Goal: Task Accomplishment & Management: Manage account settings

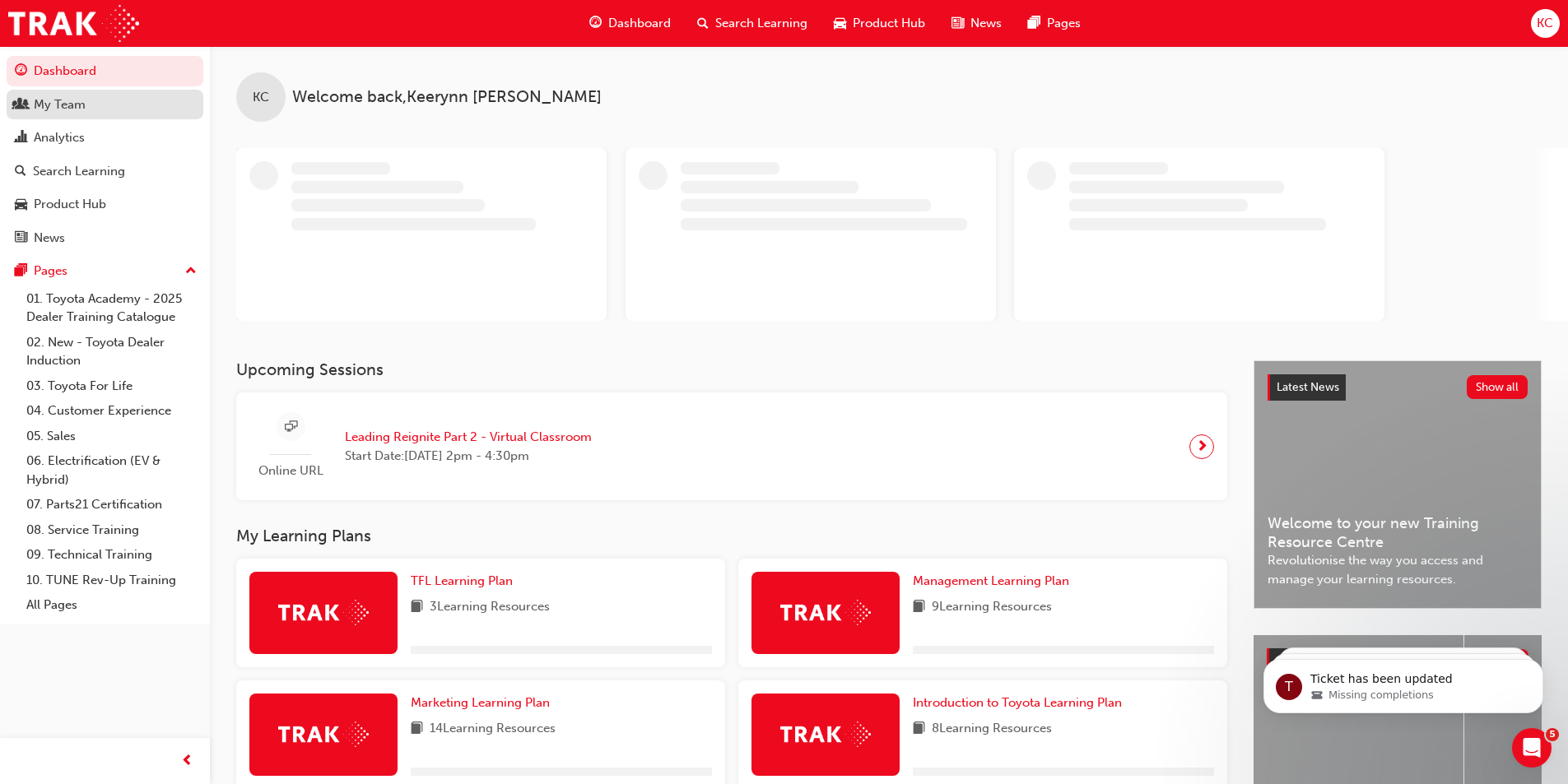
click at [66, 99] on div "My Team" at bounding box center [59, 105] width 51 height 19
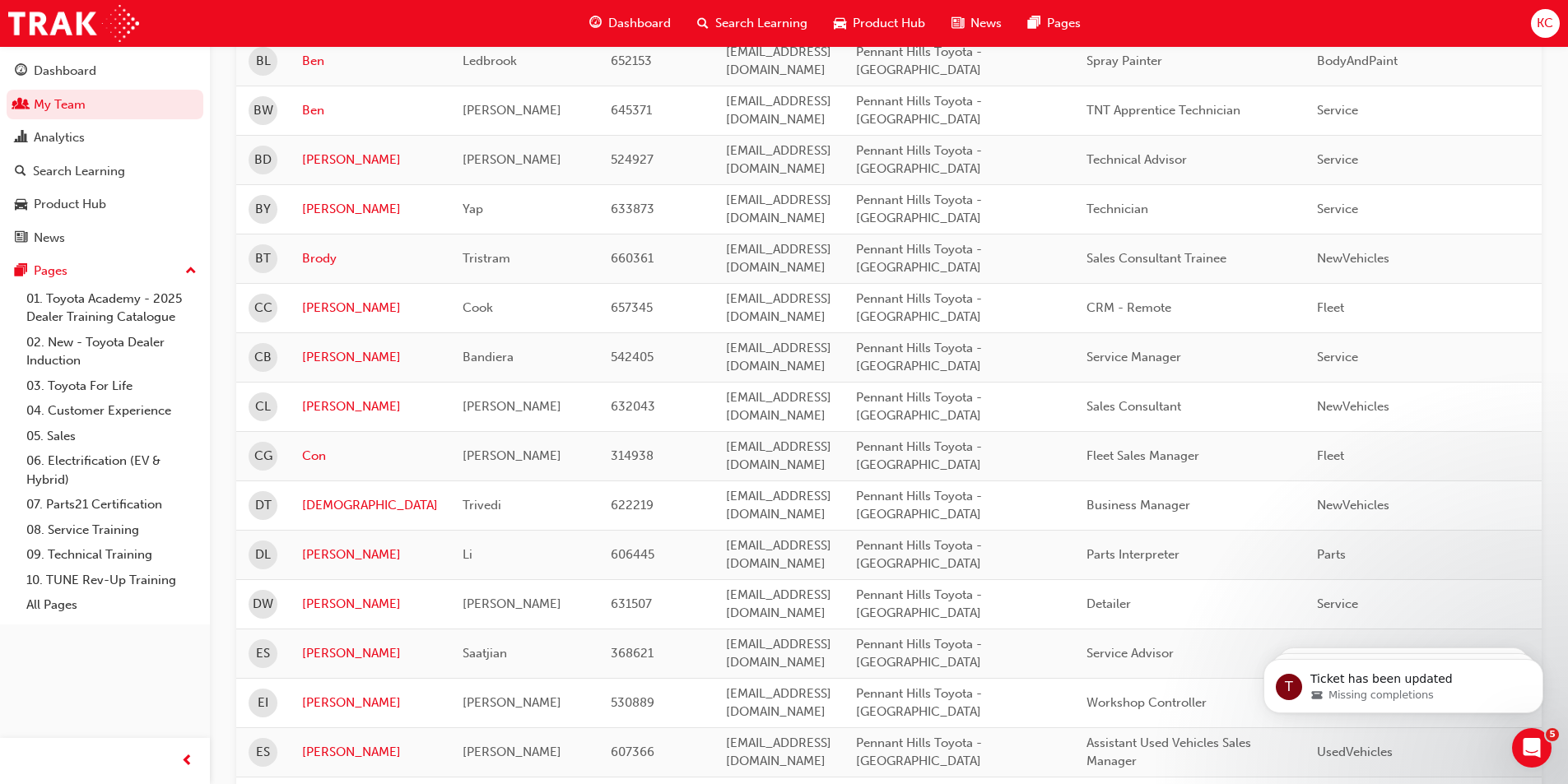
scroll to position [658, 0]
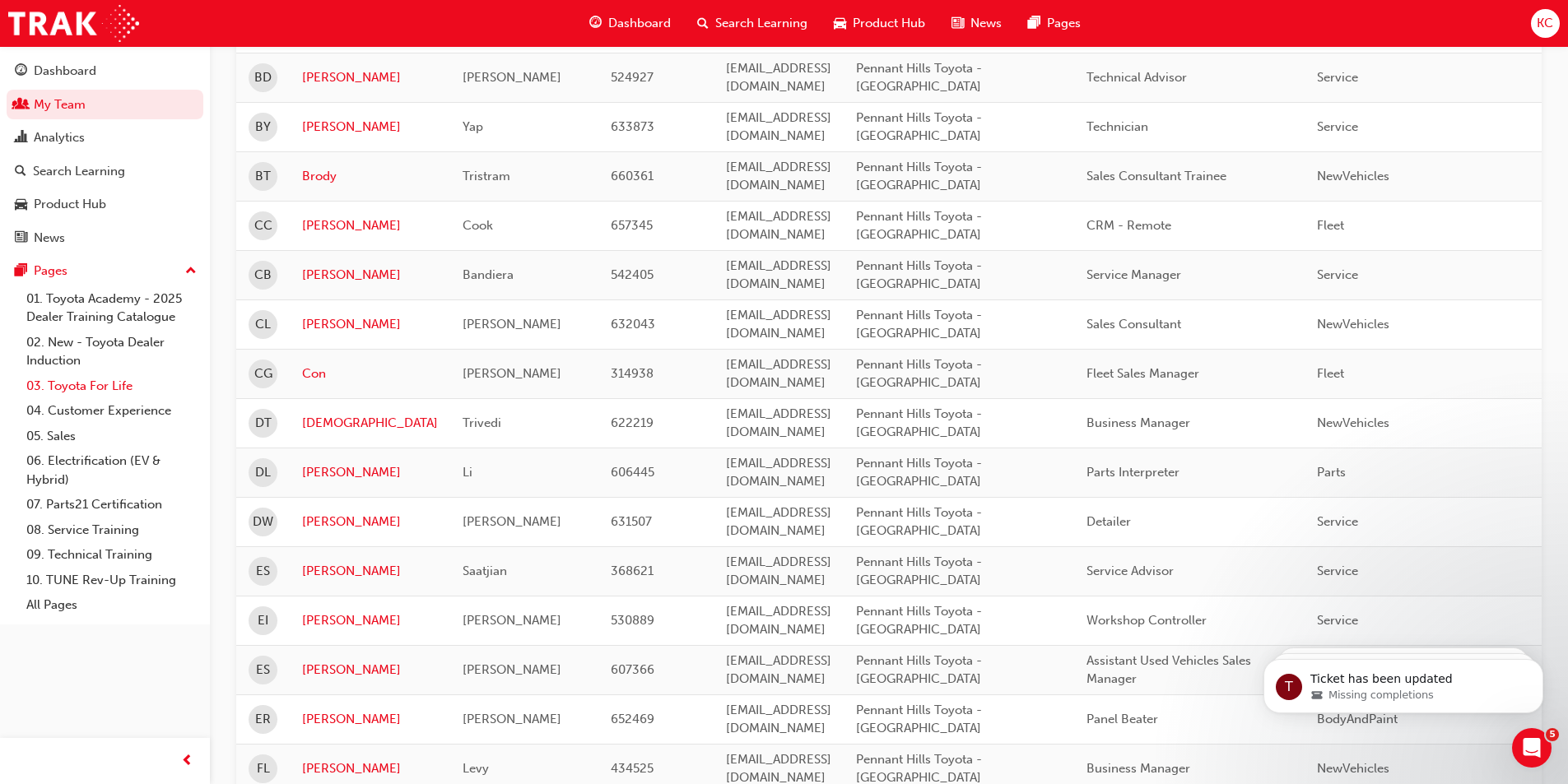
click at [105, 388] on link "03. Toyota For Life" at bounding box center [112, 386] width 184 height 25
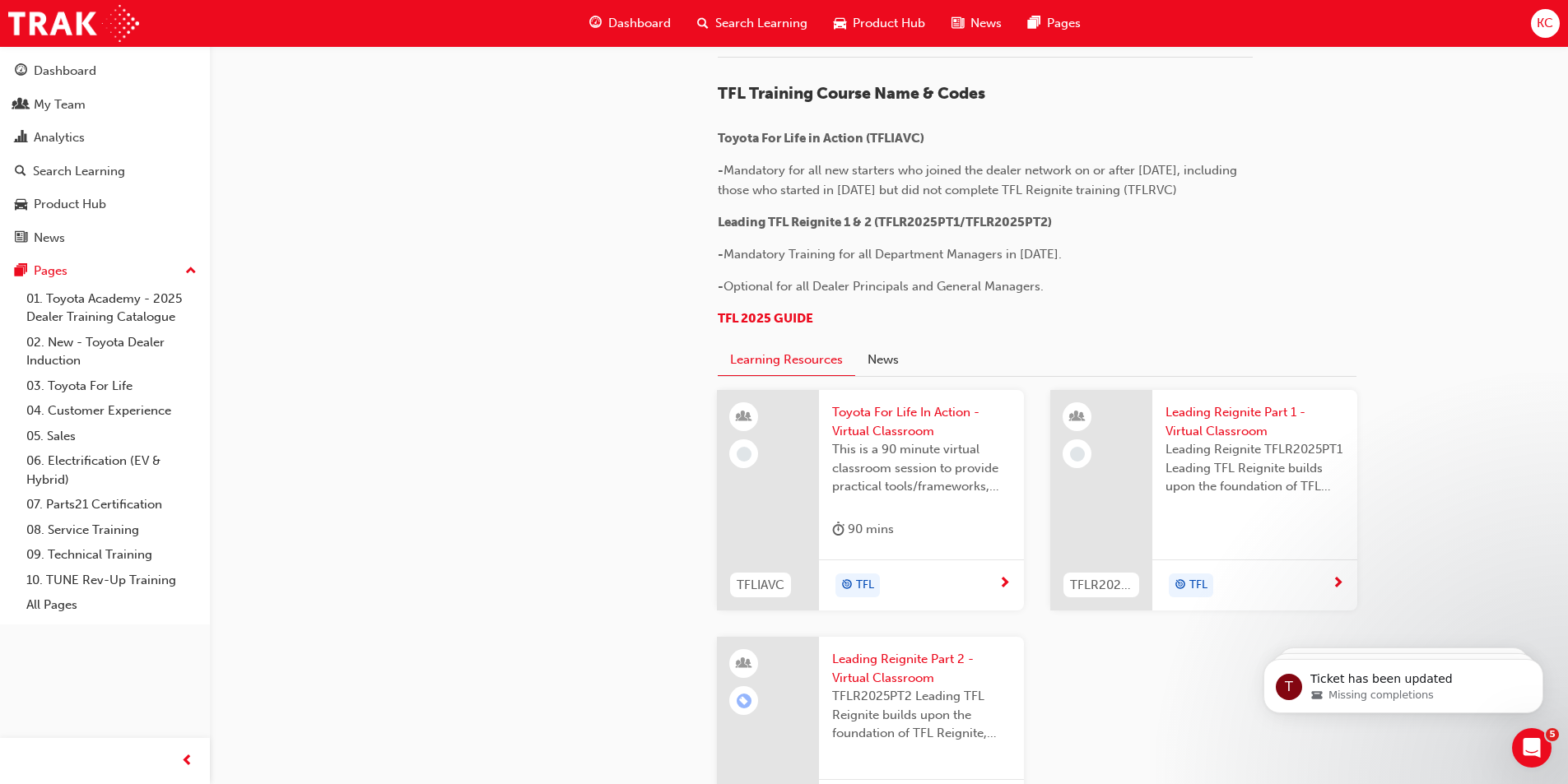
scroll to position [905, 0]
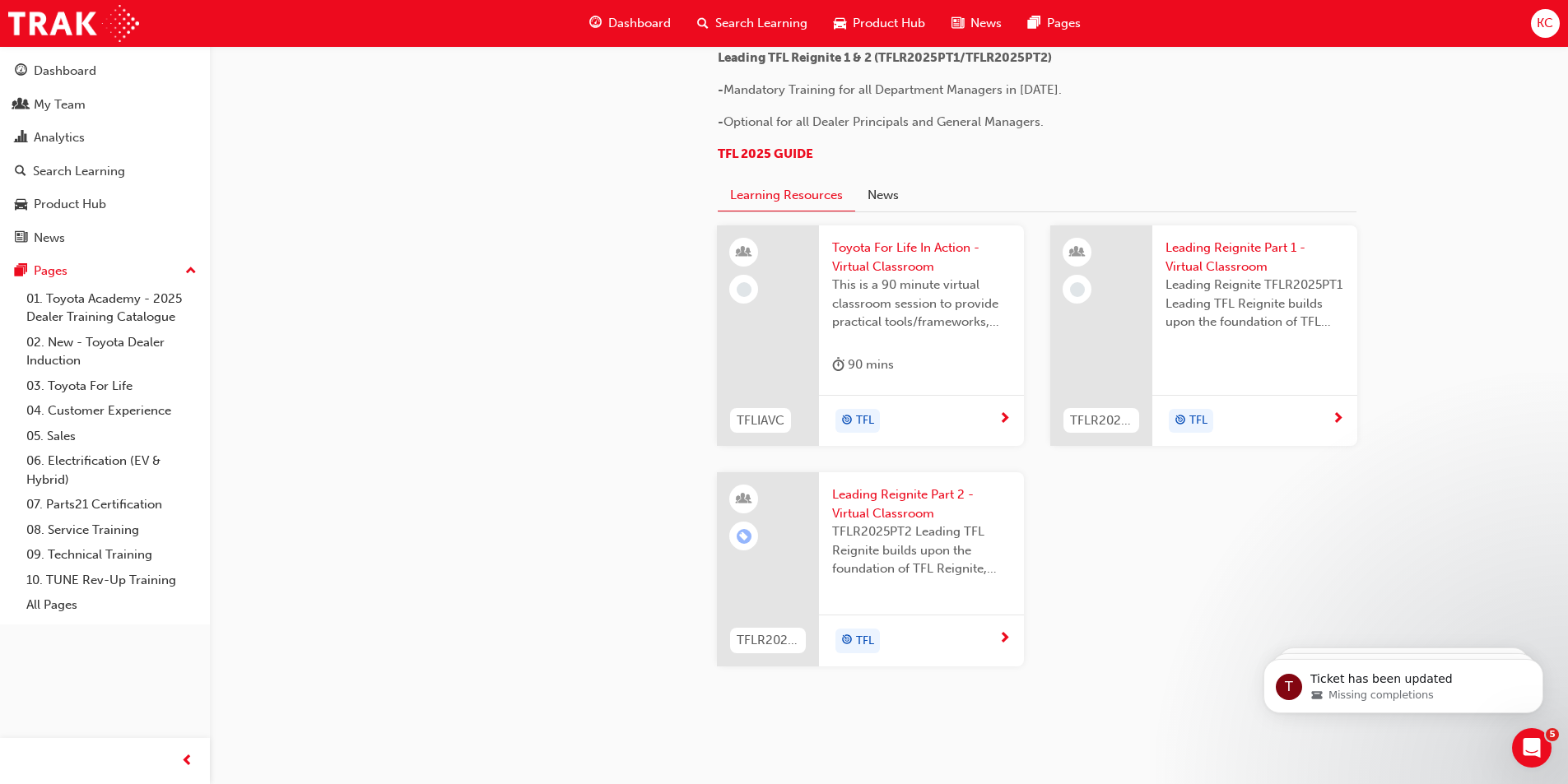
click at [902, 508] on span "Leading Reignite Part 2 - Virtual Classroom" at bounding box center [922, 503] width 179 height 37
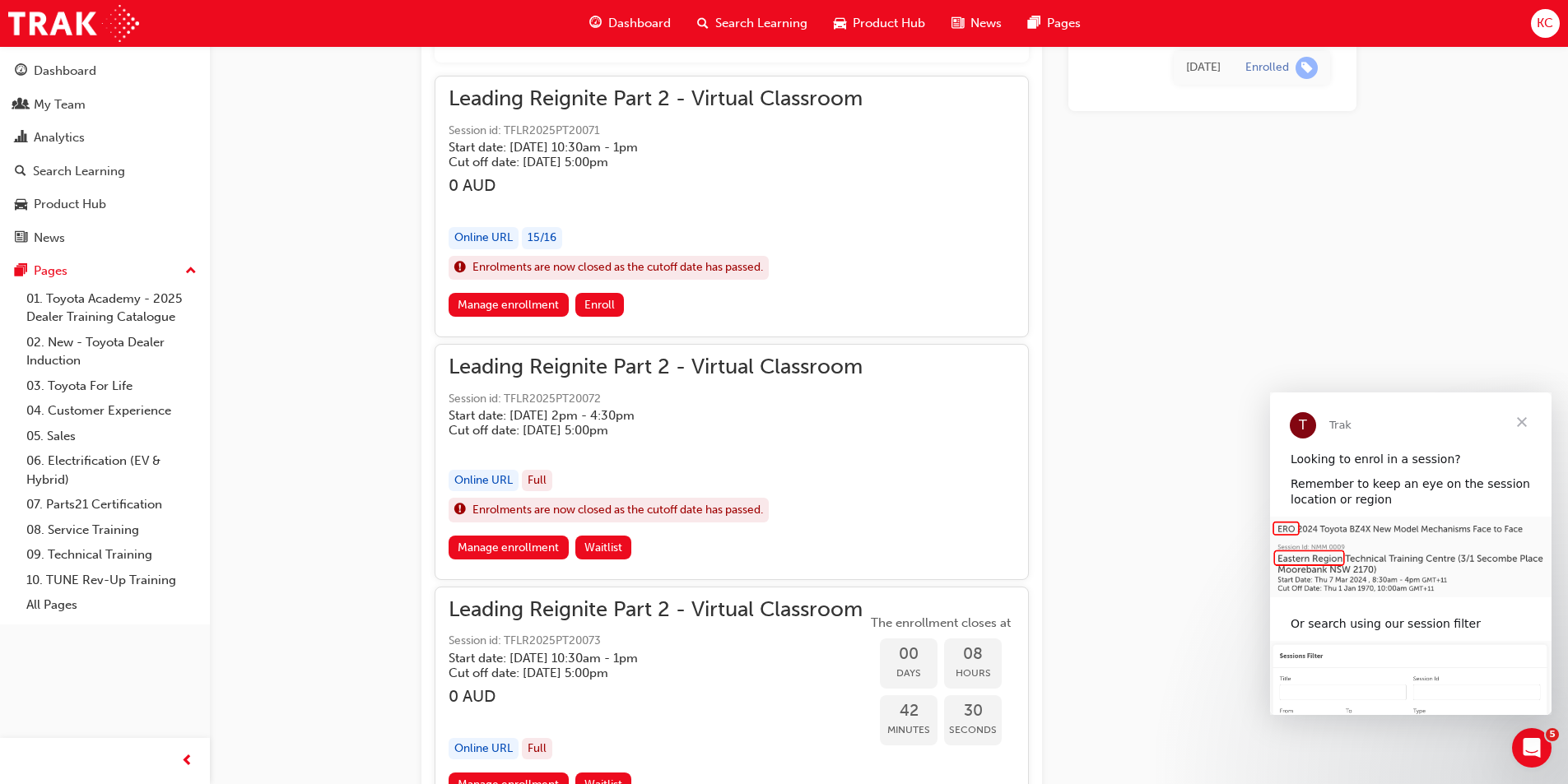
scroll to position [914, 0]
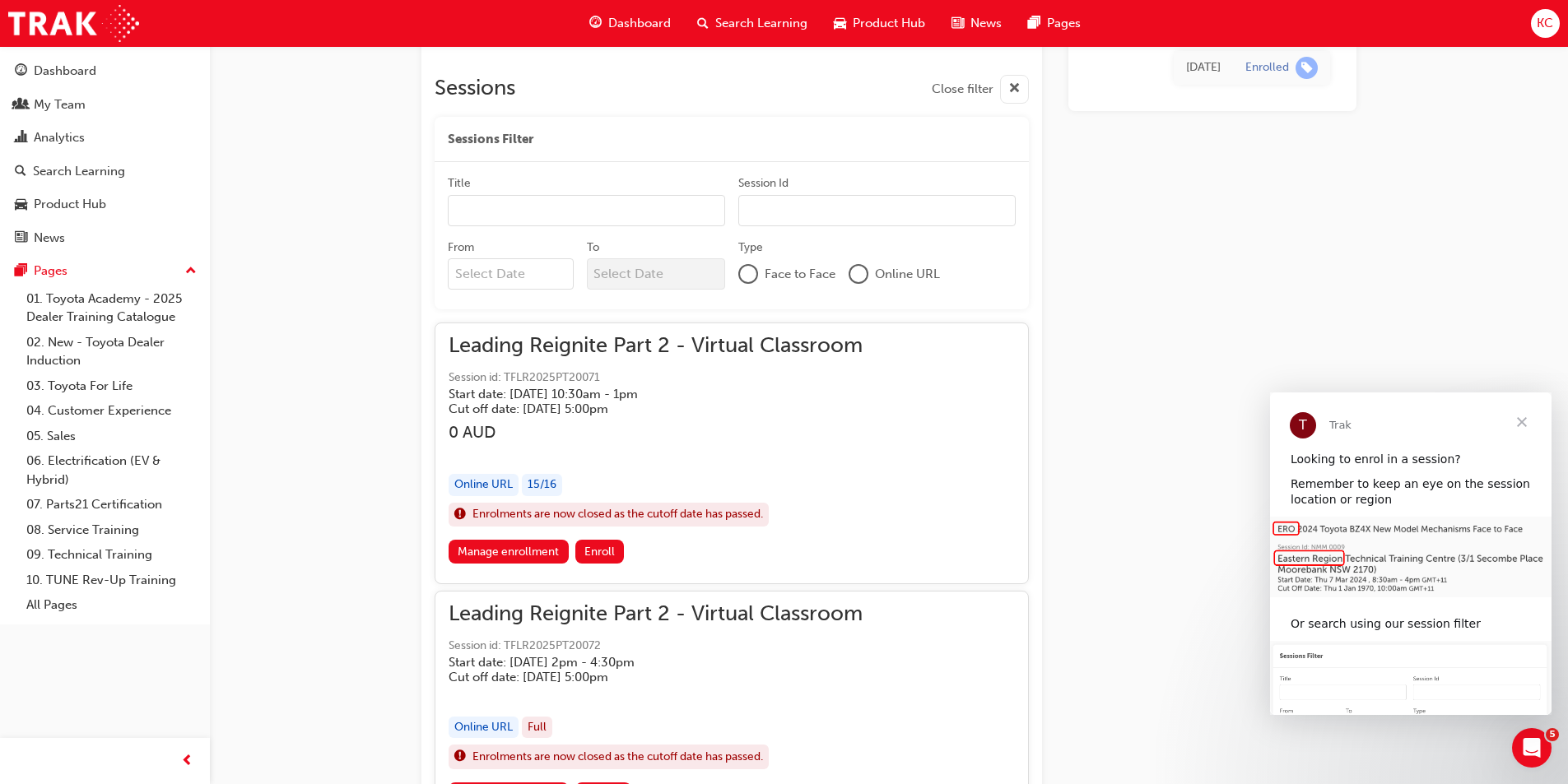
click at [1525, 423] on span "Close" at bounding box center [1522, 422] width 60 height 59
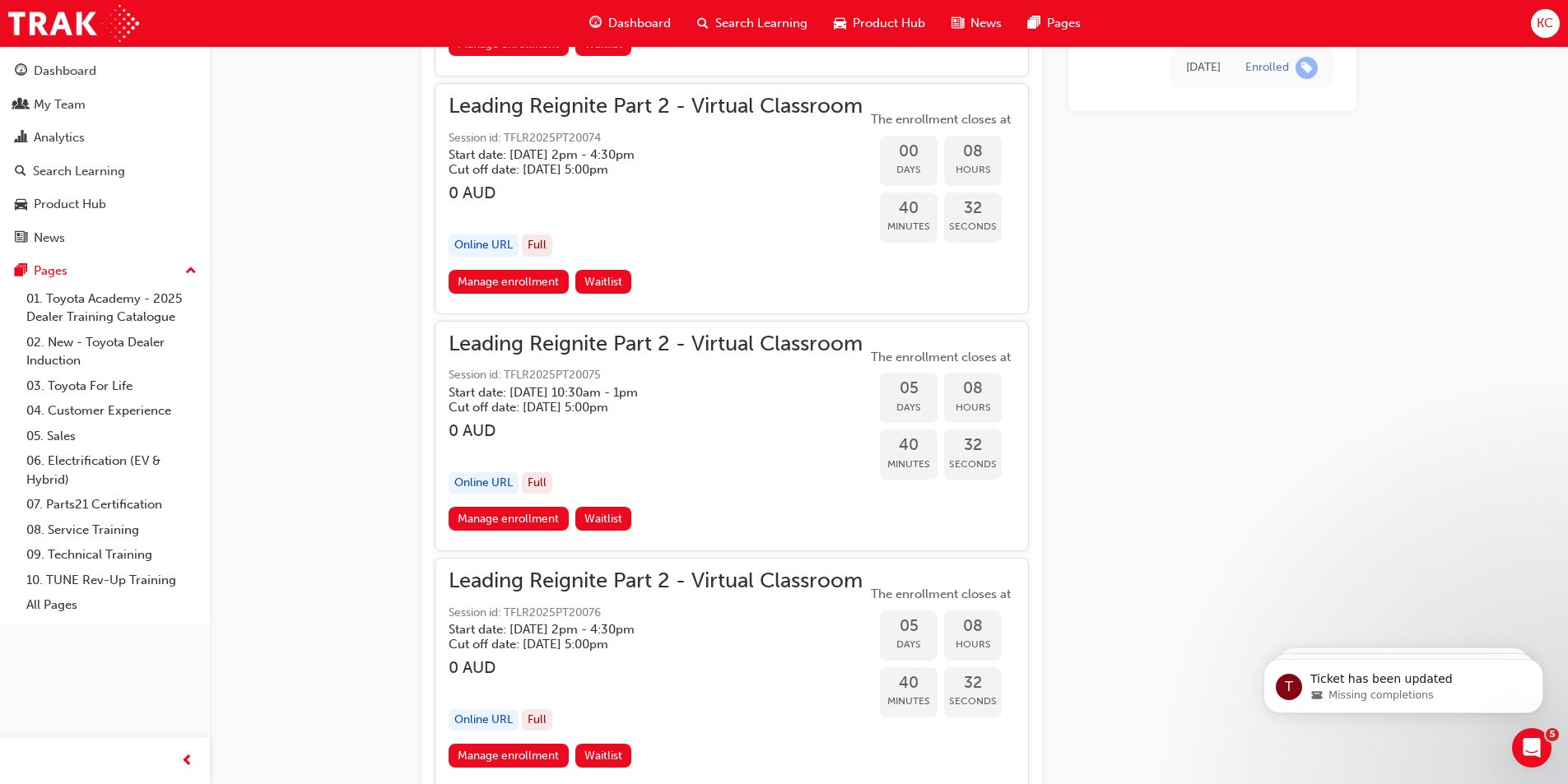
scroll to position [1325, 0]
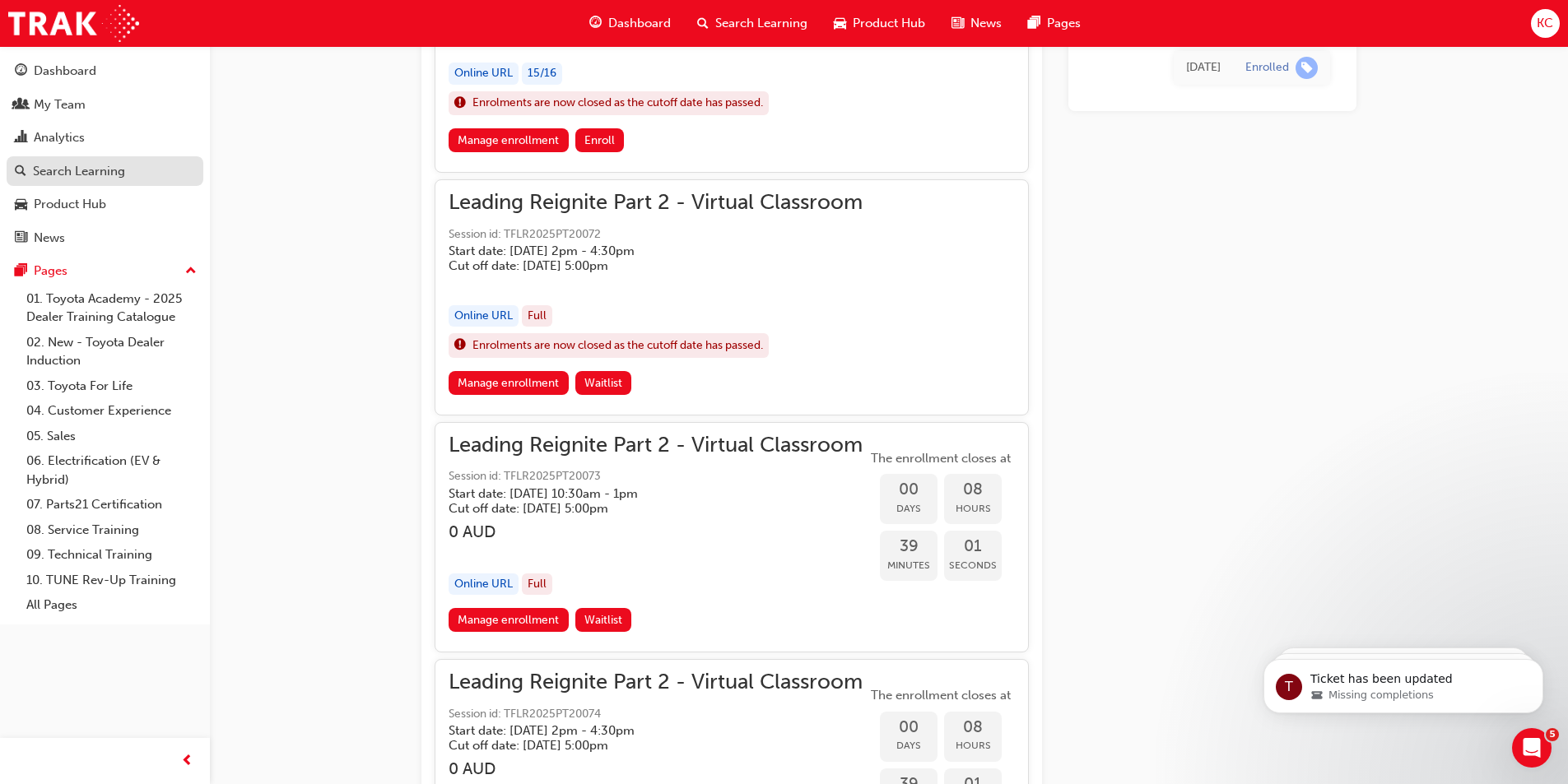
click at [73, 174] on div "Search Learning" at bounding box center [79, 171] width 92 height 19
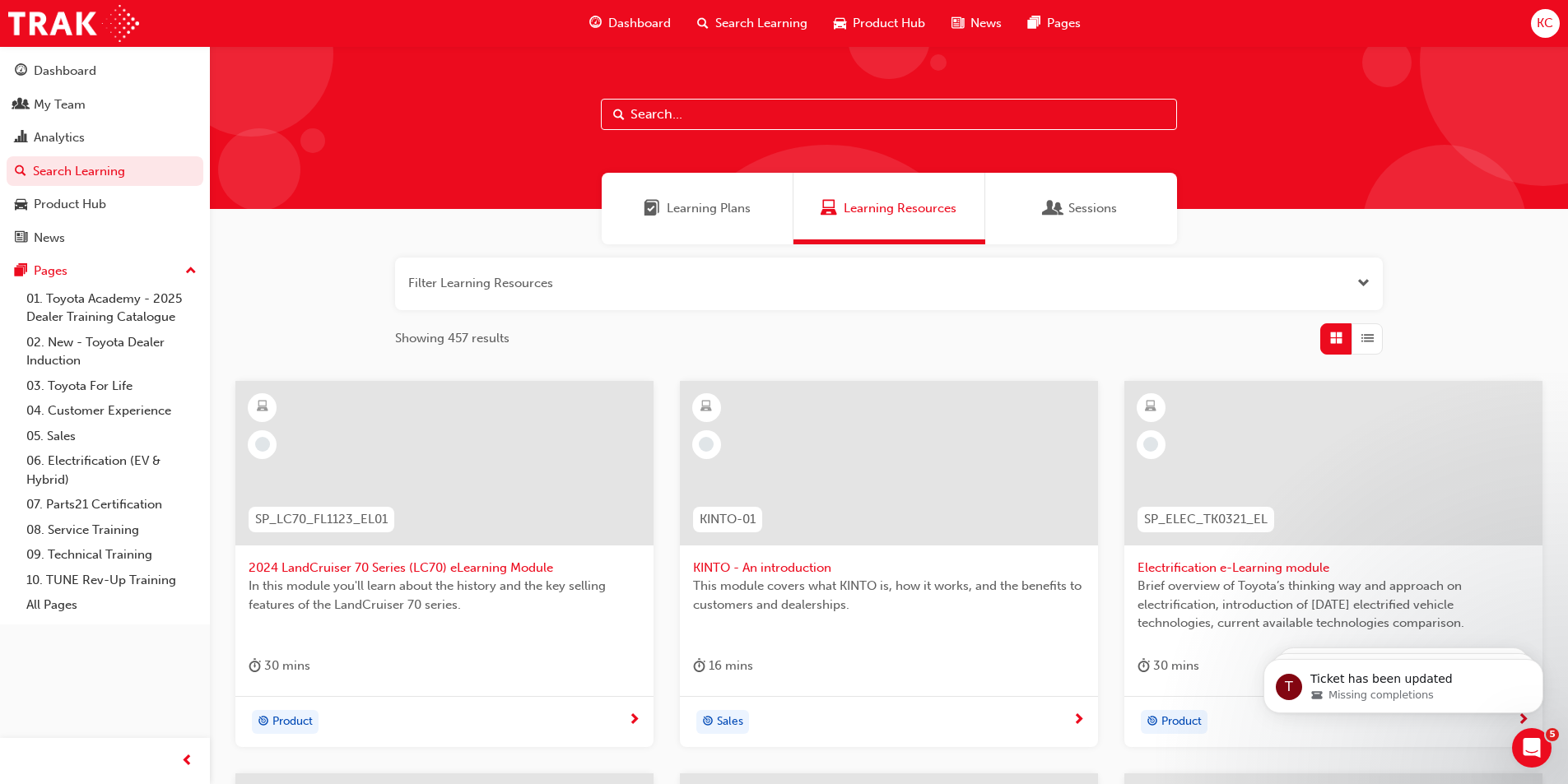
click at [667, 102] on input "text" at bounding box center [888, 114] width 576 height 32
click at [665, 108] on input "text" at bounding box center [888, 114] width 576 height 32
type input "SPK9102"
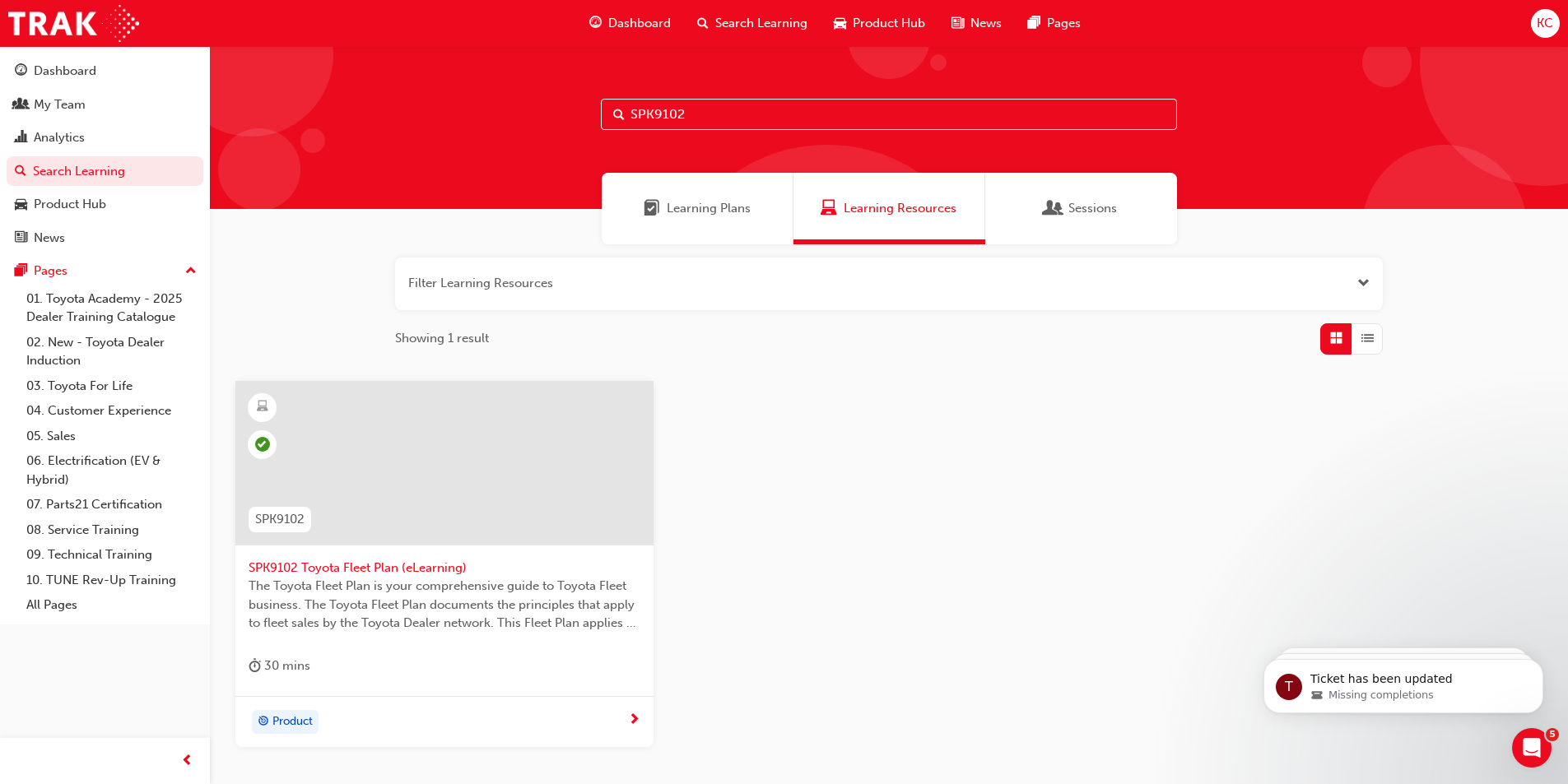
click at [364, 564] on span "SPK9102 Toyota Fleet Plan (eLearning)" at bounding box center [445, 568] width 391 height 19
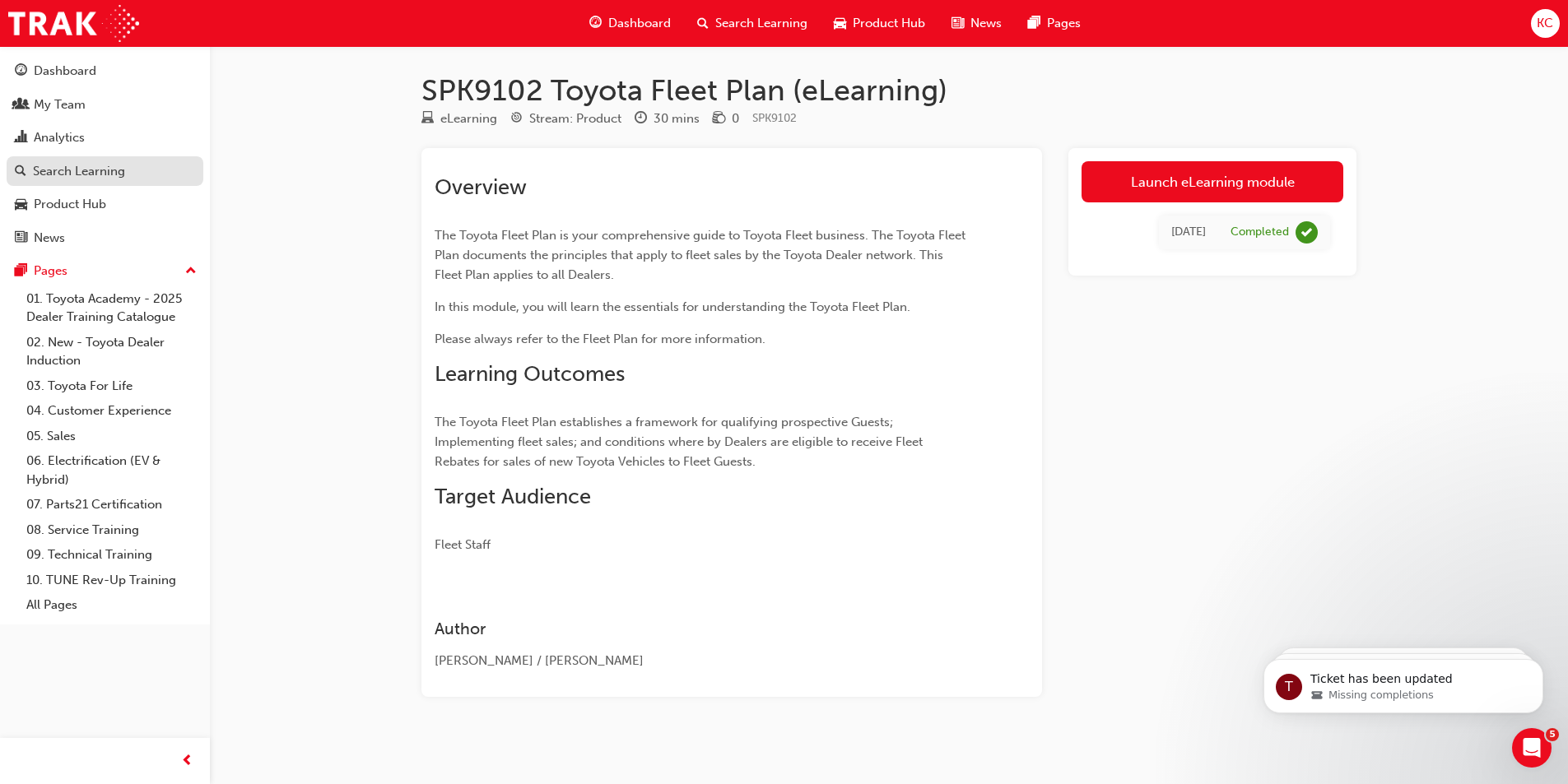
click at [55, 176] on div "Search Learning" at bounding box center [79, 171] width 92 height 19
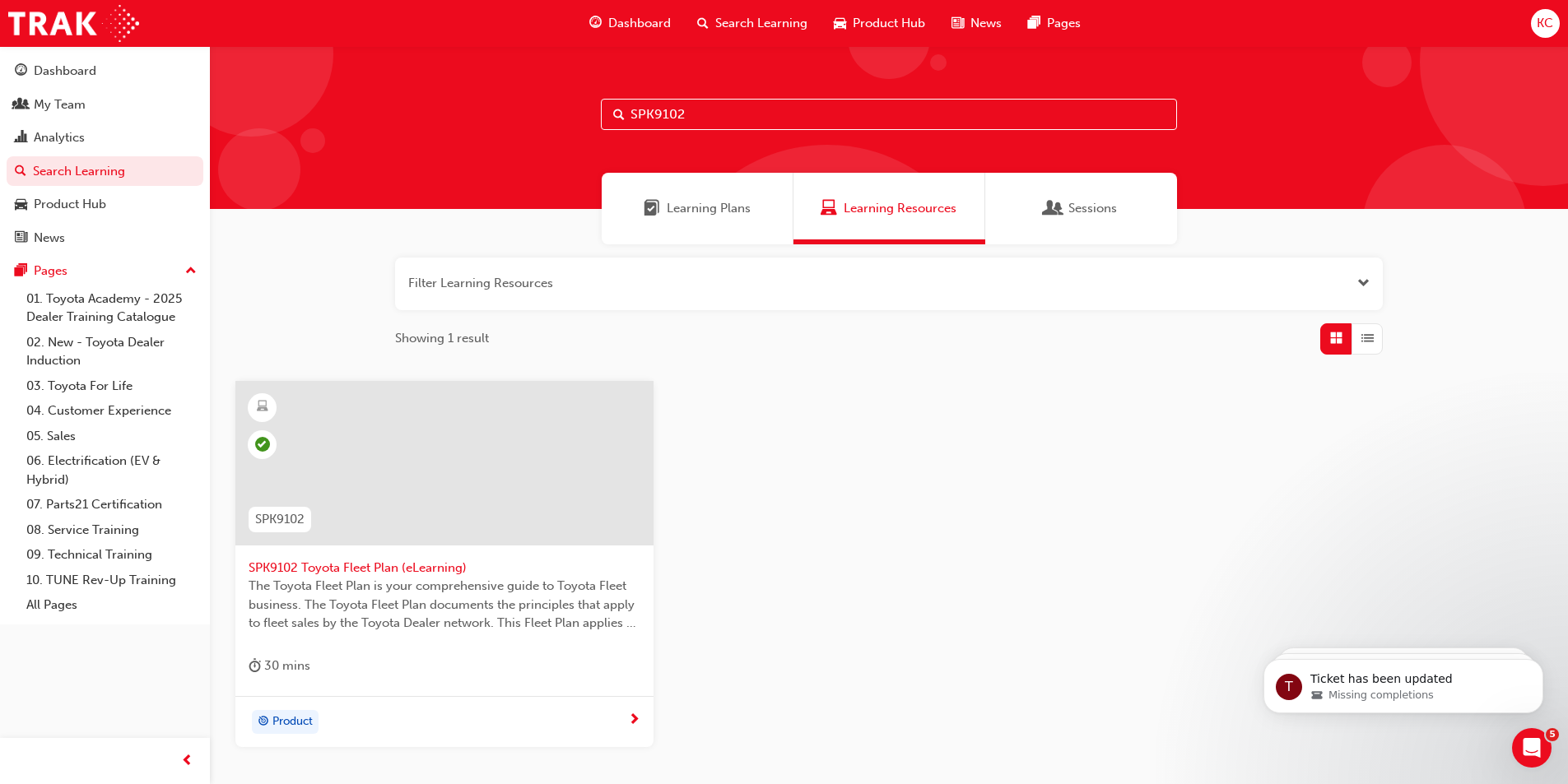
click at [706, 118] on input "SPK9102" at bounding box center [888, 114] width 576 height 32
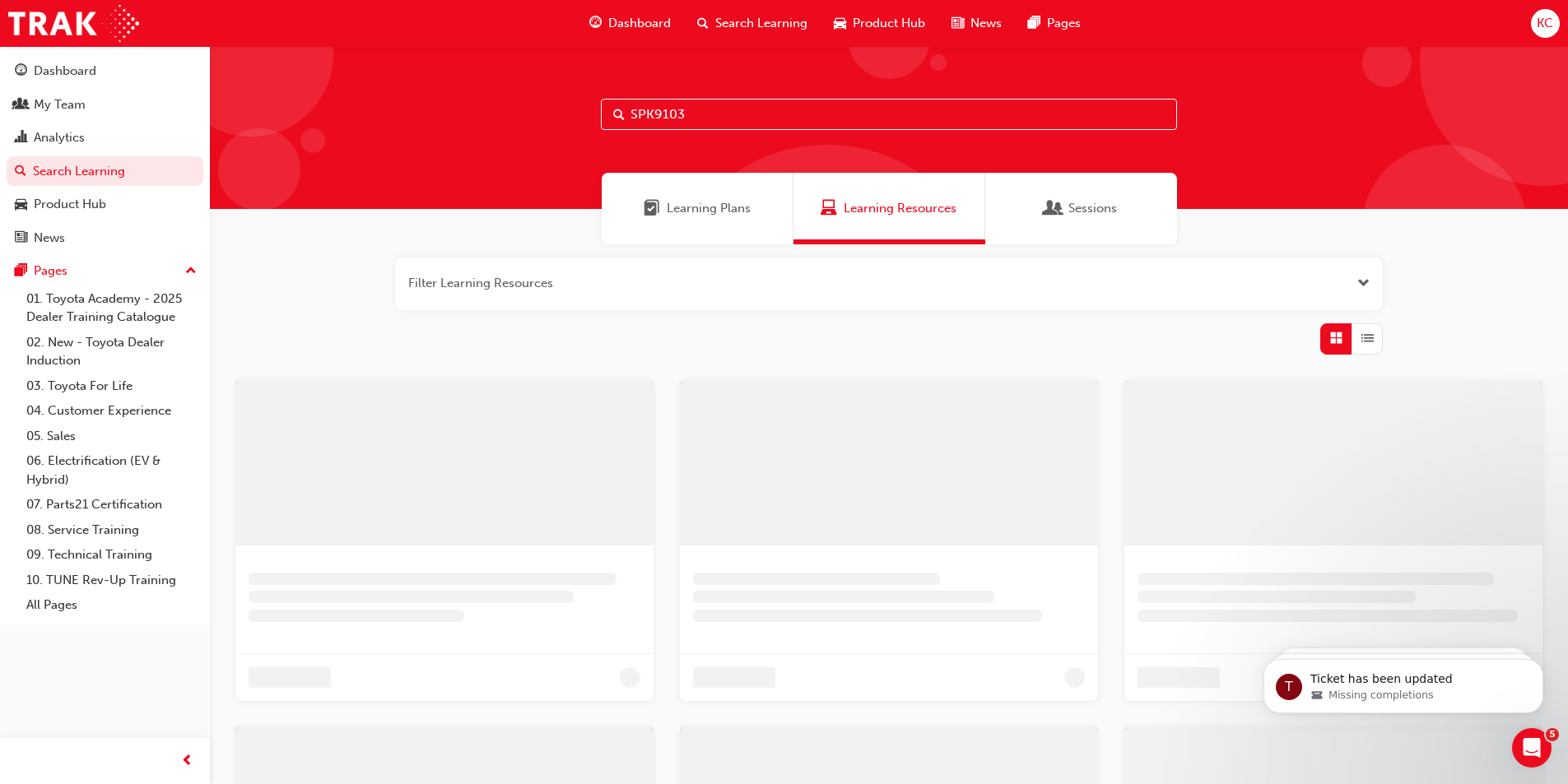
type input "SPK9103"
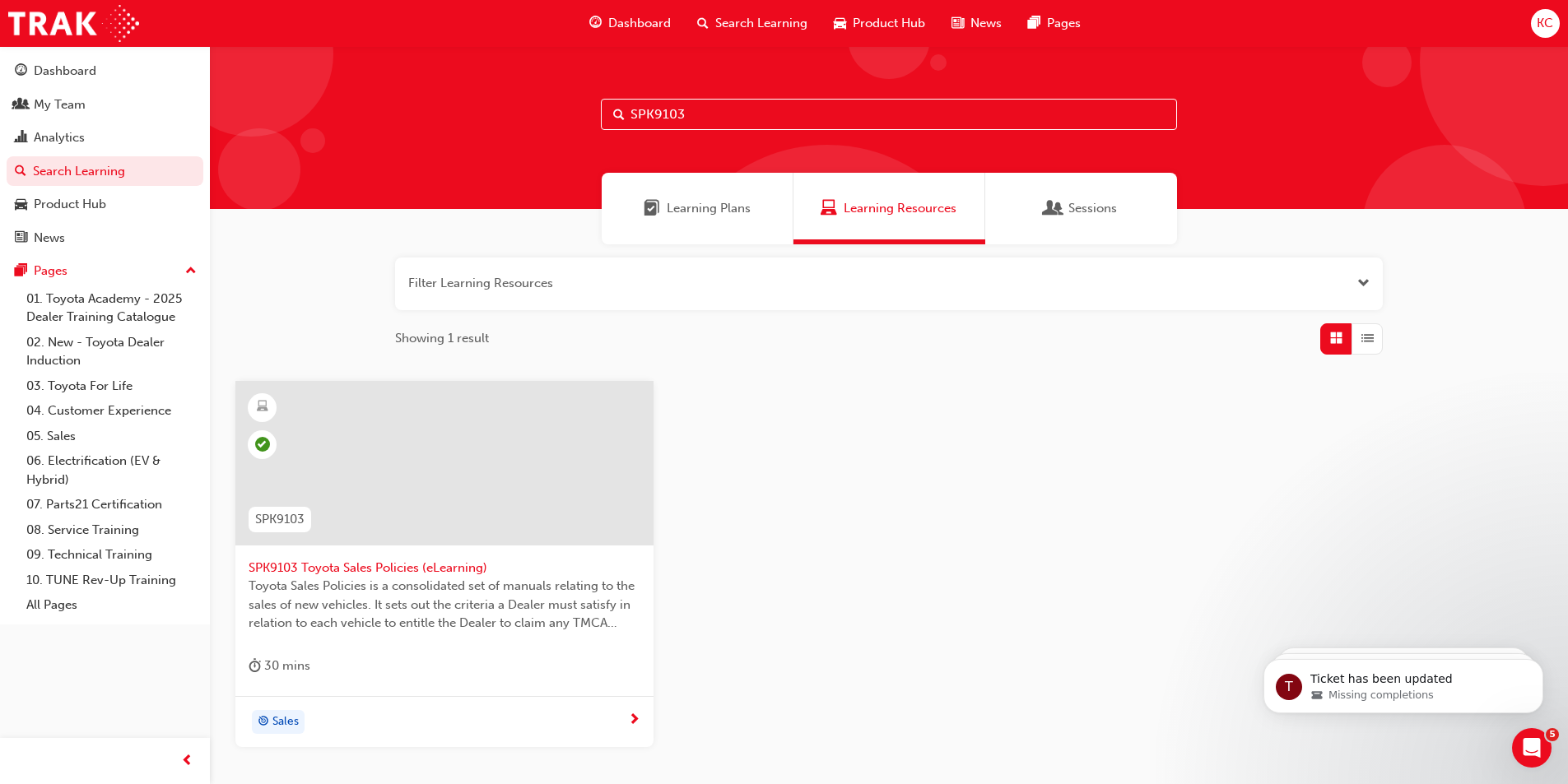
click at [396, 561] on span "SPK9103 Toyota Sales Policies (eLearning)" at bounding box center [445, 568] width 391 height 19
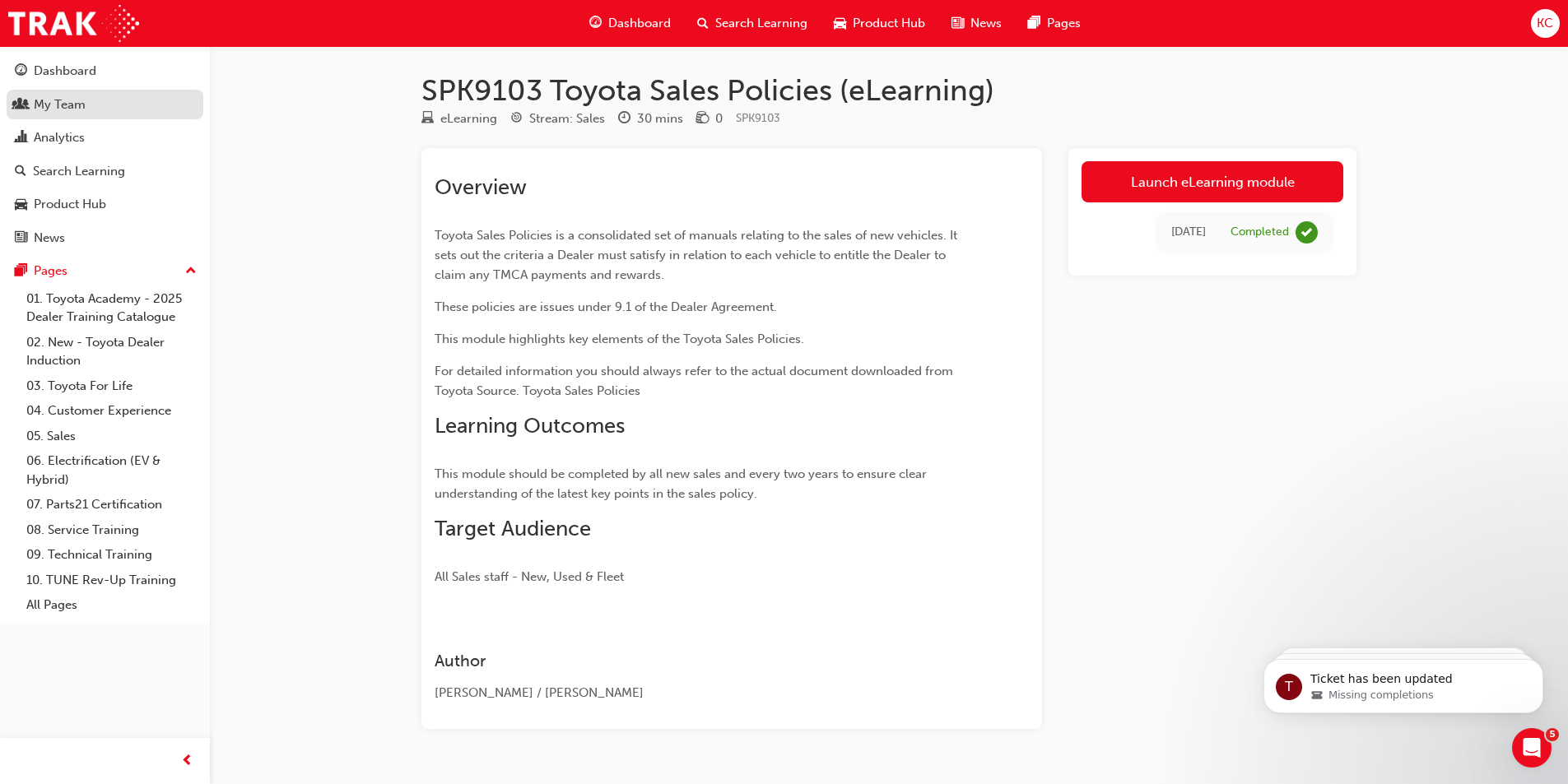
click at [69, 108] on div "My Team" at bounding box center [59, 105] width 51 height 19
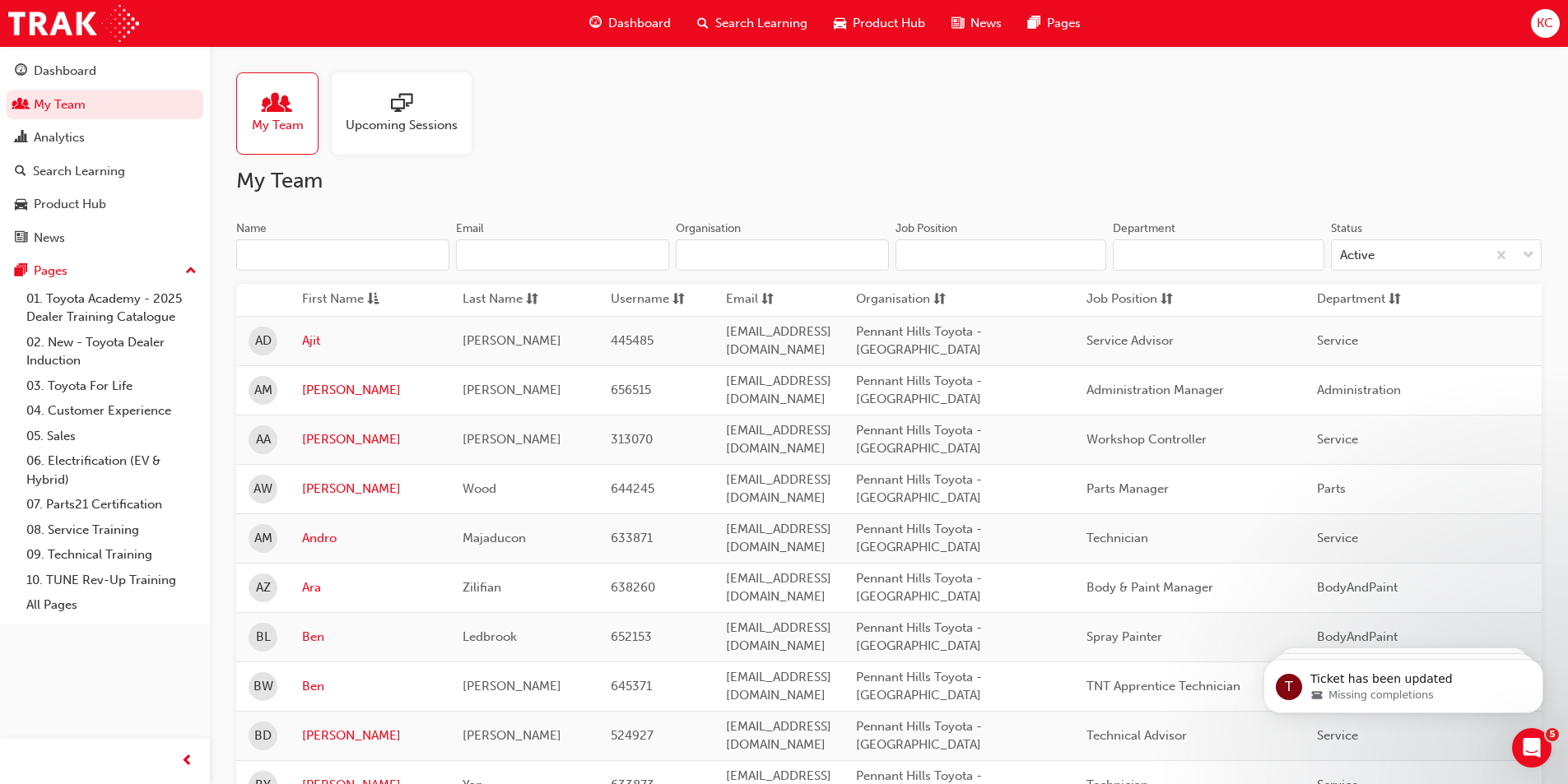
scroll to position [2254, 0]
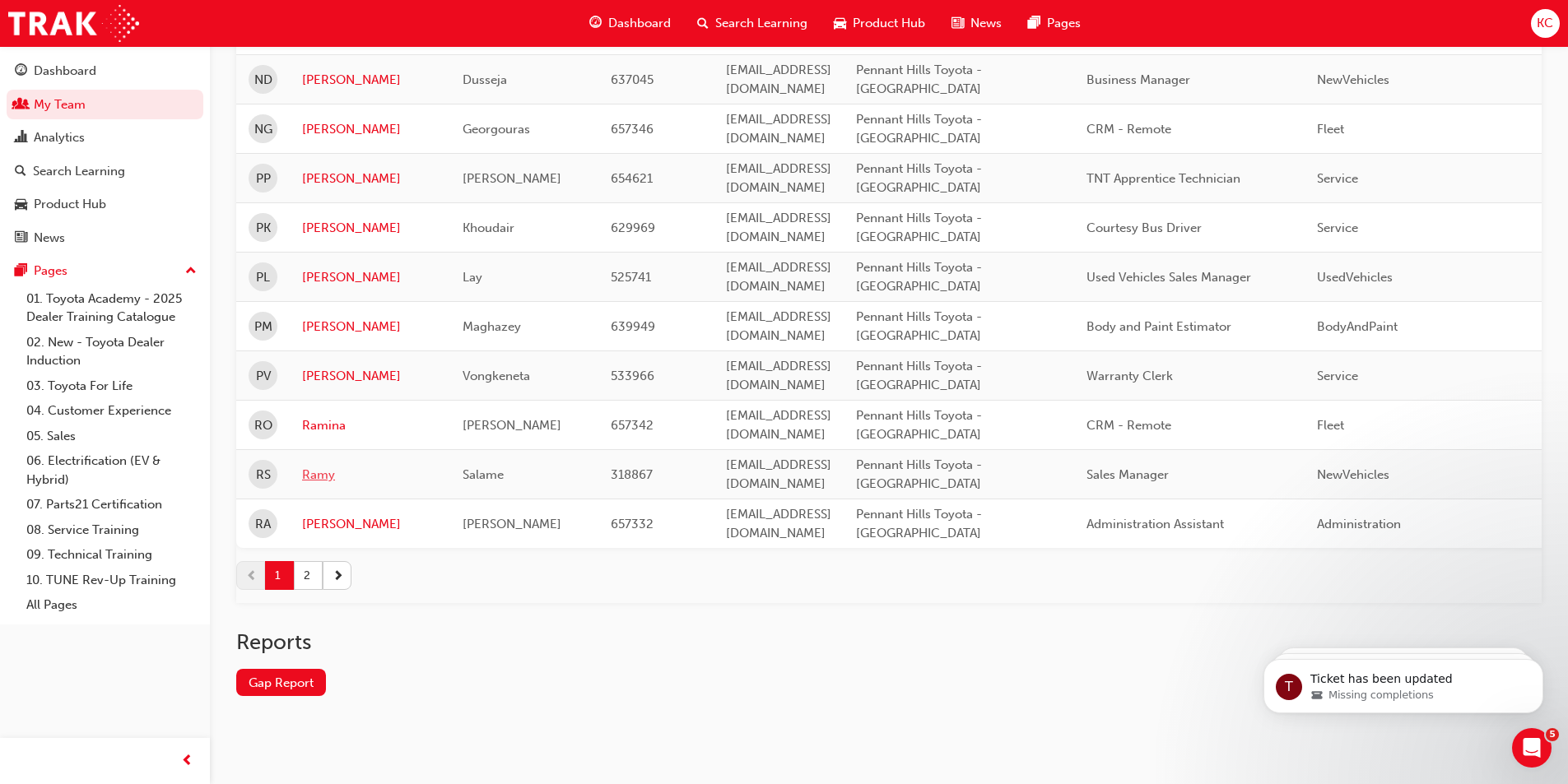
click at [316, 466] on link "Ramy" at bounding box center [370, 475] width 136 height 19
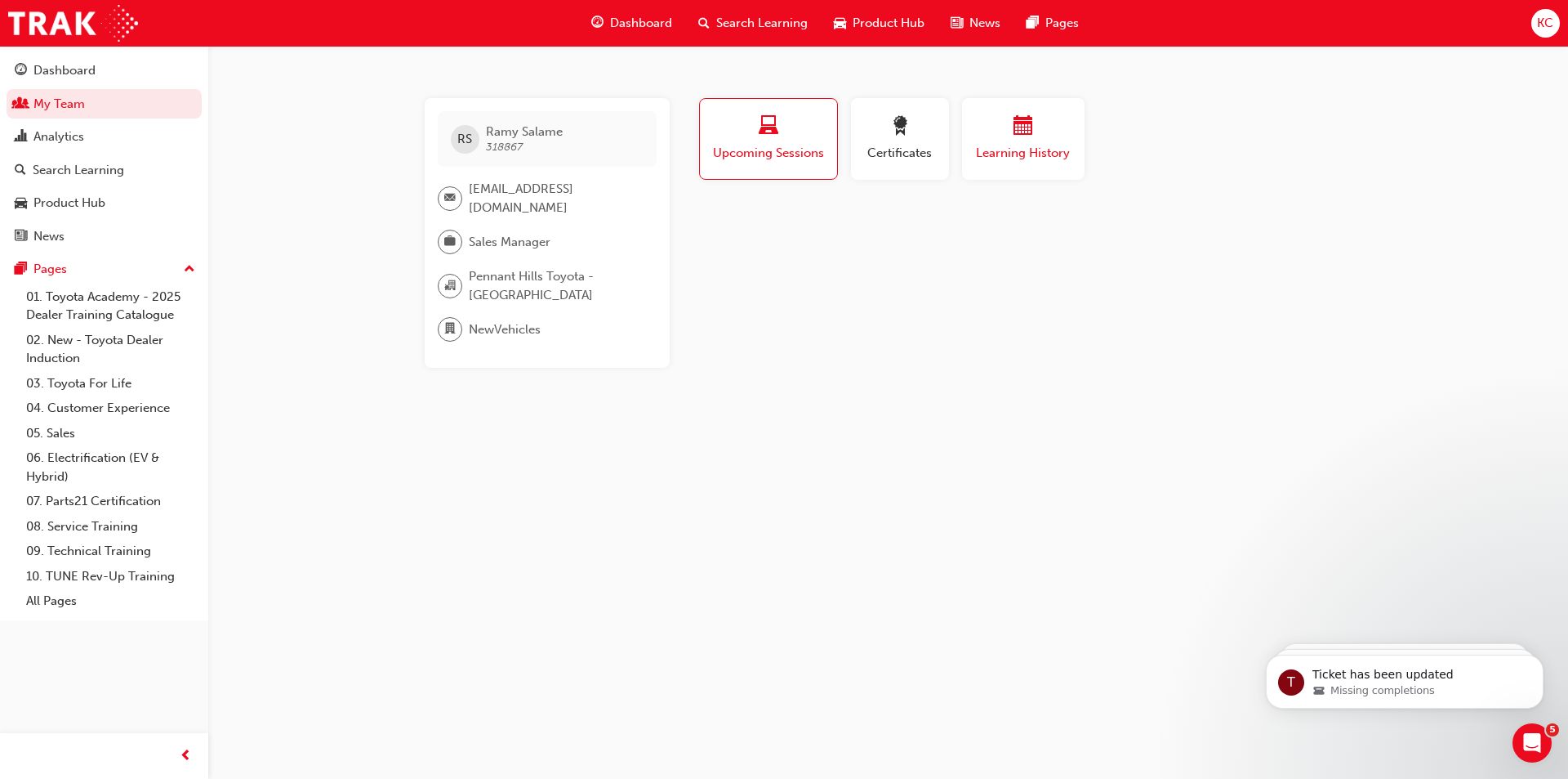
click at [1022, 142] on div "Learning History" at bounding box center [1024, 140] width 98 height 47
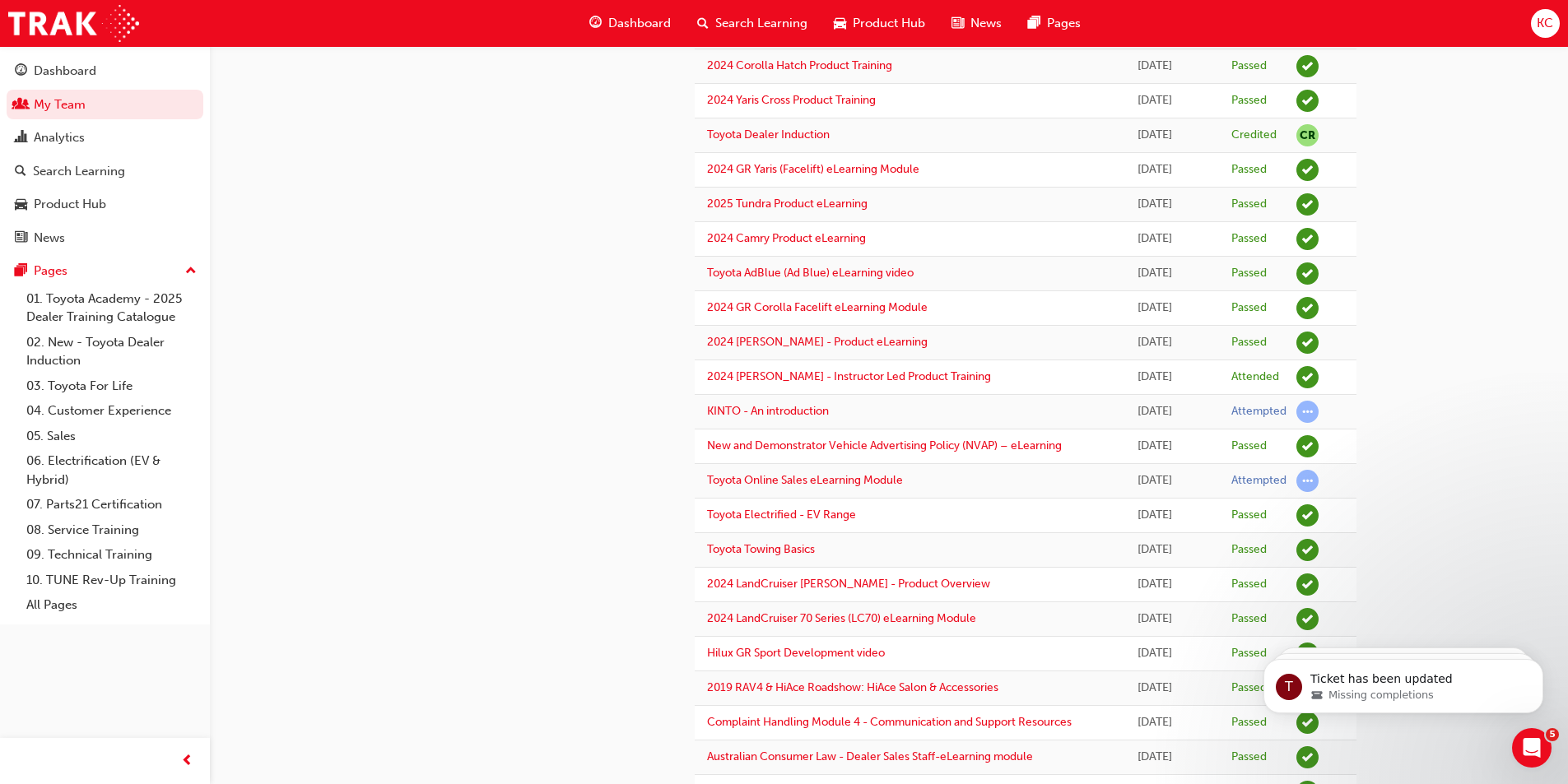
scroll to position [1234, 0]
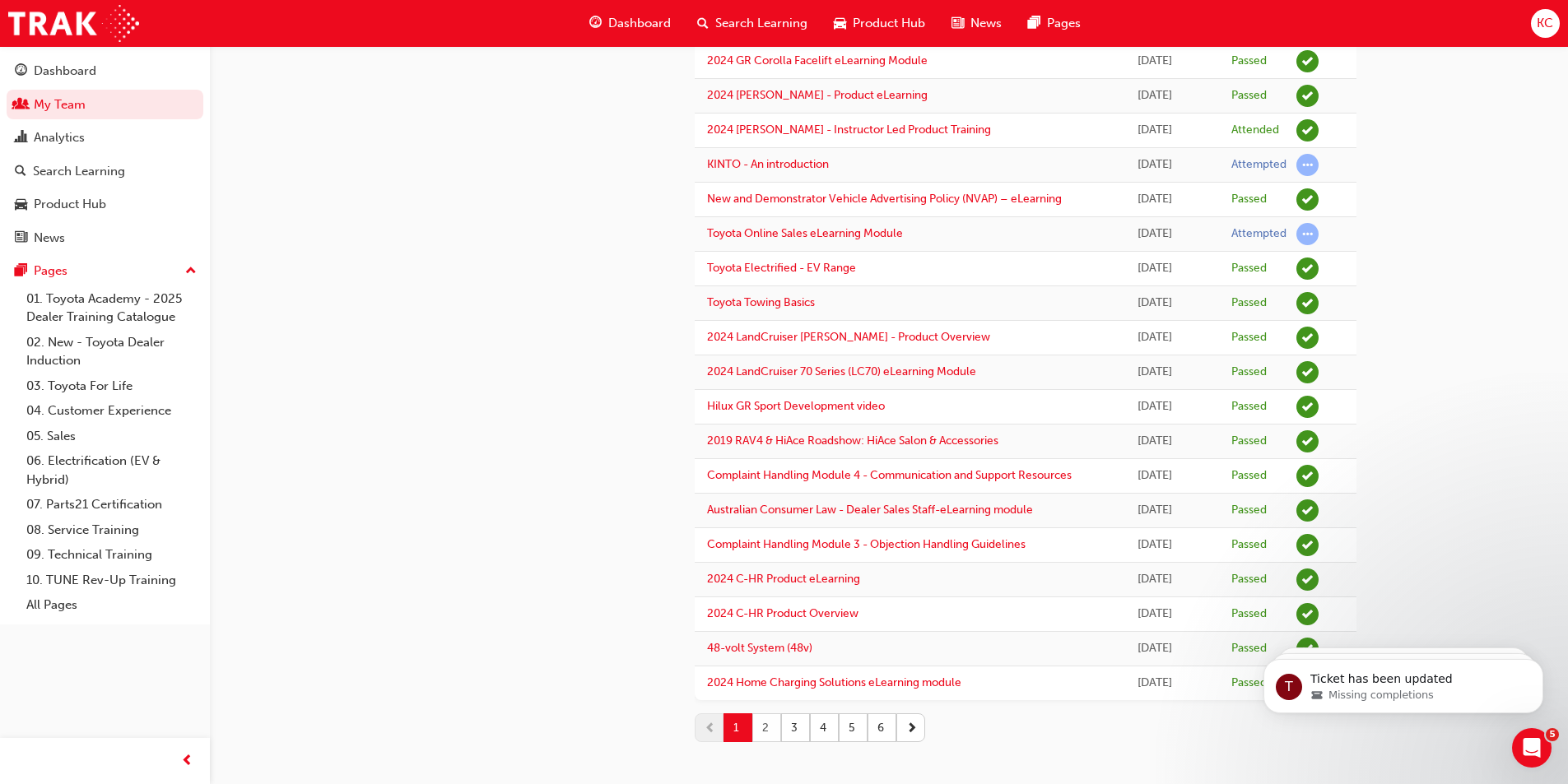
click at [765, 722] on button "2" at bounding box center [766, 727] width 29 height 29
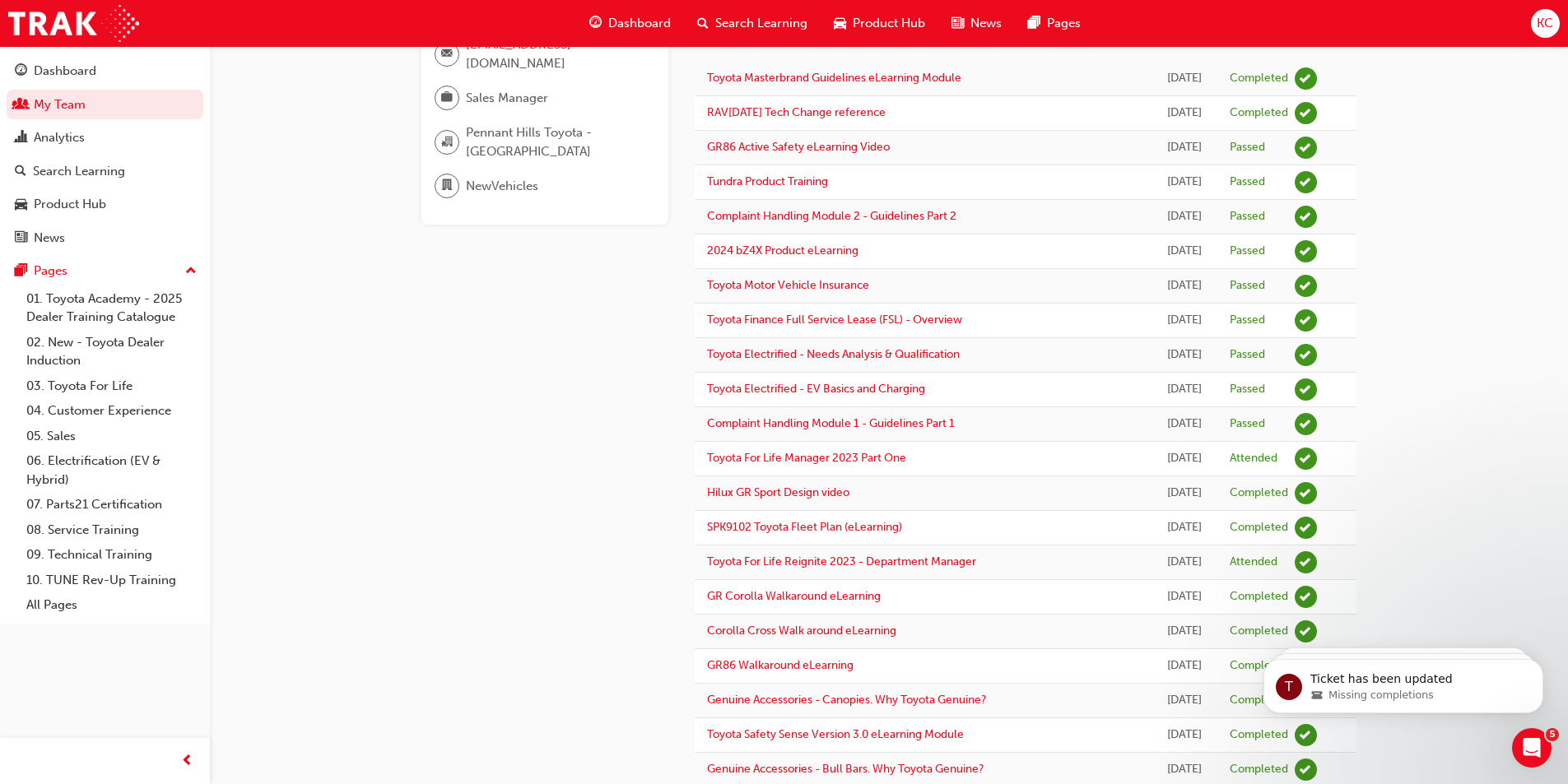
scroll to position [0, 0]
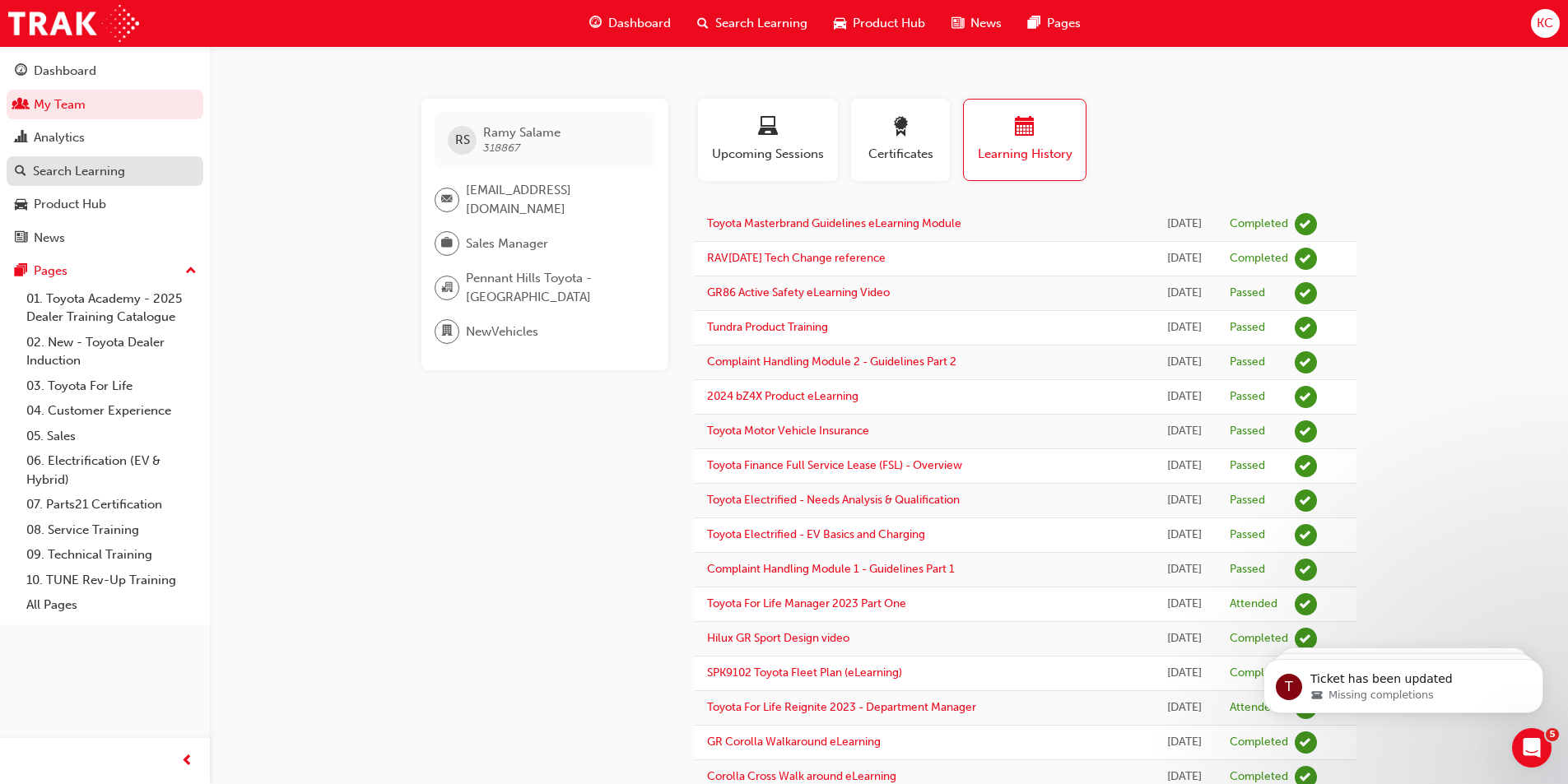
click at [56, 171] on div "Search Learning" at bounding box center [79, 171] width 92 height 19
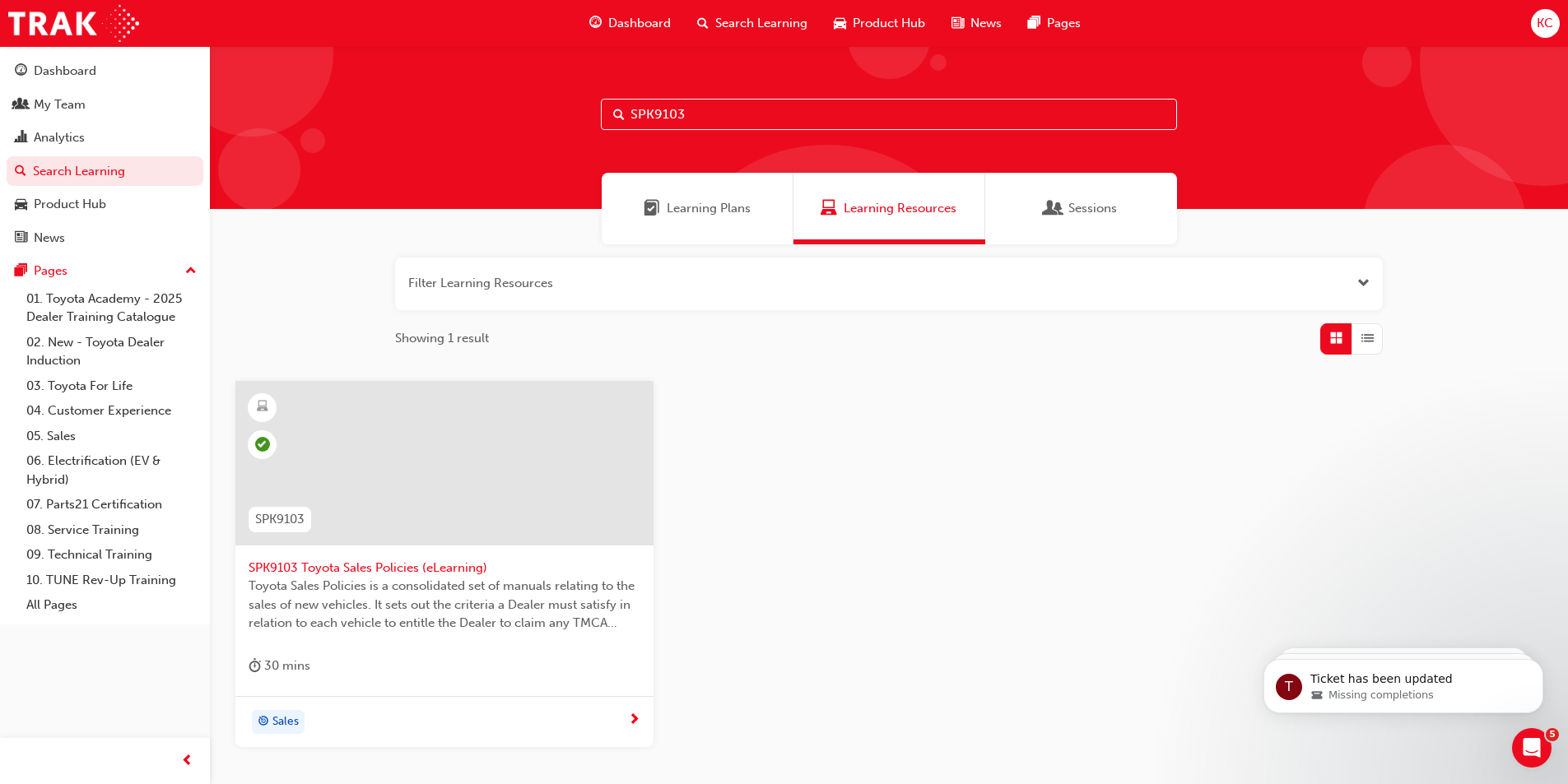
click at [708, 110] on input "SPK9103" at bounding box center [888, 114] width 576 height 32
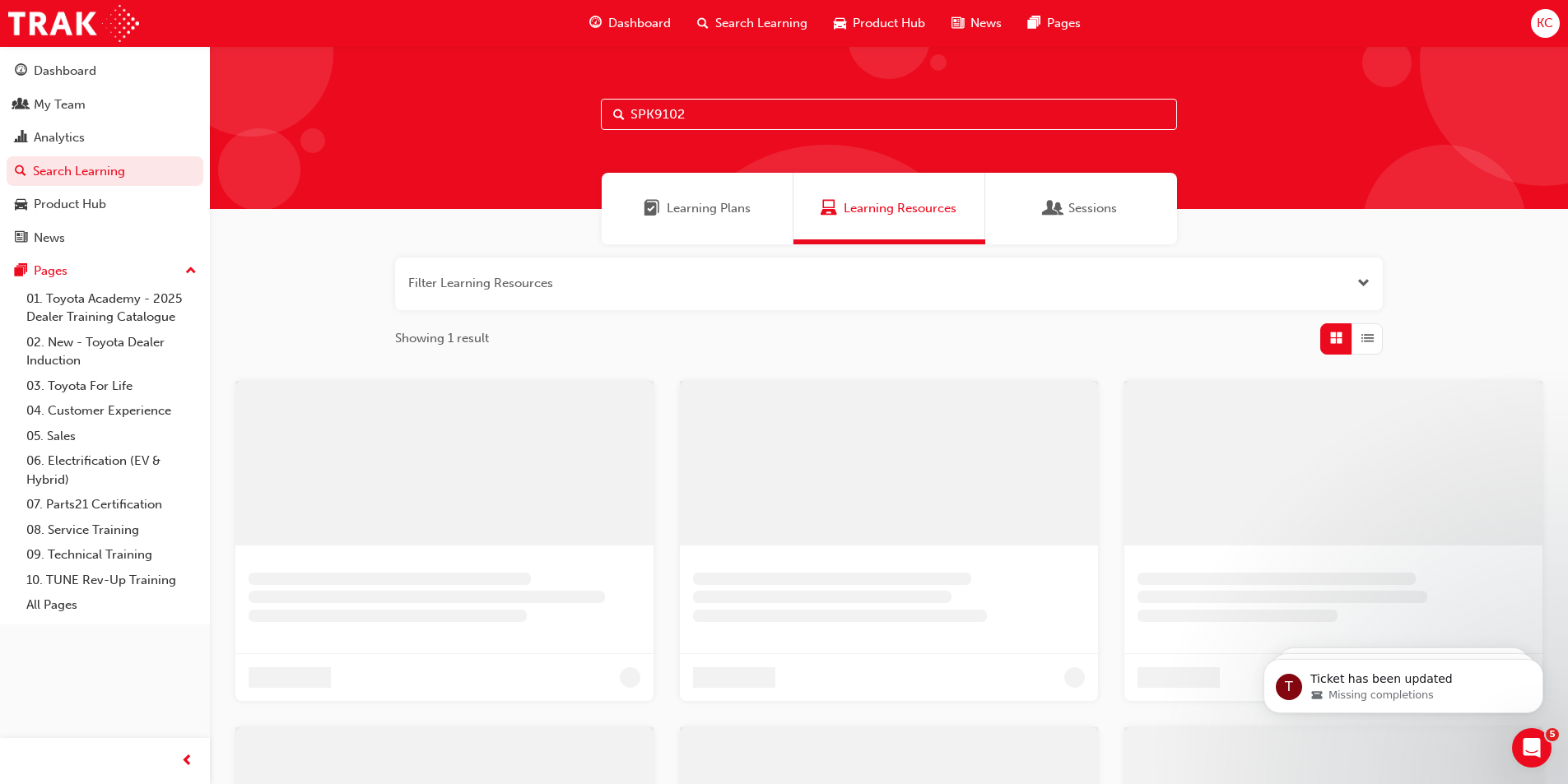
type input "SPK9102"
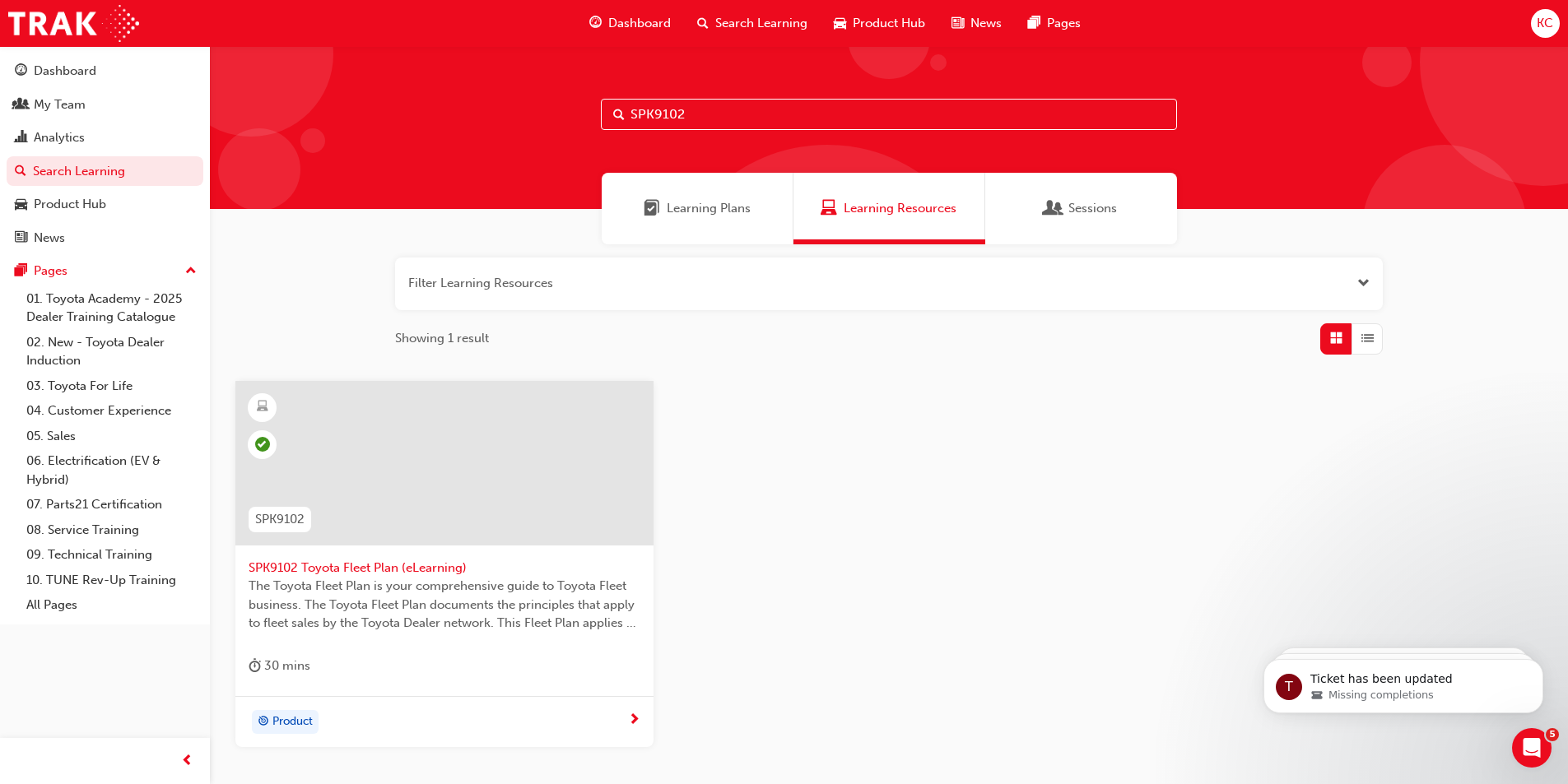
click at [362, 567] on span "SPK9102 Toyota Fleet Plan (eLearning)" at bounding box center [445, 568] width 391 height 19
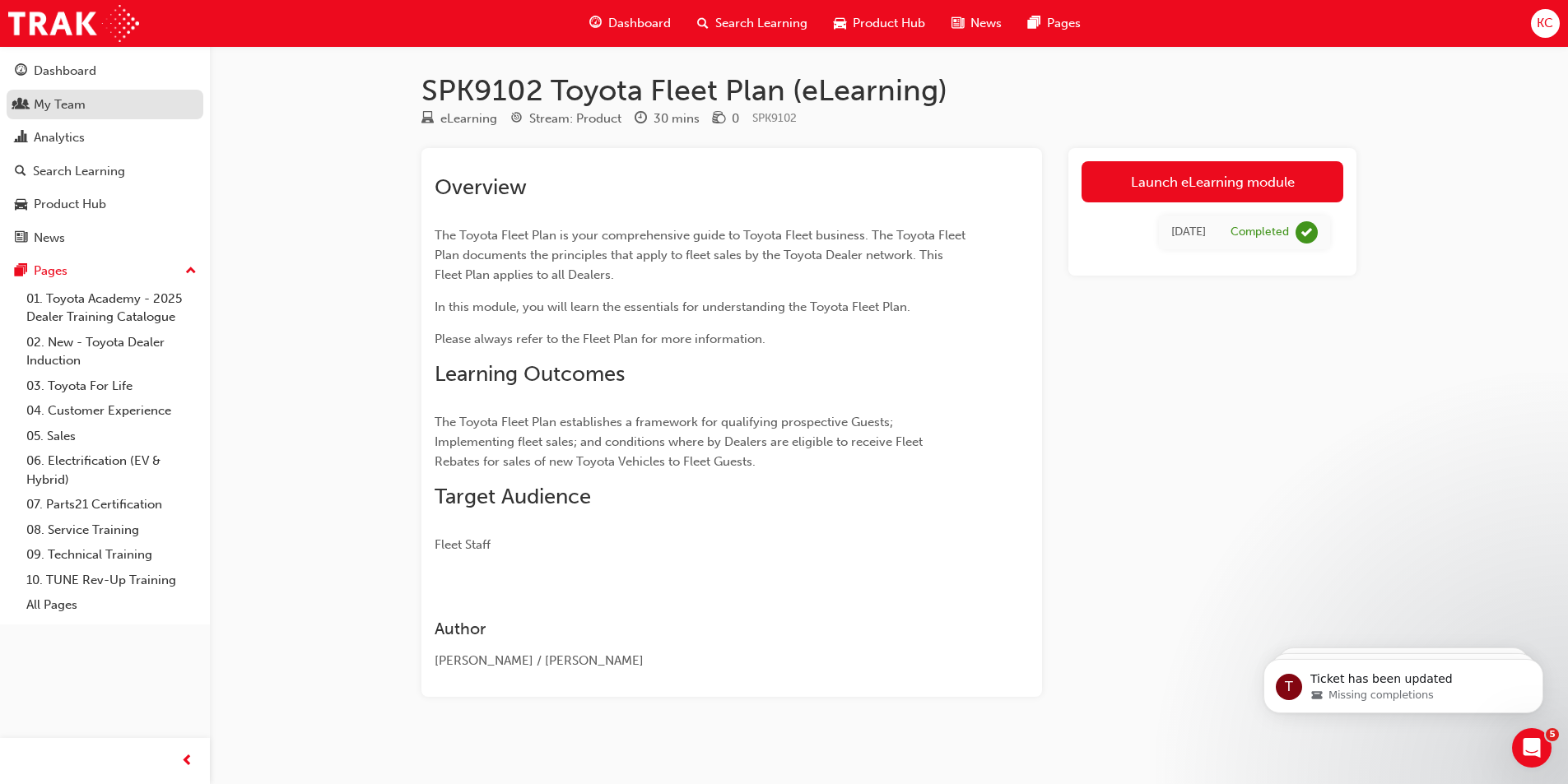
click at [65, 100] on div "My Team" at bounding box center [59, 105] width 51 height 19
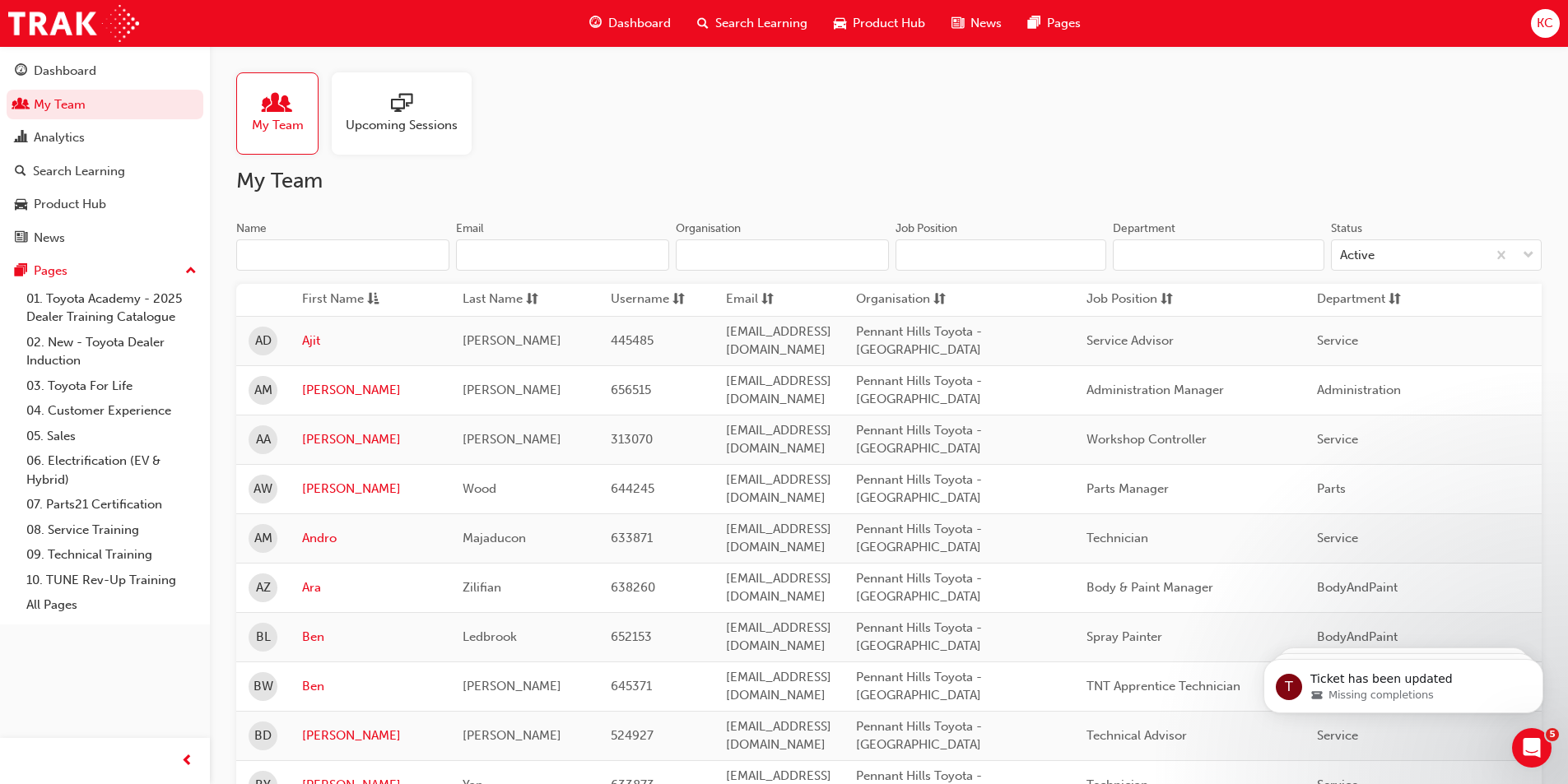
scroll to position [658, 0]
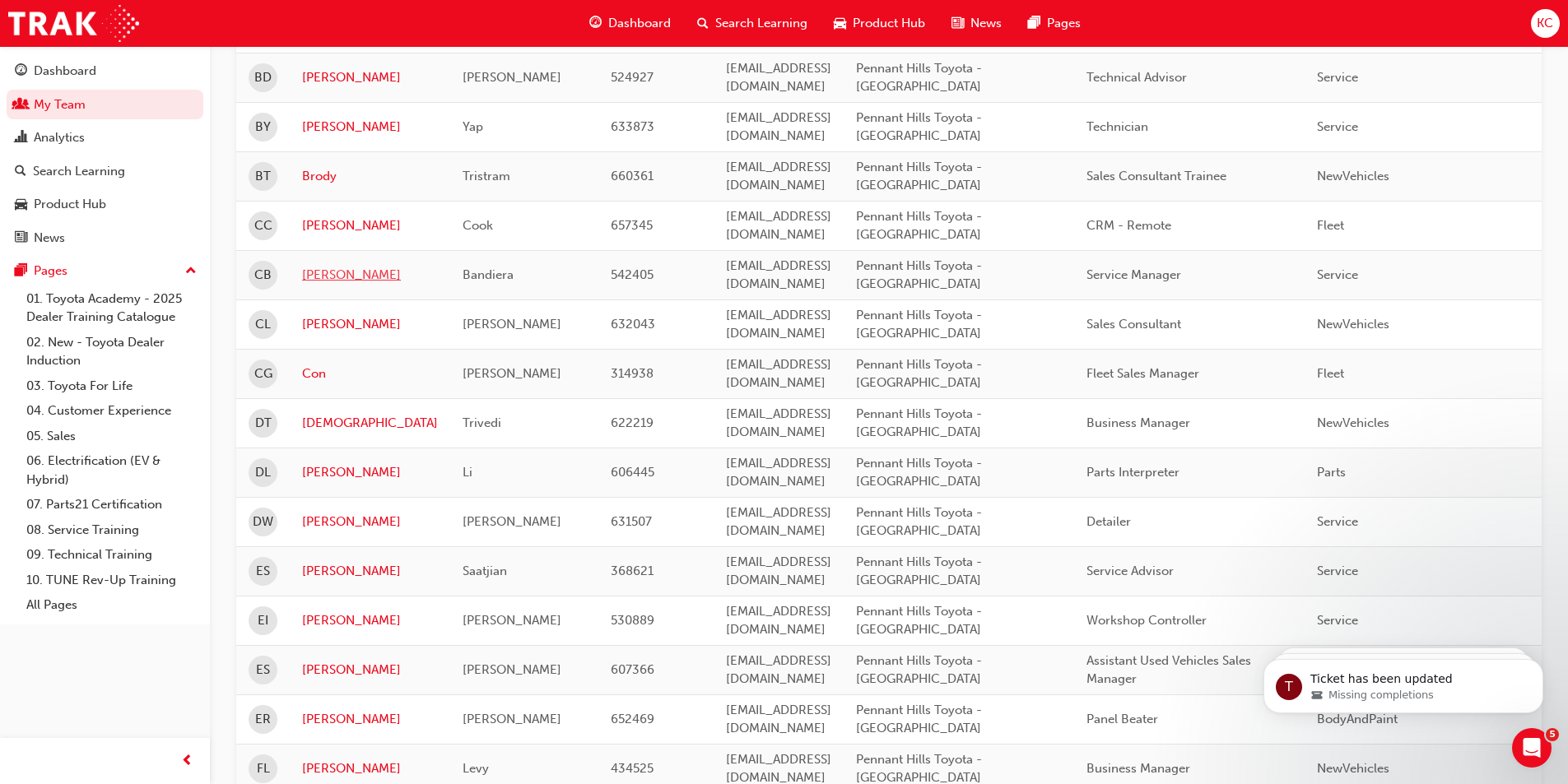
click at [308, 274] on link "[PERSON_NAME]" at bounding box center [370, 275] width 136 height 19
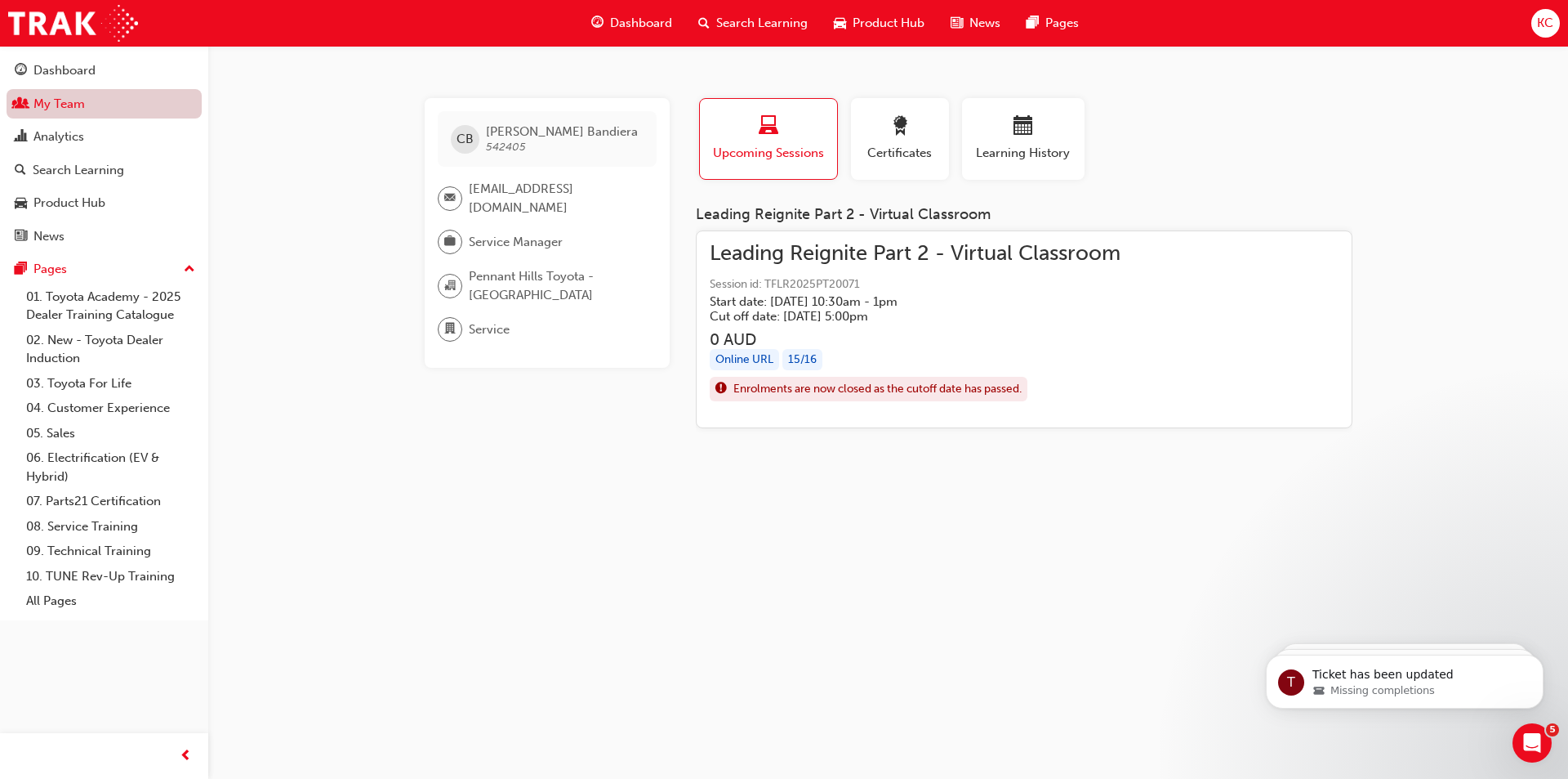
click at [61, 107] on link "My Team" at bounding box center [104, 104] width 195 height 30
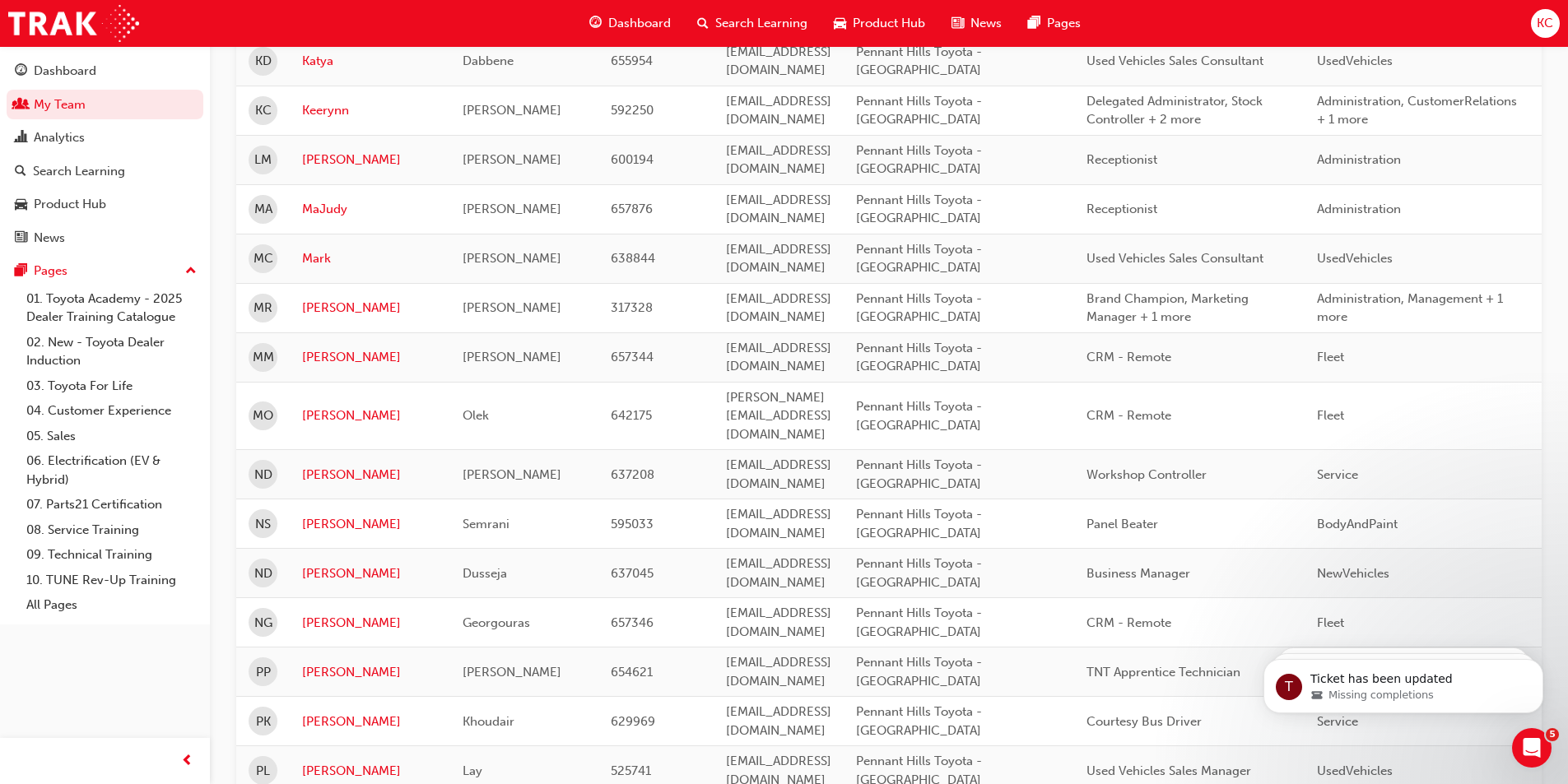
scroll to position [1596, 0]
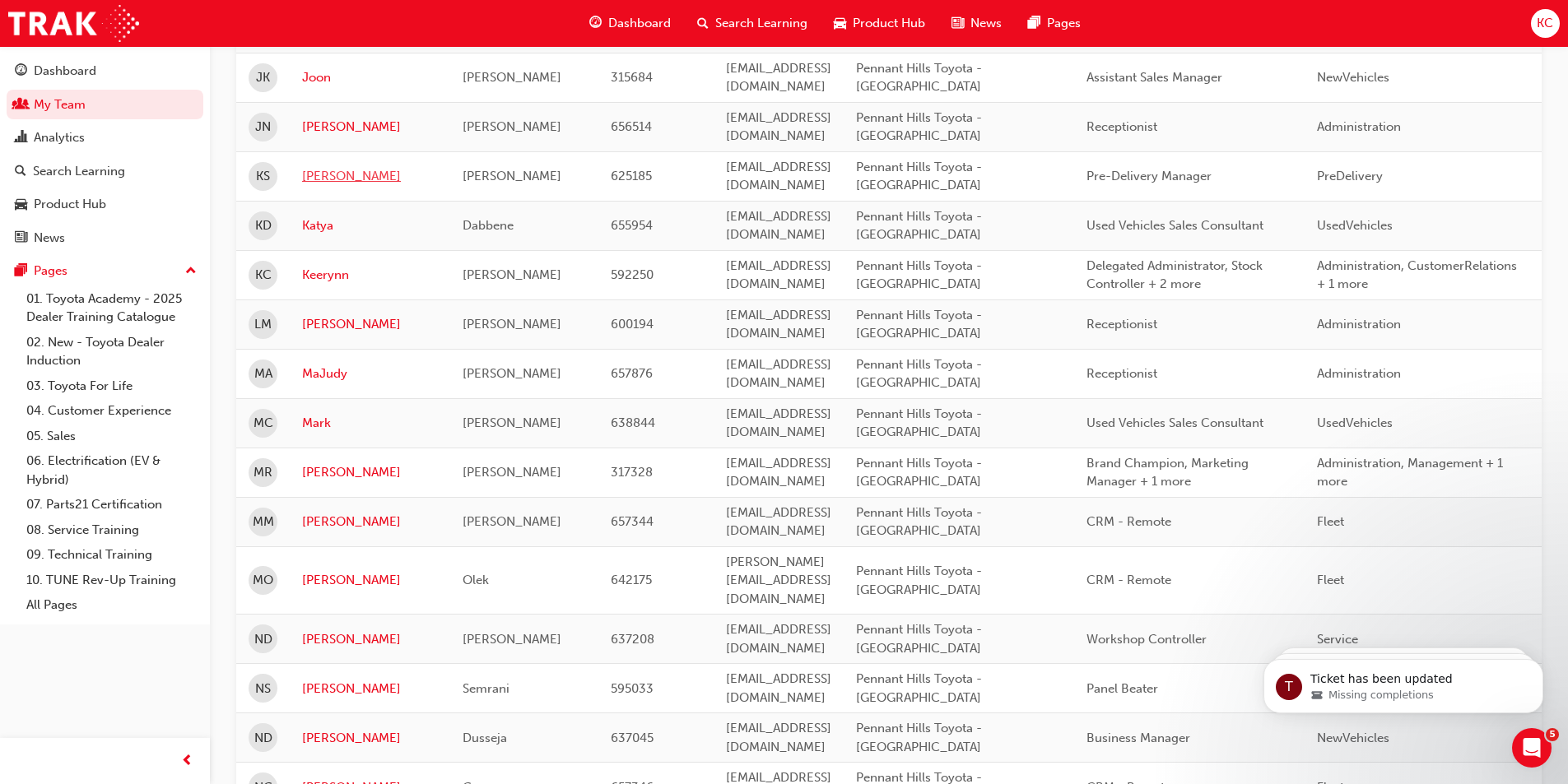
click at [315, 178] on link "[PERSON_NAME]" at bounding box center [370, 176] width 136 height 19
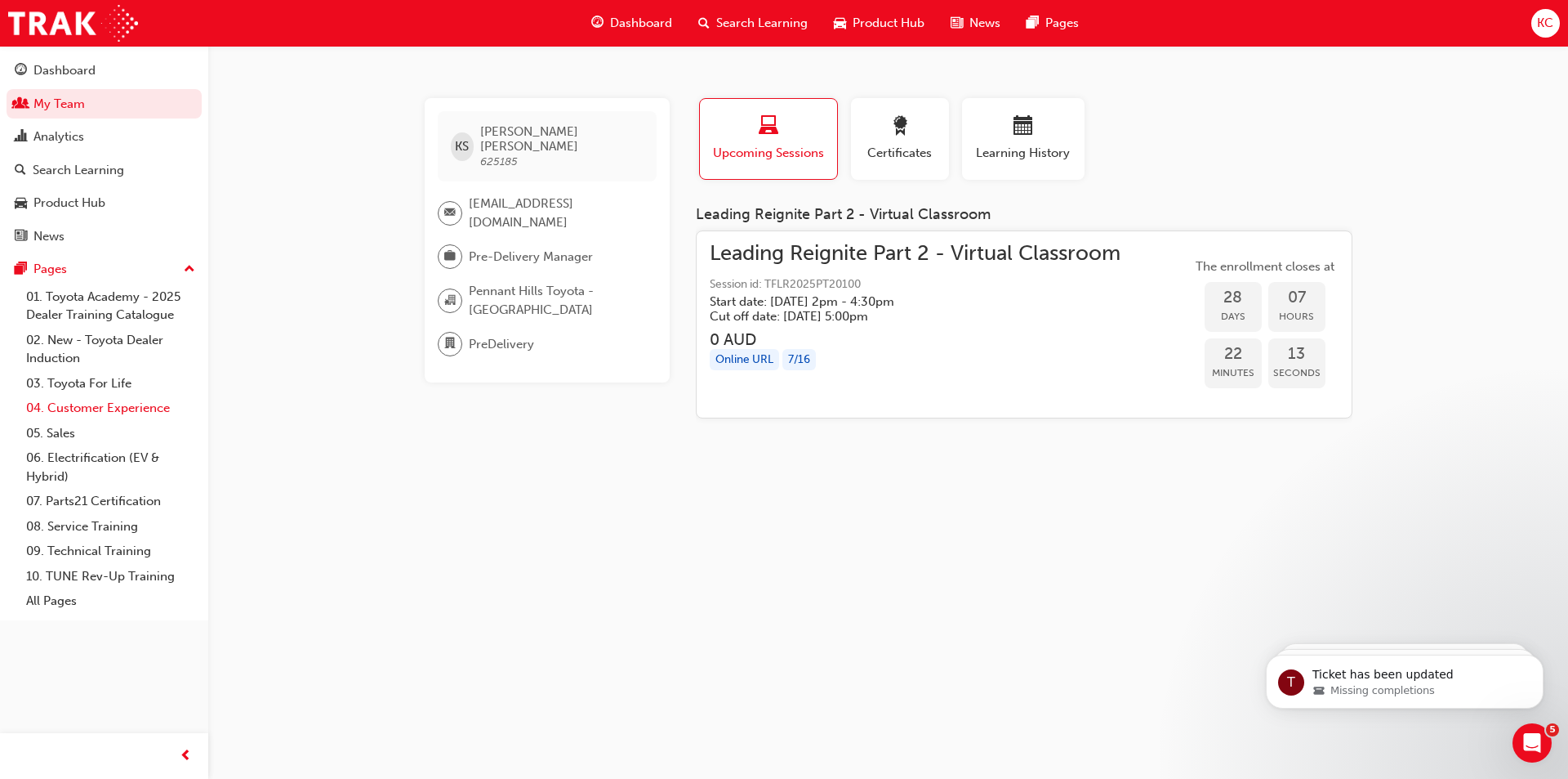
click at [63, 410] on link "04. Customer Experience" at bounding box center [111, 408] width 183 height 25
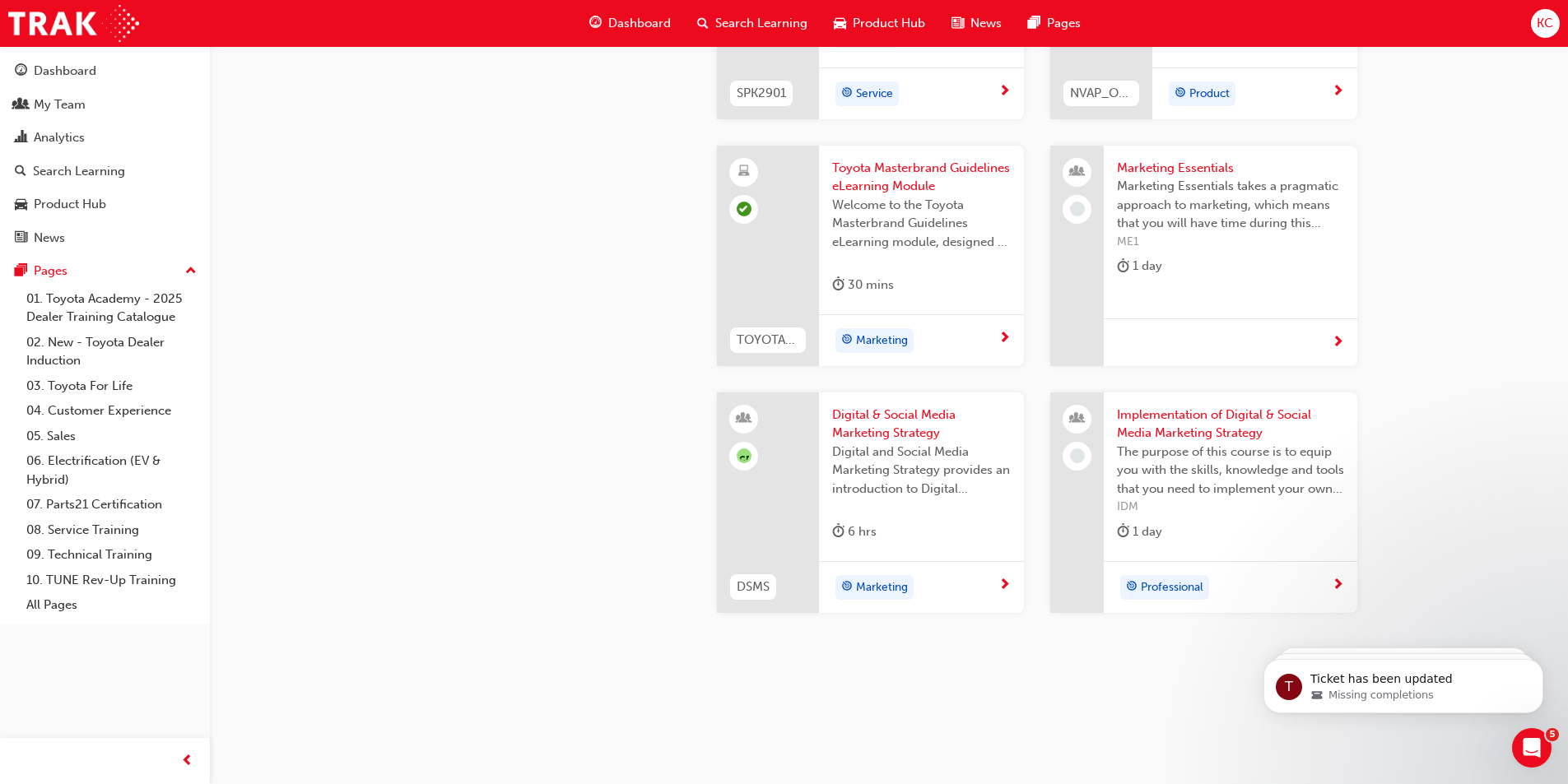
scroll to position [3127, 0]
click at [1185, 426] on span "Implementation of Digital & Social Media Marketing Strategy" at bounding box center [1230, 422] width 227 height 37
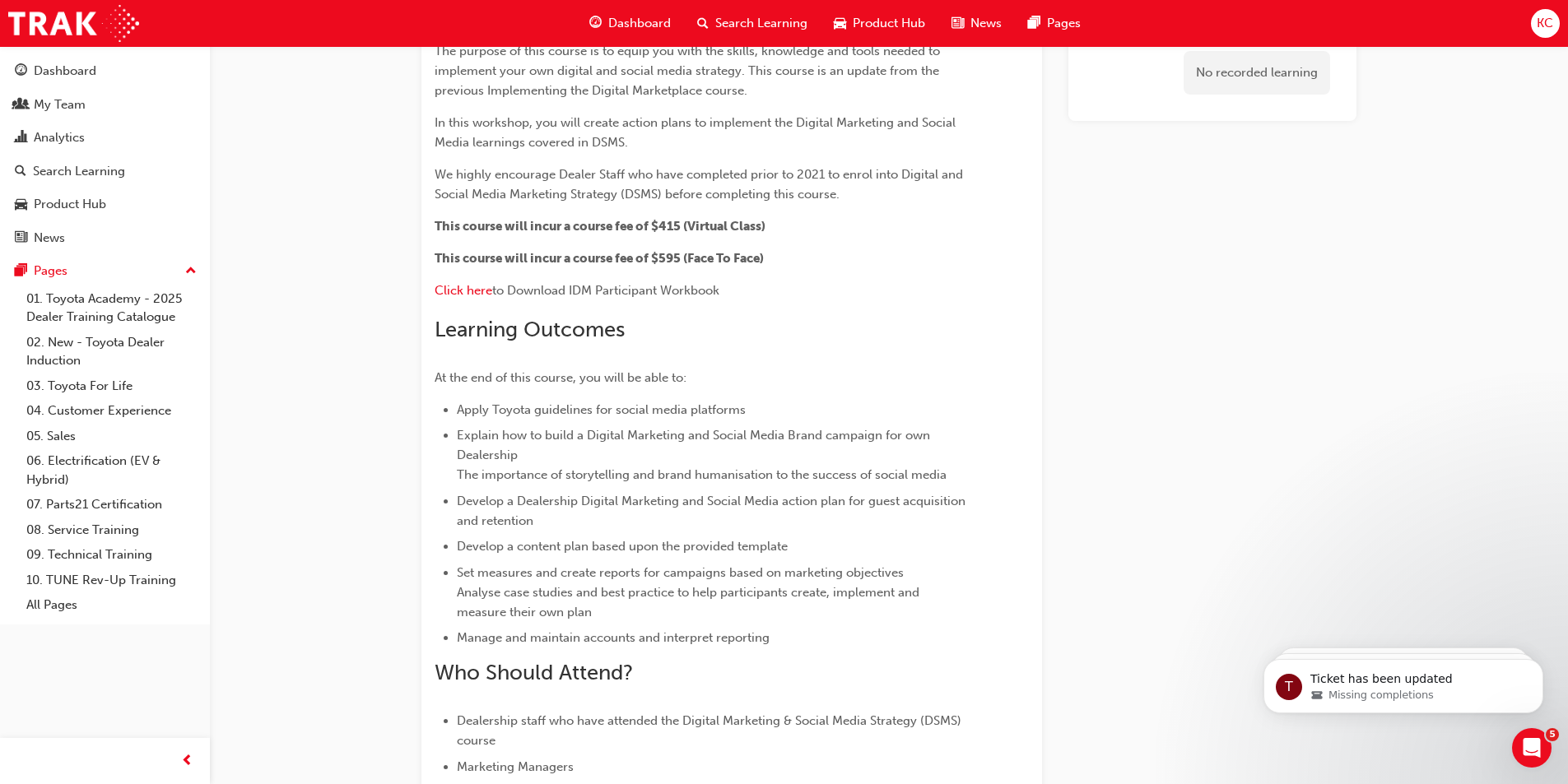
scroll to position [9, 0]
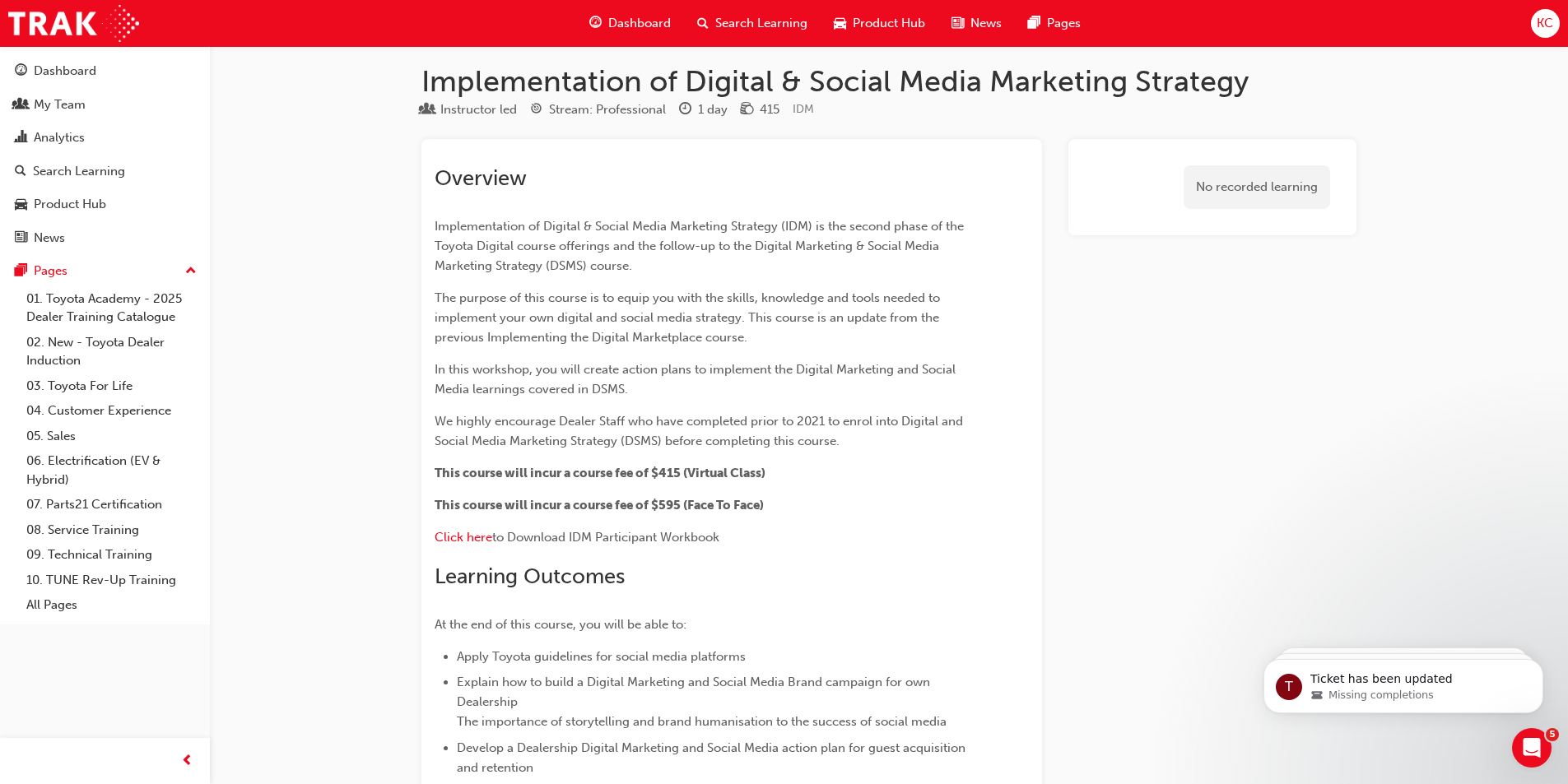
scroll to position [3127, 0]
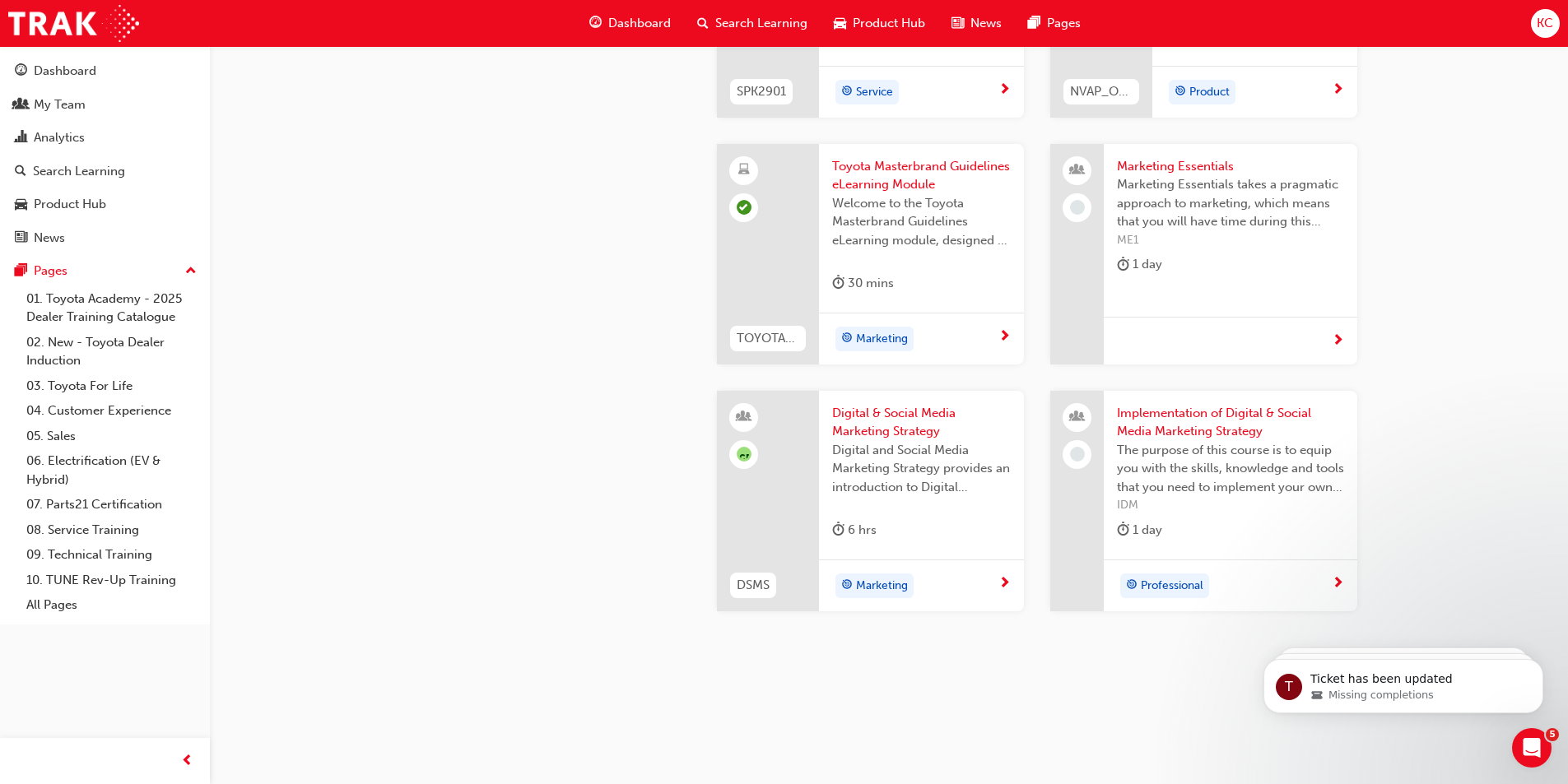
click at [890, 423] on span "Digital & Social Media Marketing Strategy" at bounding box center [922, 422] width 179 height 37
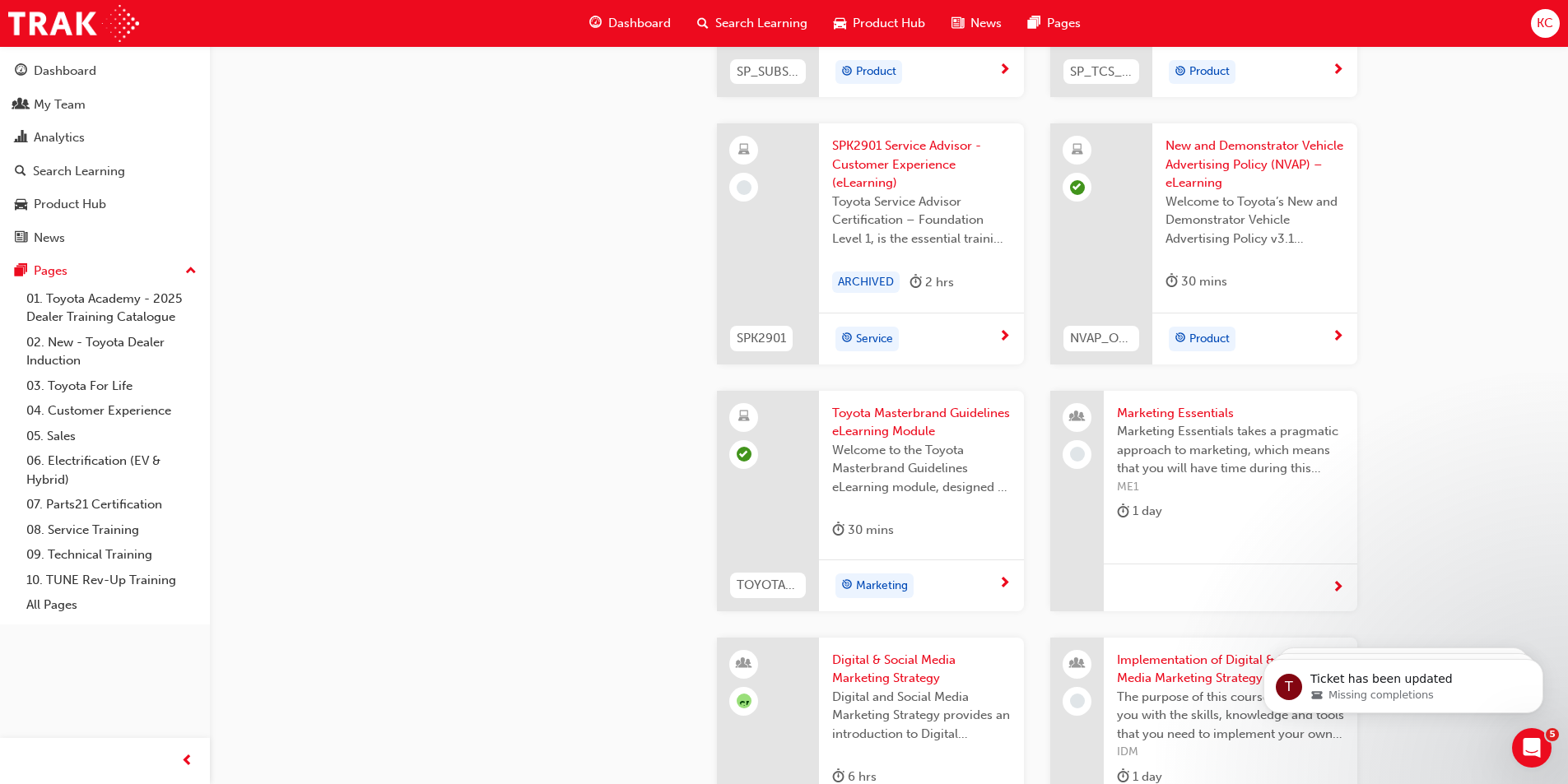
click at [1220, 585] on div at bounding box center [1230, 587] width 253 height 48
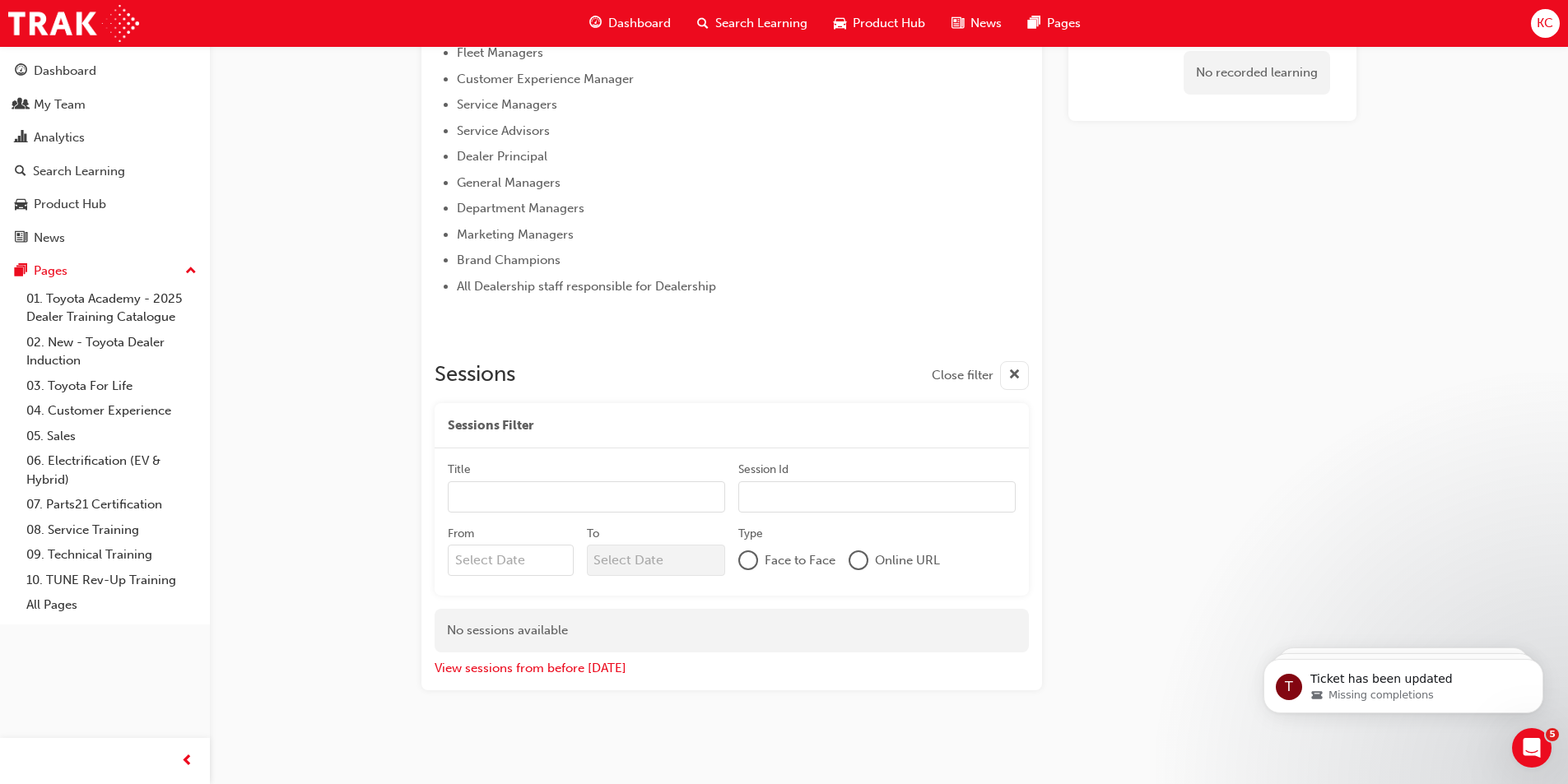
scroll to position [192, 0]
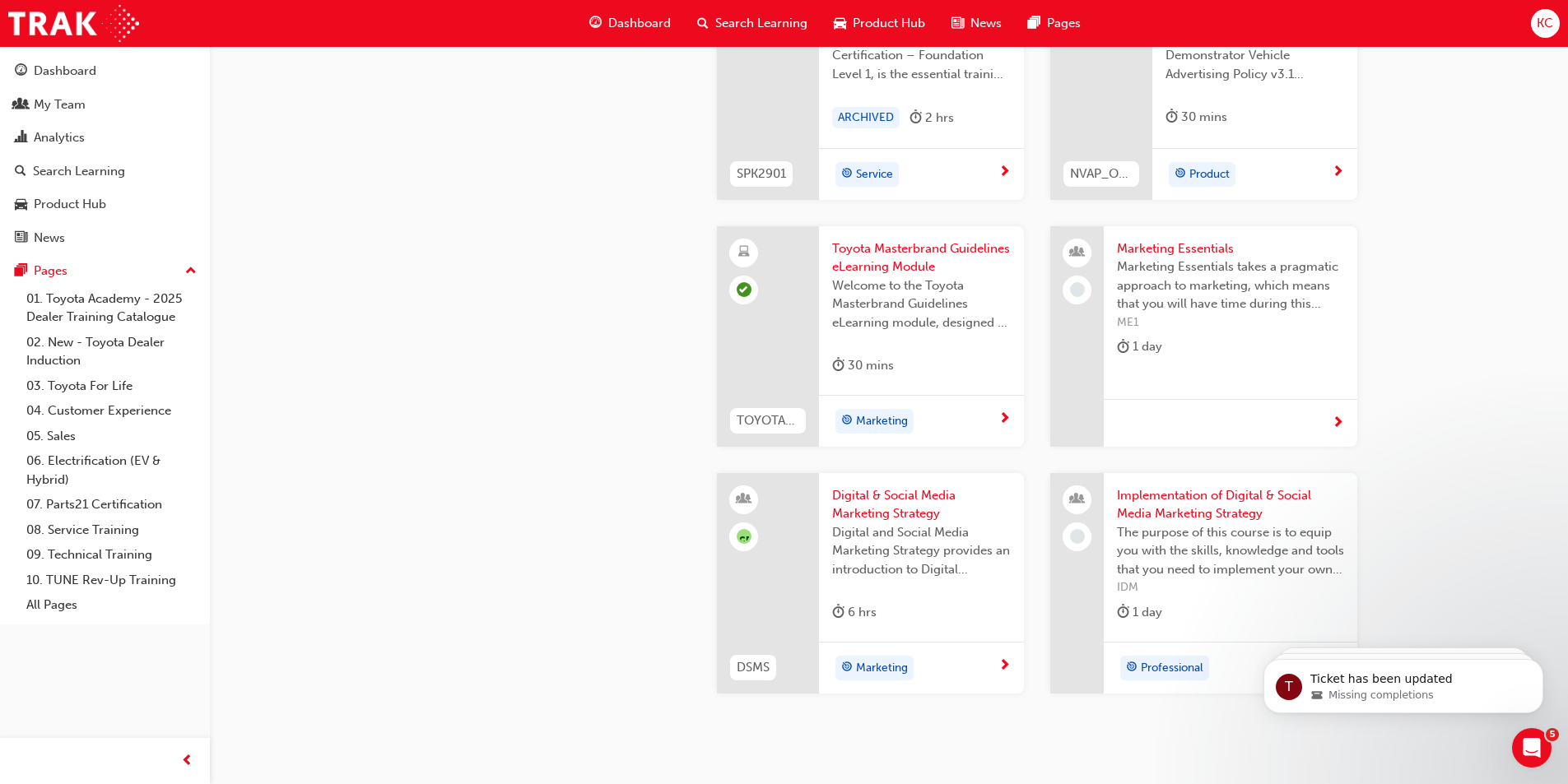
scroll to position [3127, 0]
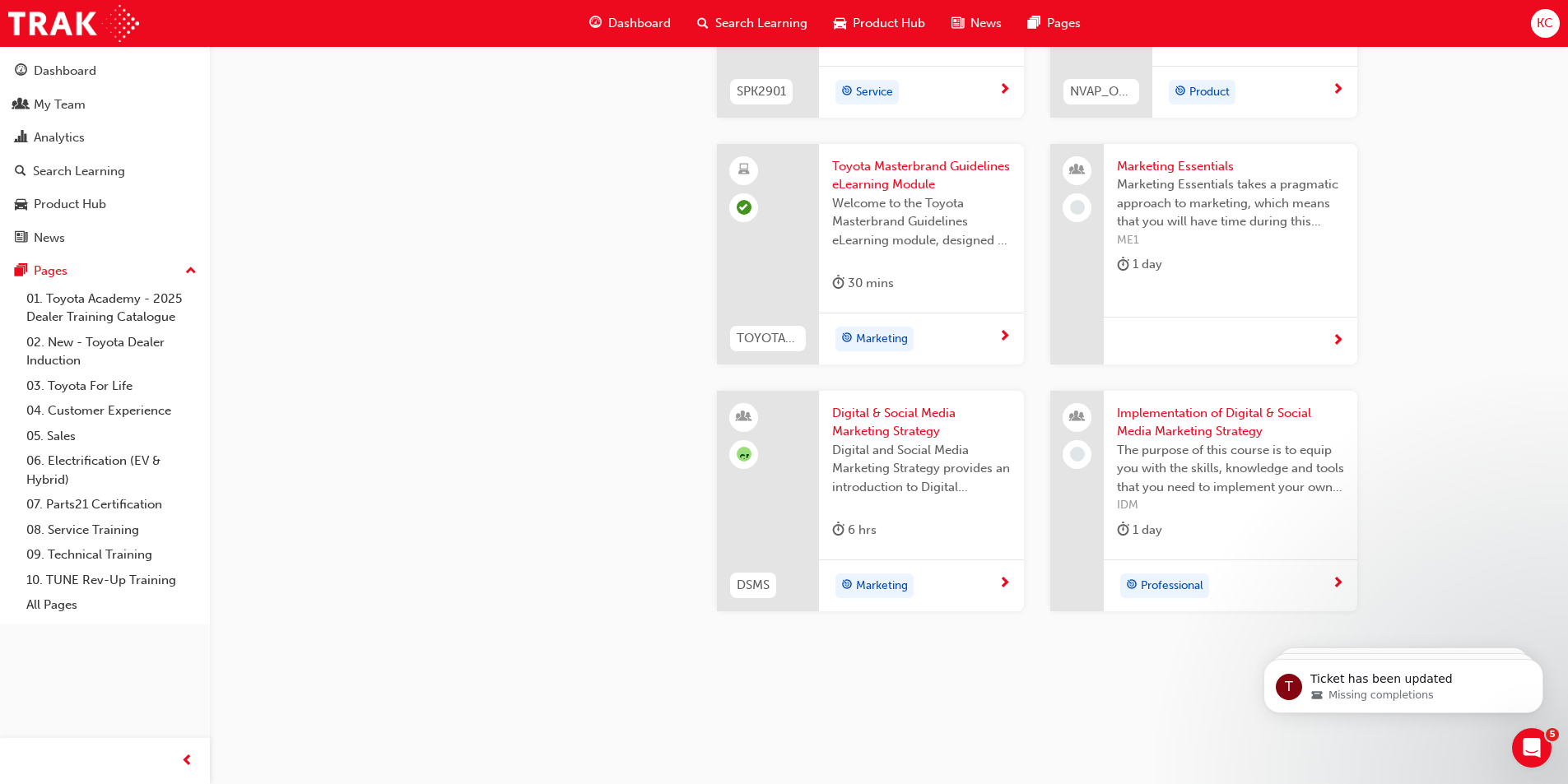
click at [1177, 425] on span "Implementation of Digital & Social Media Marketing Strategy" at bounding box center [1230, 422] width 227 height 37
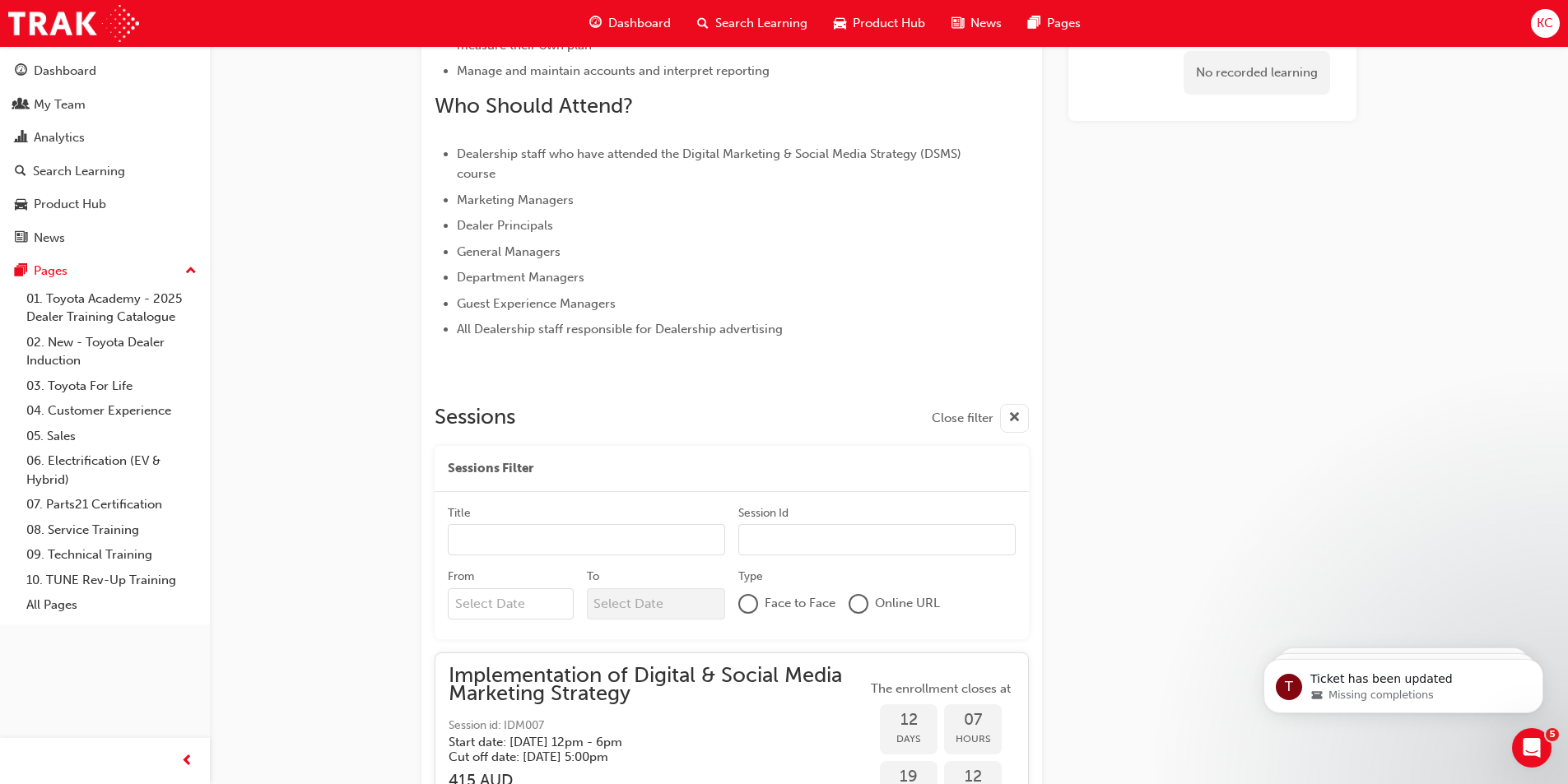
scroll to position [1069, 0]
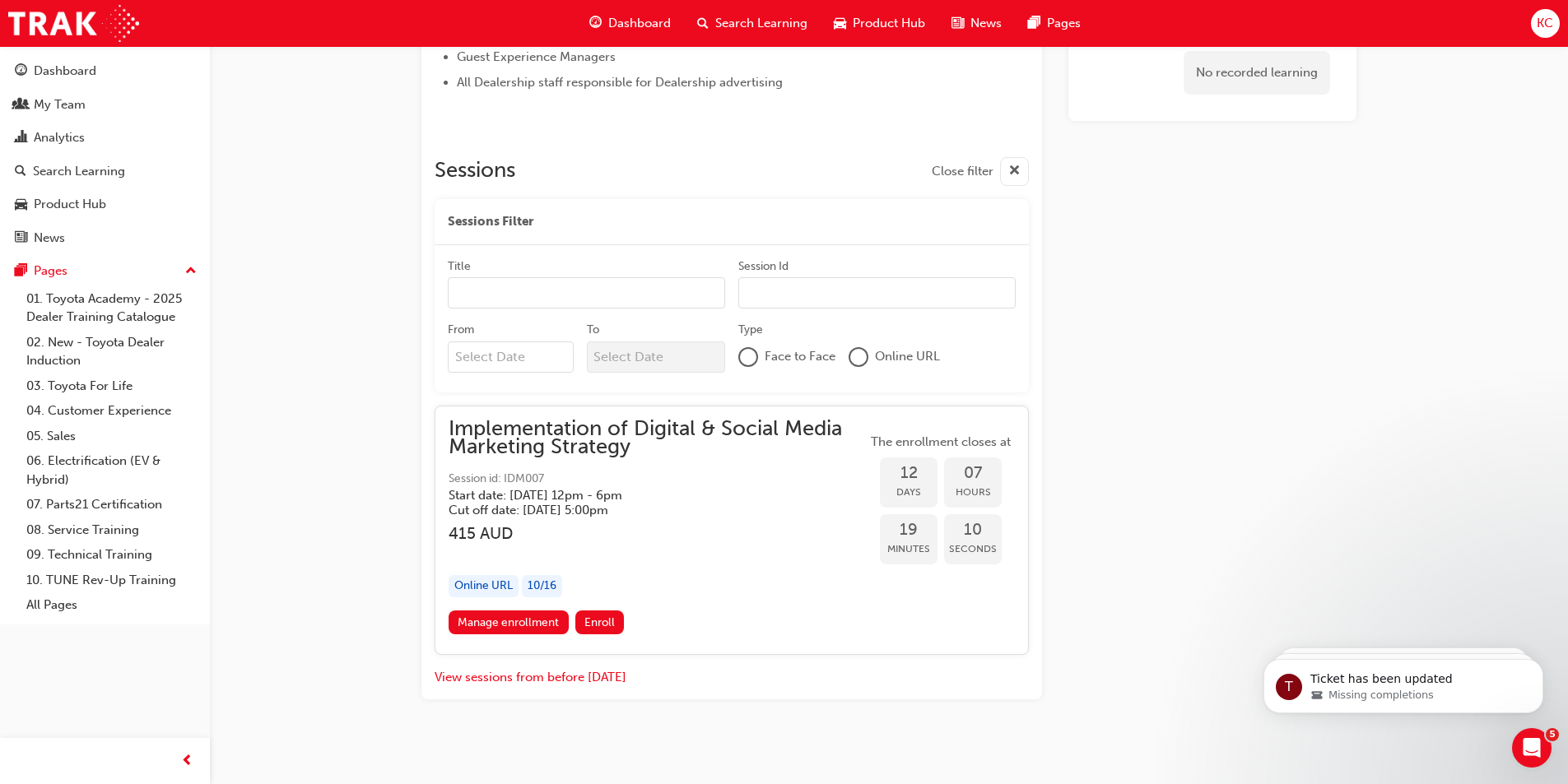
click at [509, 504] on h5 "Cut off date: [DATE] 5:00pm" at bounding box center [644, 510] width 391 height 14
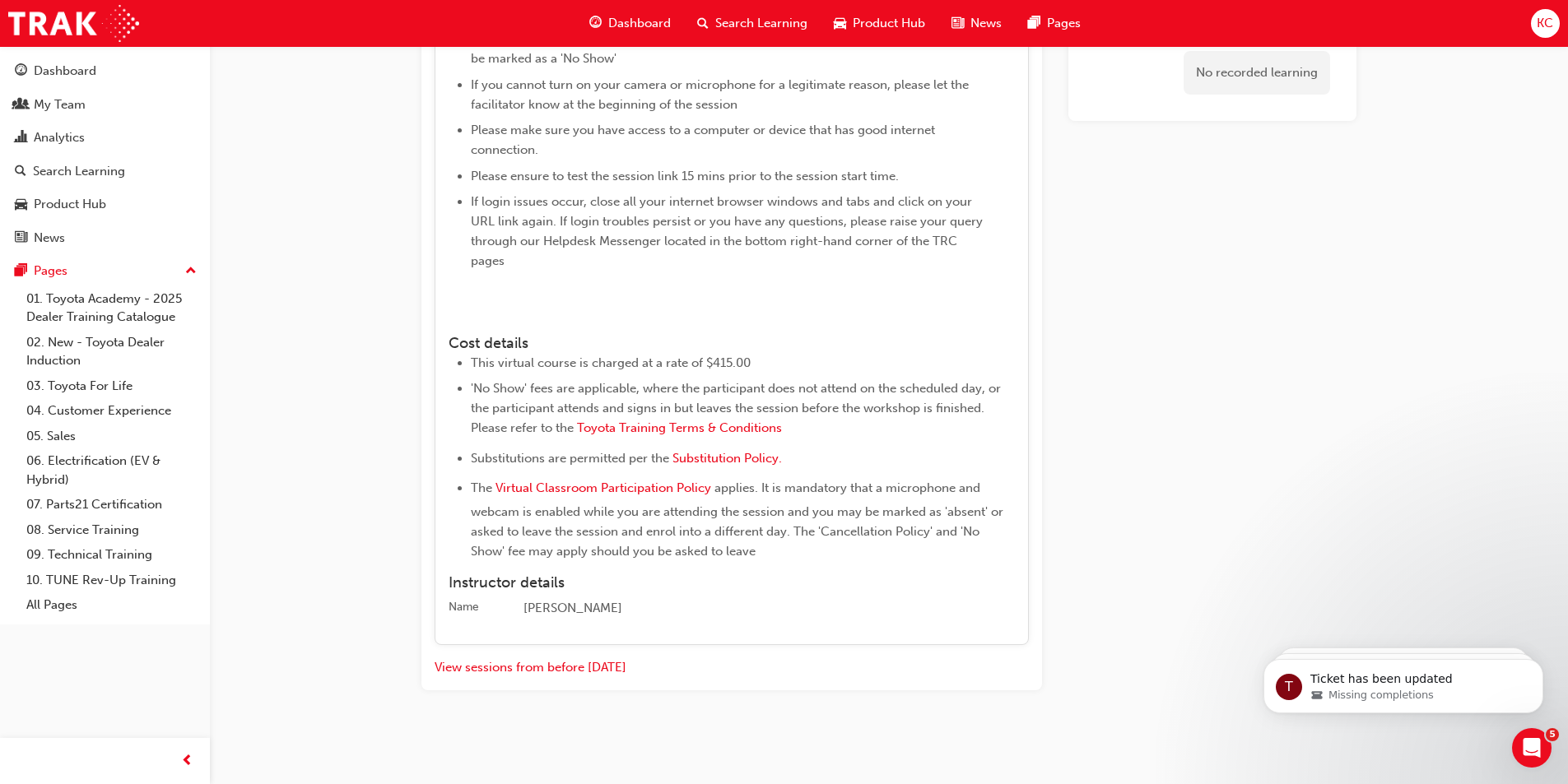
scroll to position [1358, 0]
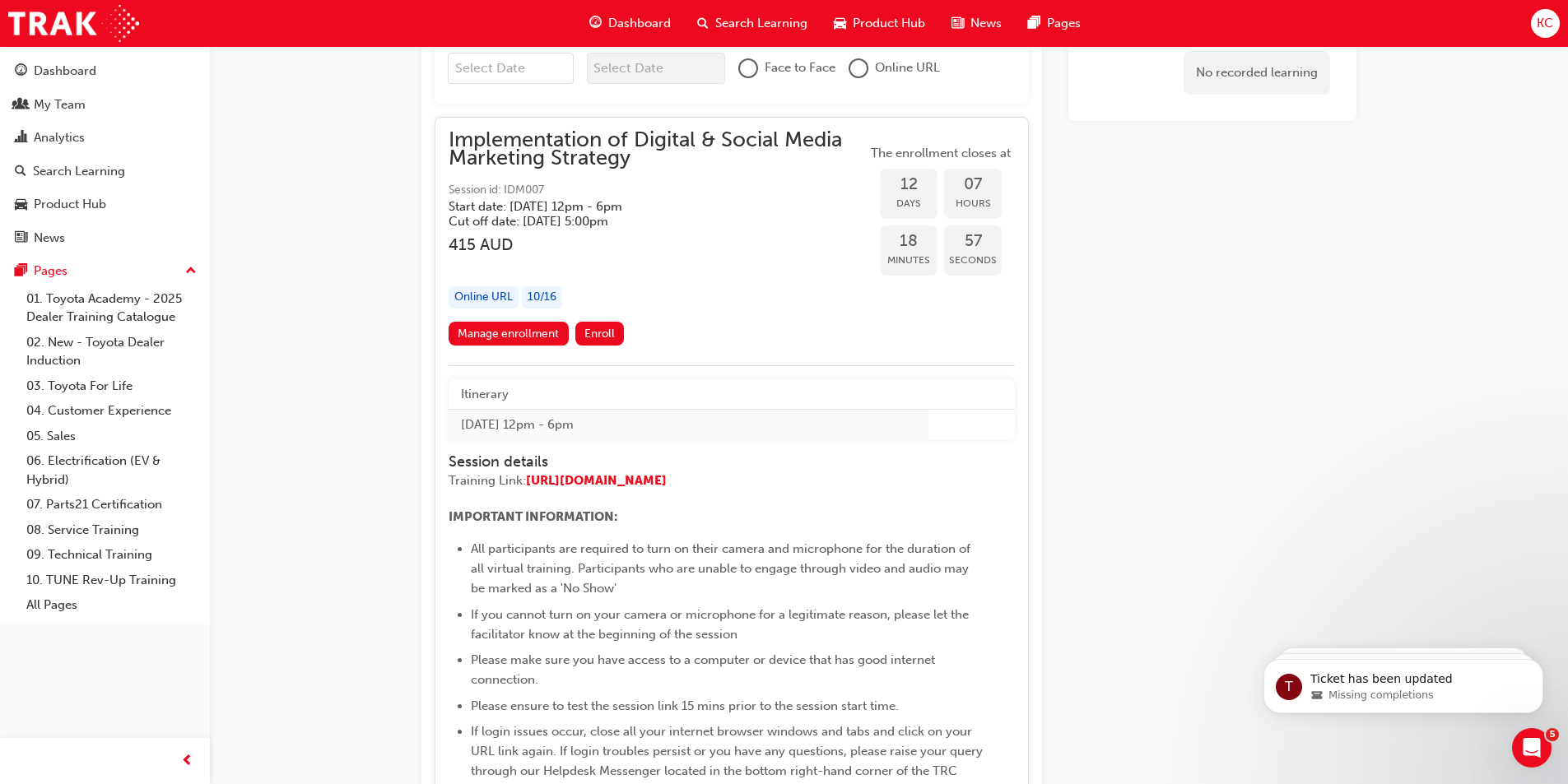
click at [539, 220] on h5 "Cut off date: [DATE] 5:00pm" at bounding box center [644, 221] width 391 height 14
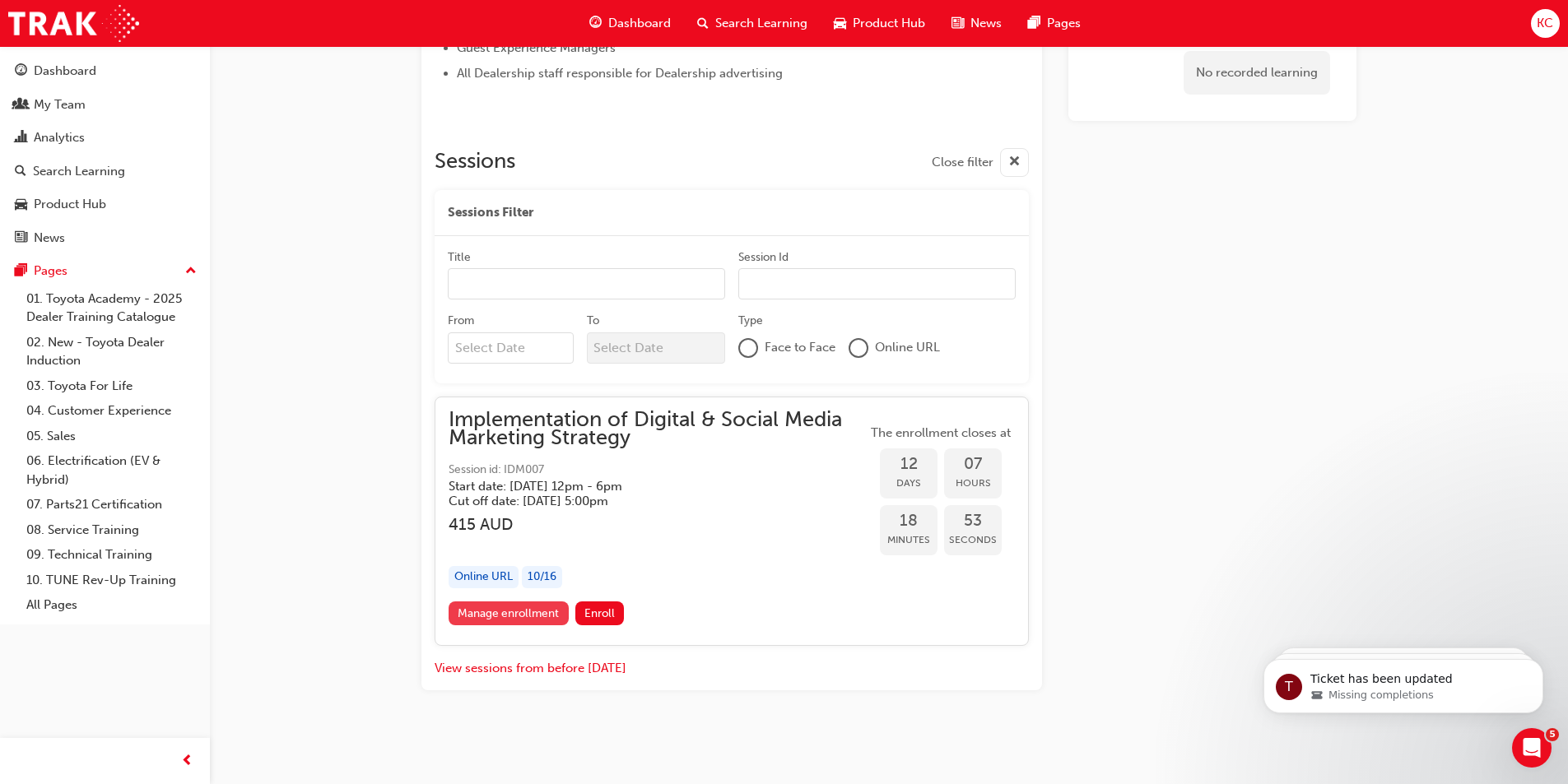
click at [523, 614] on link "Manage enrollment" at bounding box center [508, 613] width 120 height 23
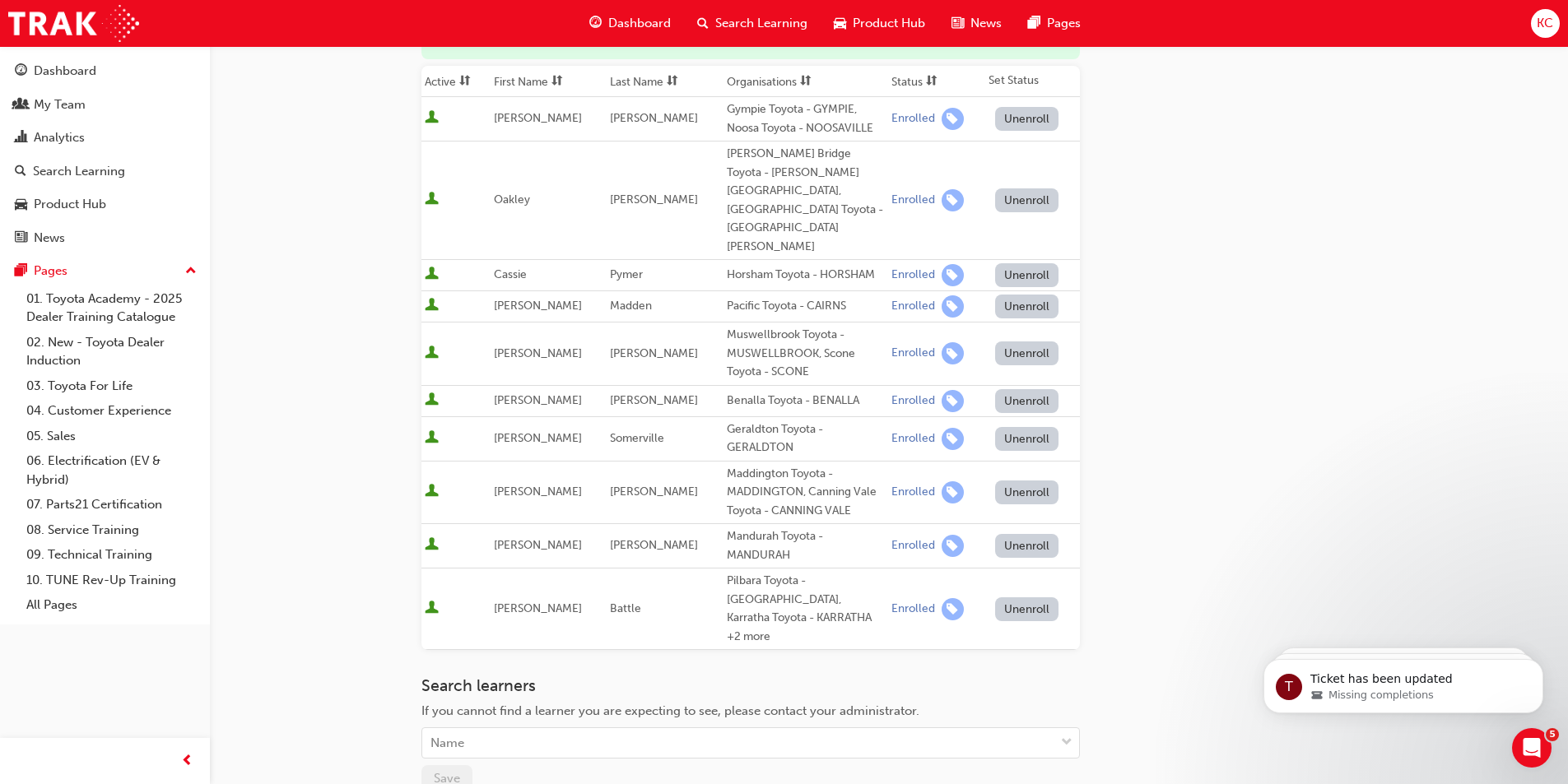
scroll to position [402, 0]
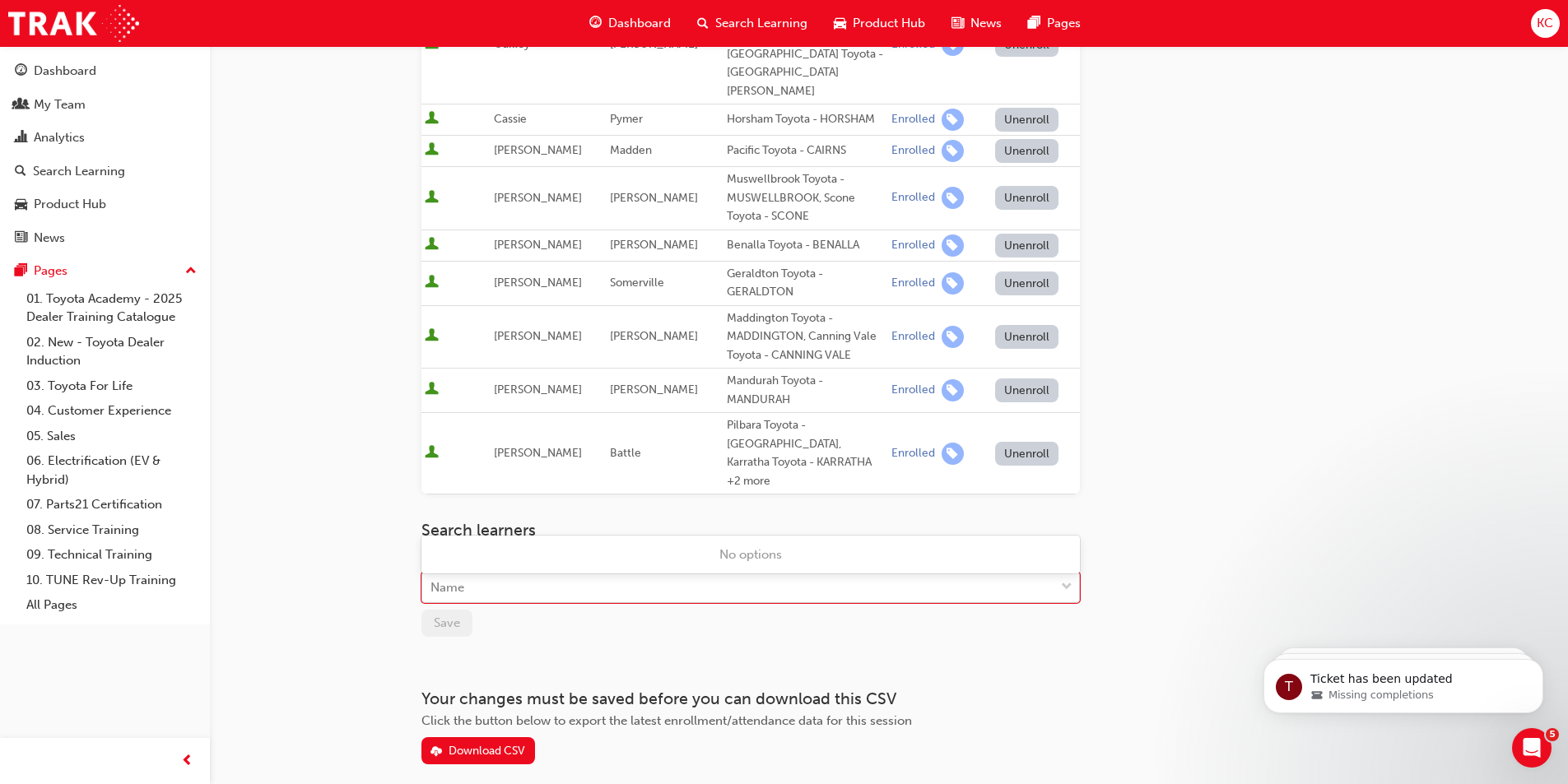
click at [644, 573] on div "Name" at bounding box center [738, 588] width 632 height 29
type input "c"
type input "[PERSON_NAME]"
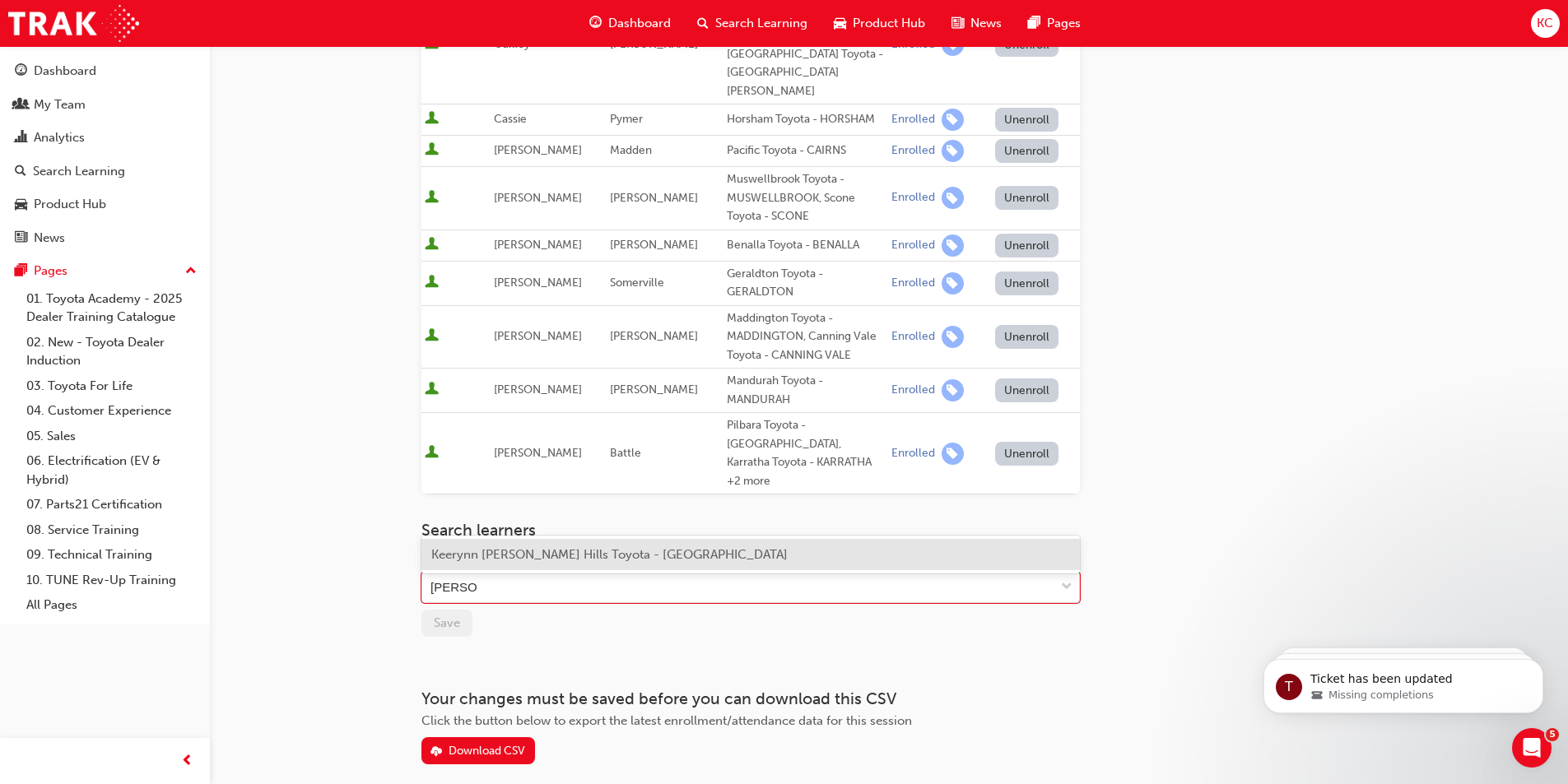
click at [501, 551] on span "Keerynn [PERSON_NAME] Hills Toyota - [GEOGRAPHIC_DATA]" at bounding box center [609, 554] width 356 height 14
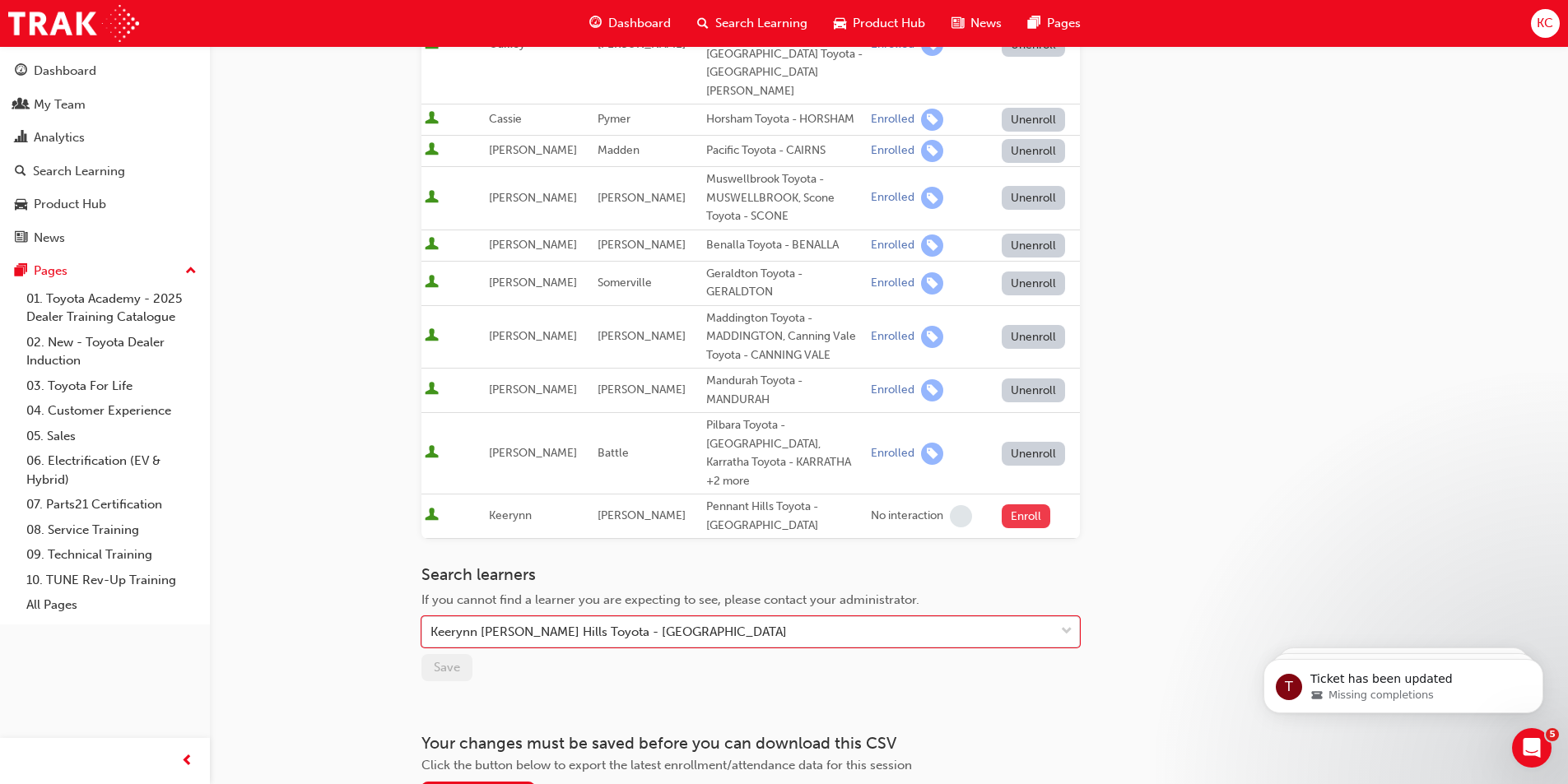
click at [1005, 504] on button "Enroll" at bounding box center [1026, 515] width 50 height 23
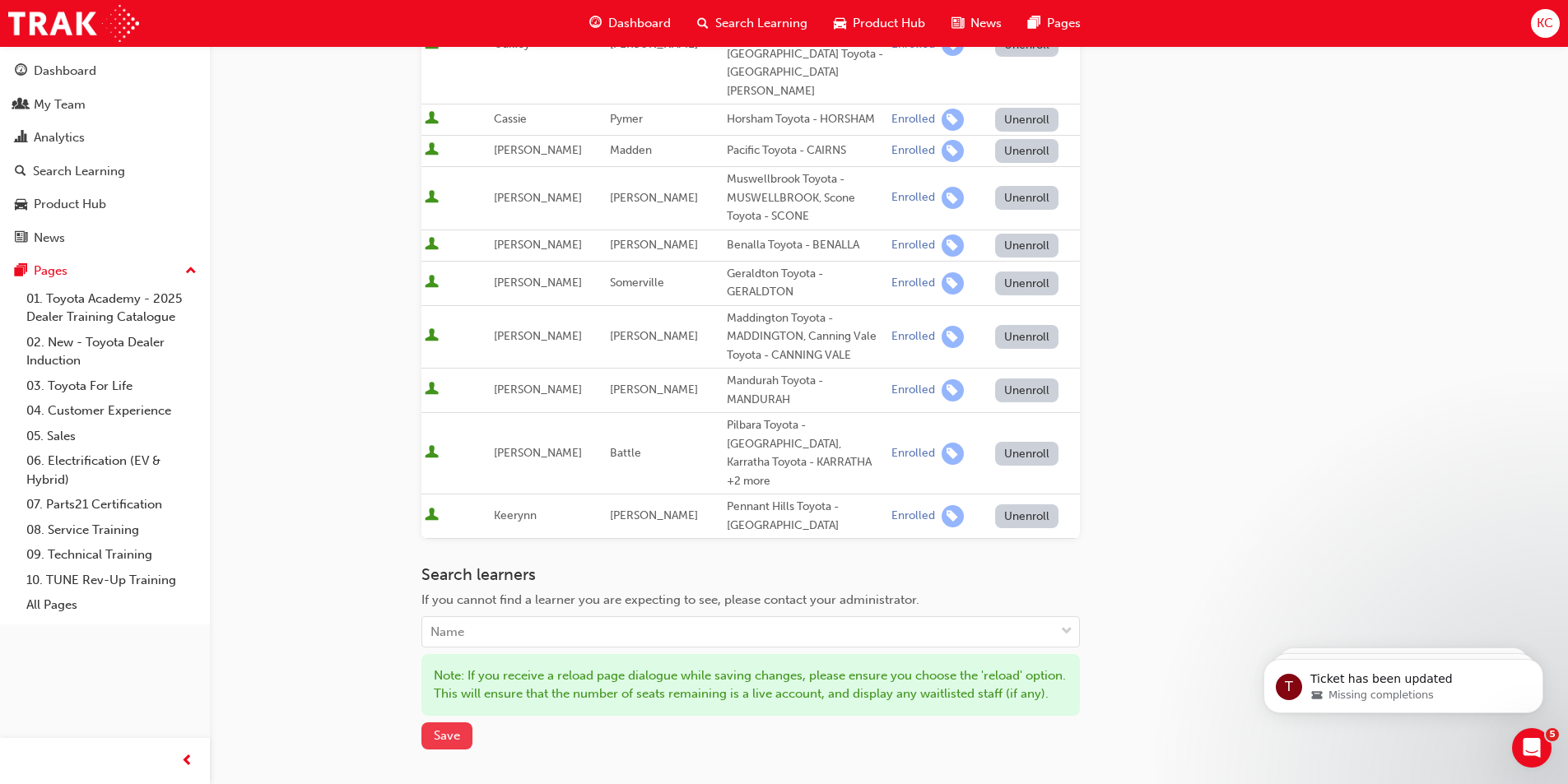
click at [450, 728] on span "Save" at bounding box center [446, 735] width 26 height 14
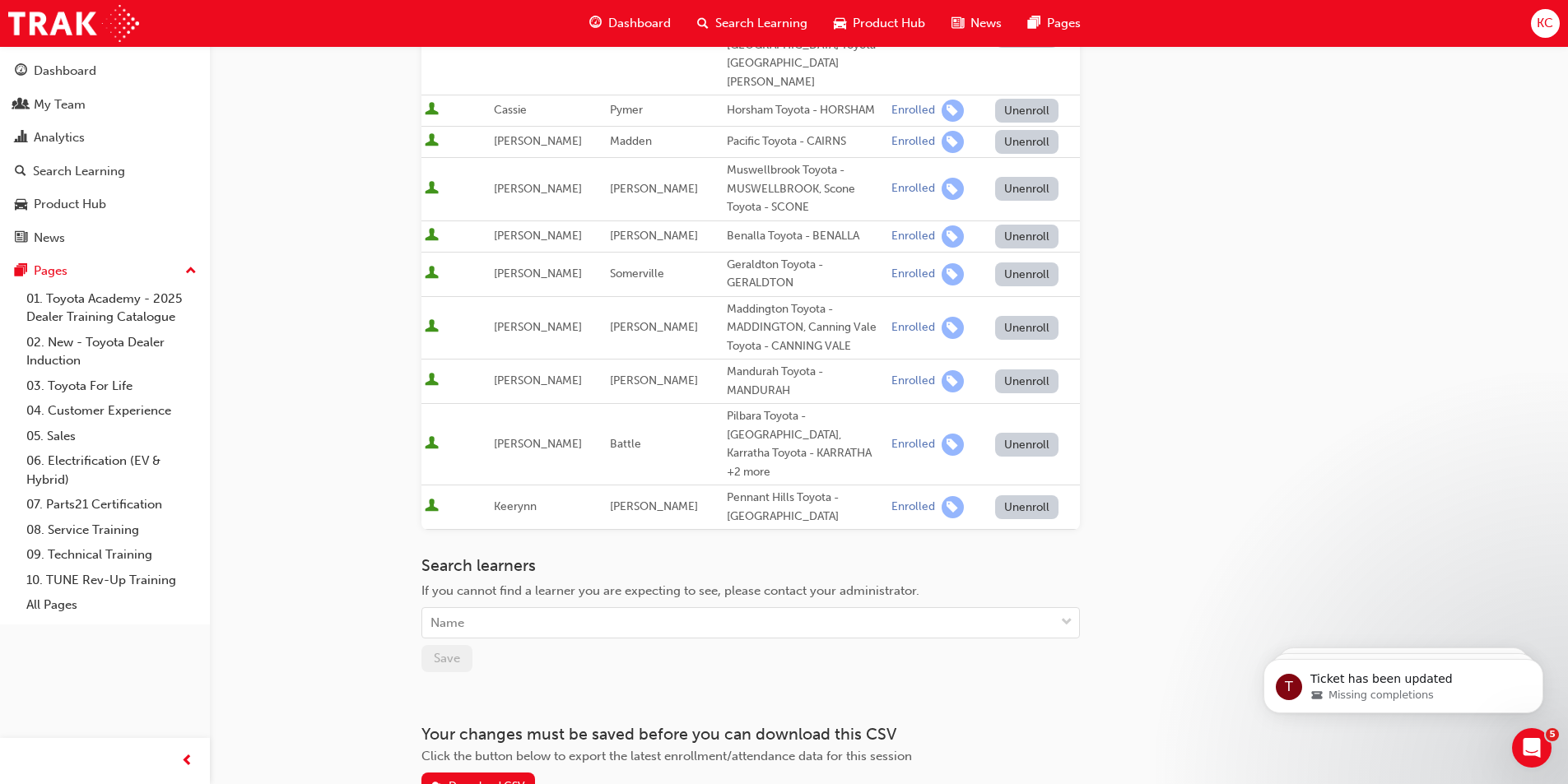
scroll to position [0, 0]
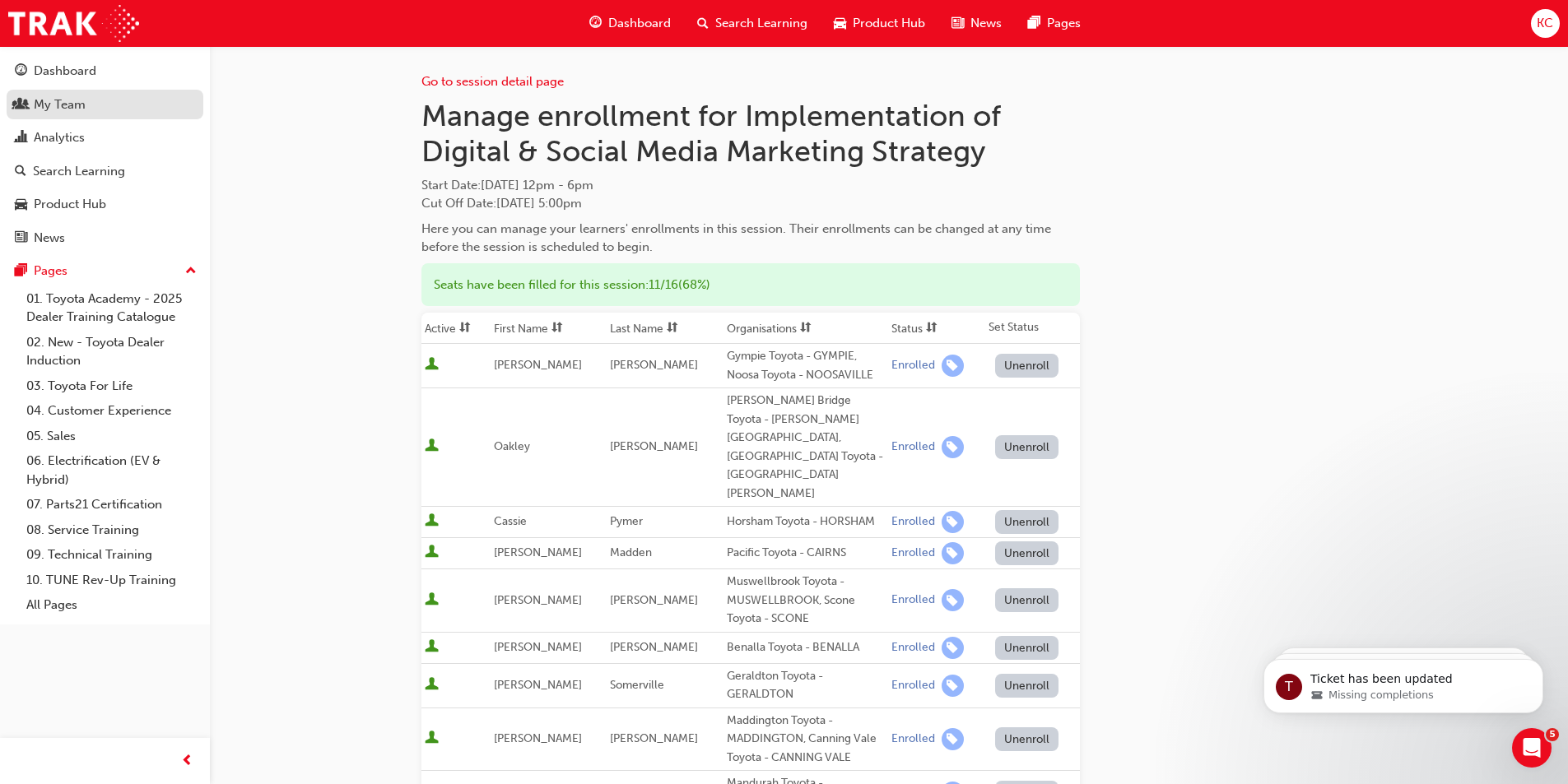
click at [65, 100] on div "My Team" at bounding box center [59, 105] width 51 height 19
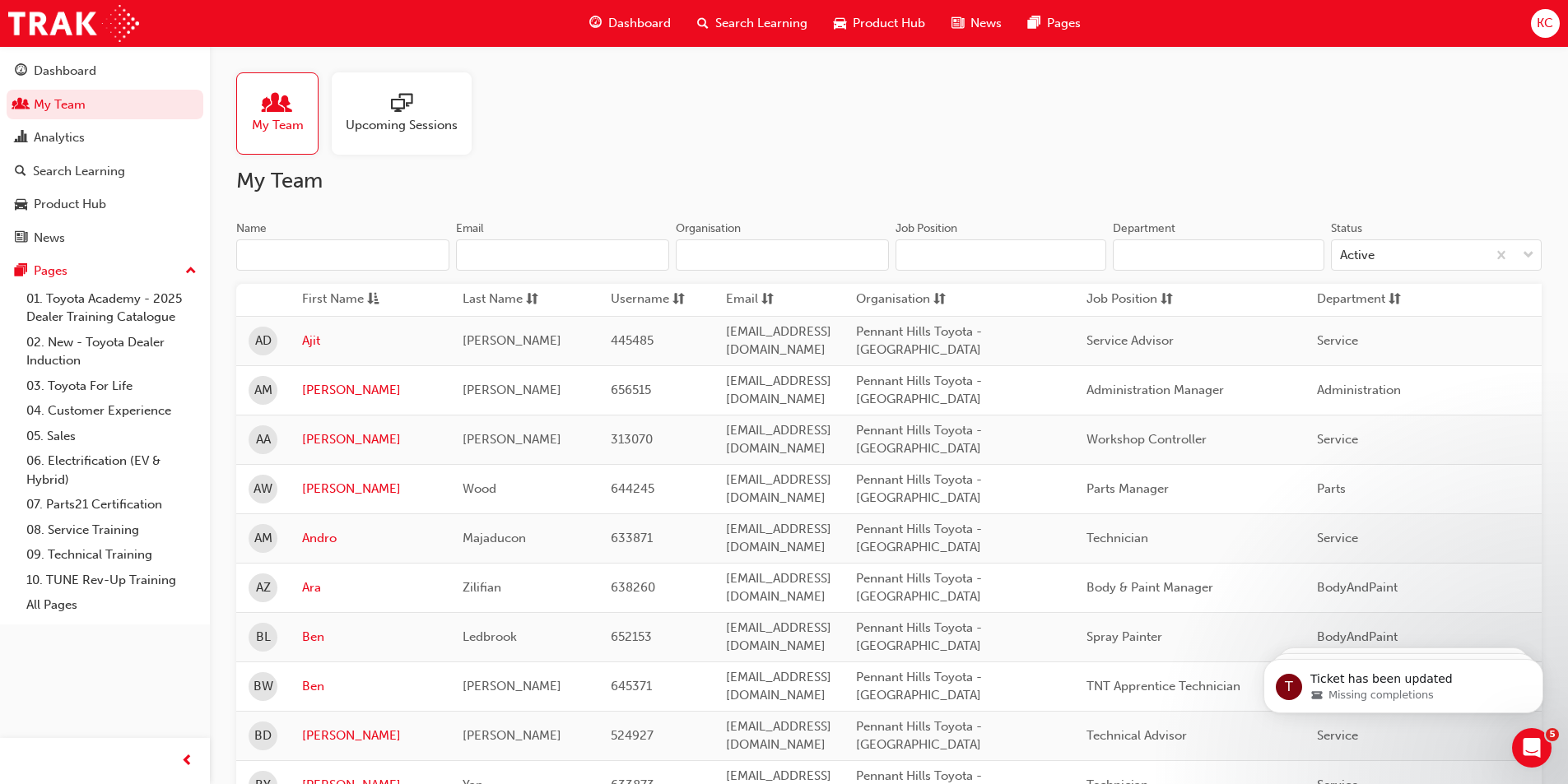
scroll to position [823, 0]
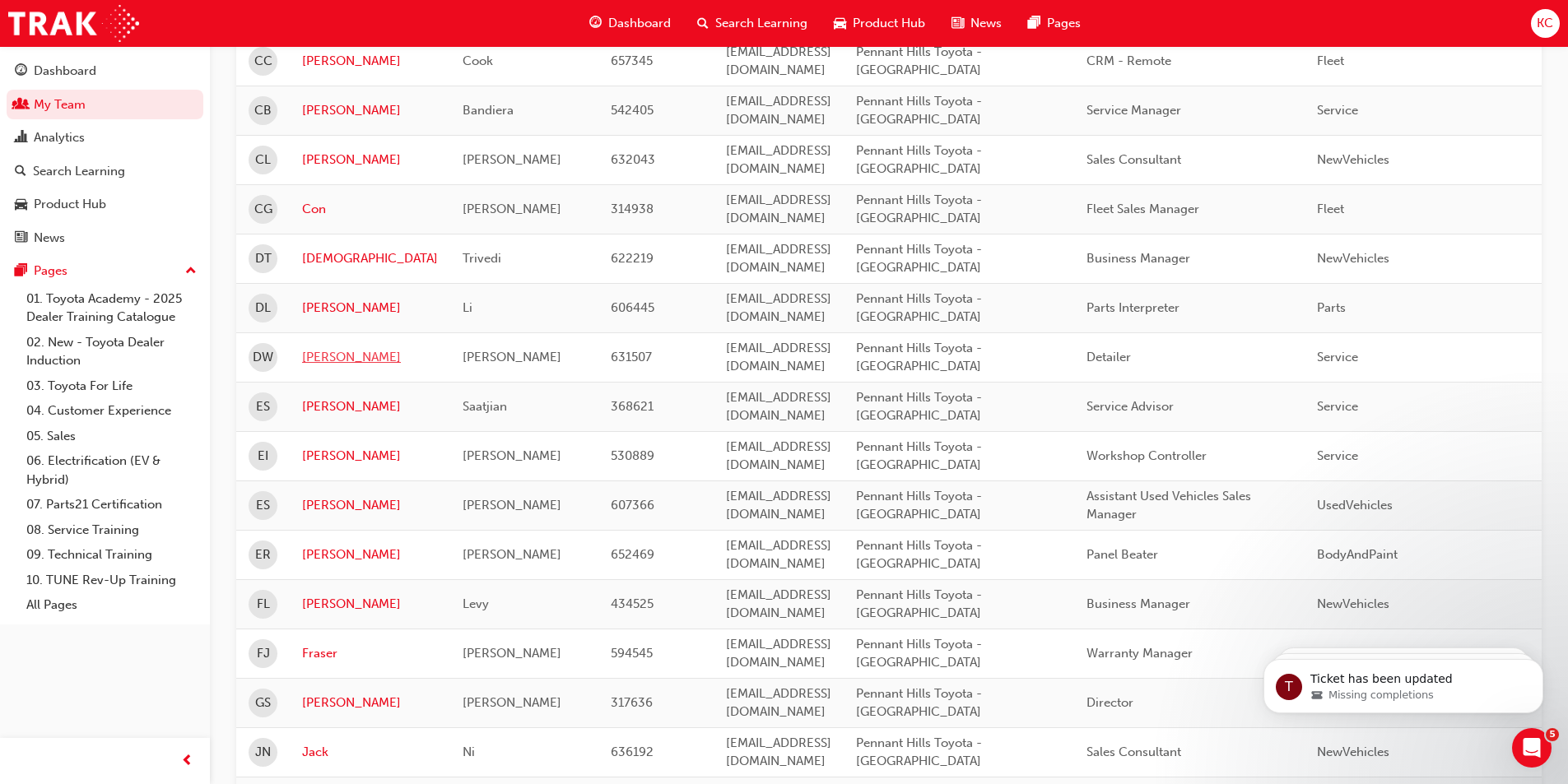
click at [321, 359] on link "[PERSON_NAME]" at bounding box center [370, 357] width 136 height 19
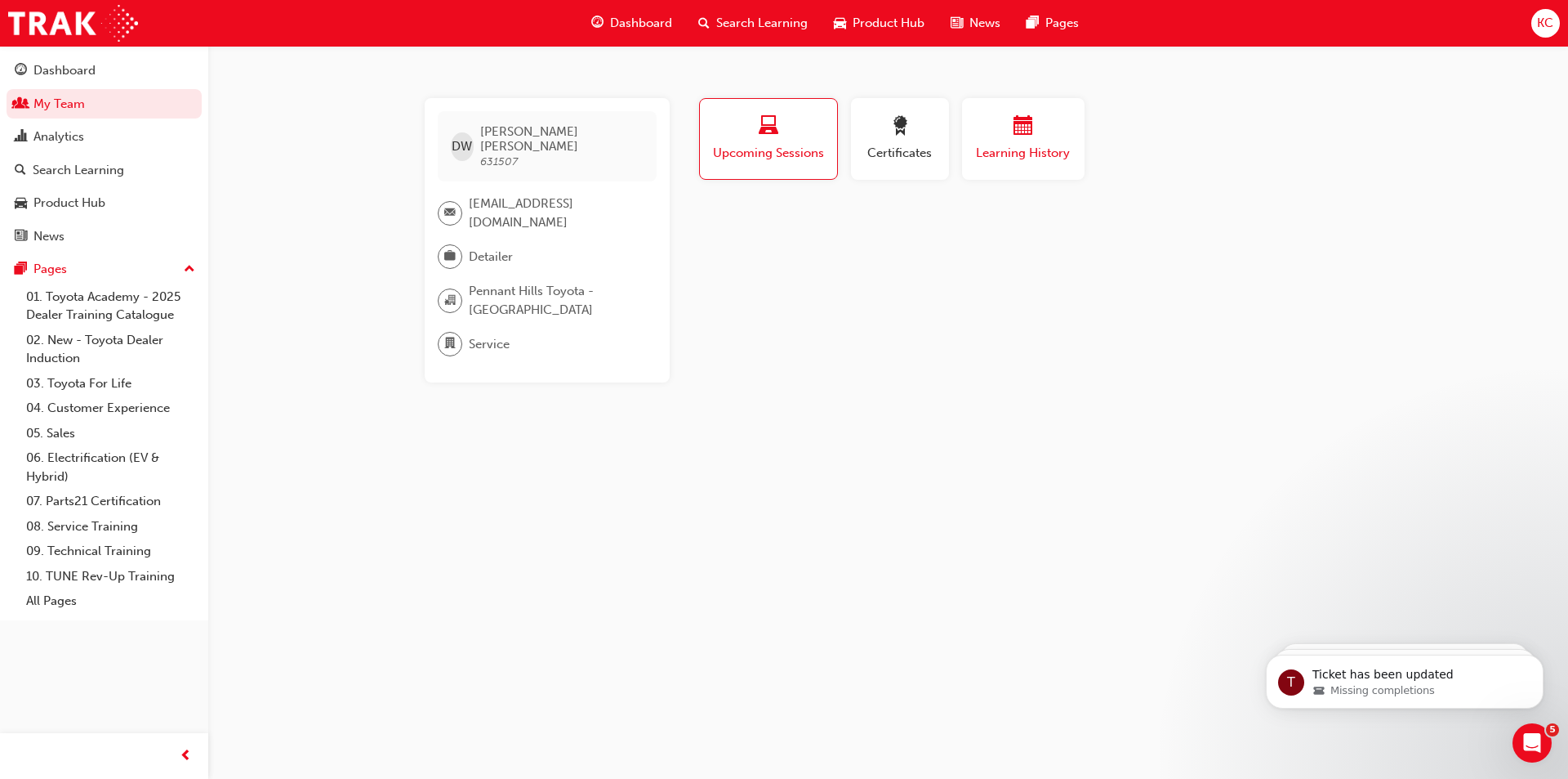
click at [1018, 144] on span "Learning History" at bounding box center [1024, 153] width 98 height 19
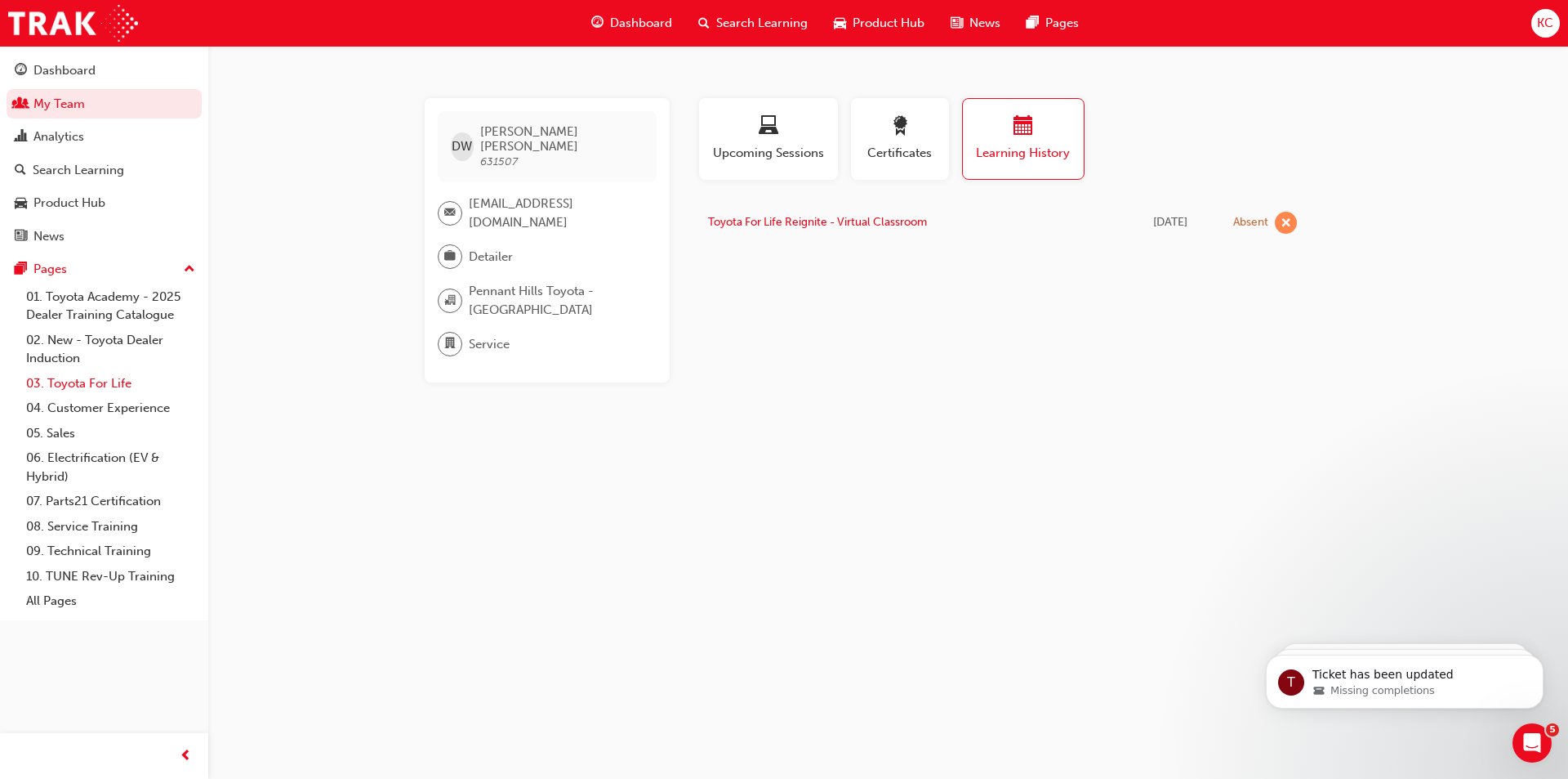
click at [104, 385] on link "03. Toyota For Life" at bounding box center [111, 383] width 183 height 25
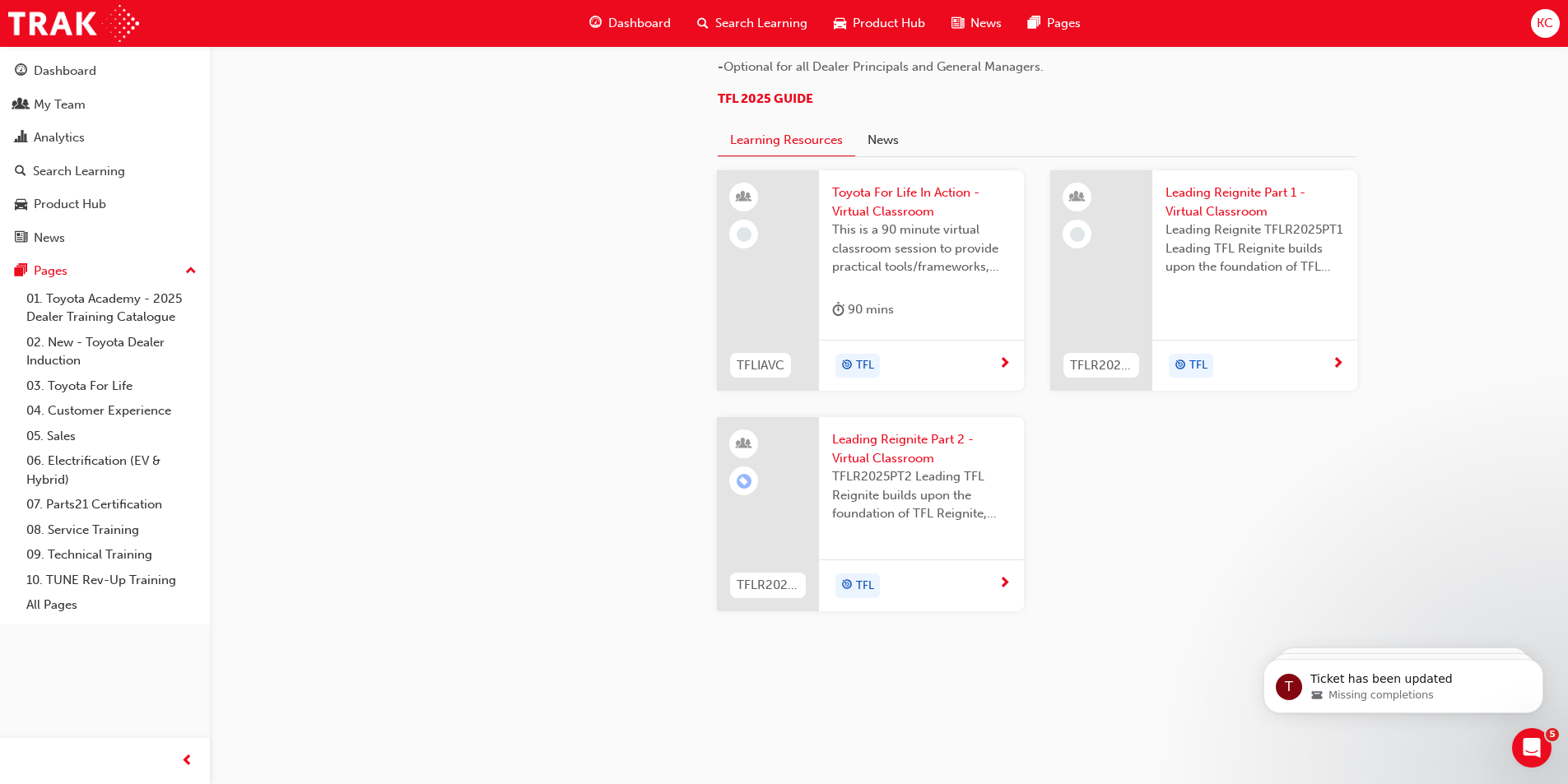
scroll to position [1645, 0]
click at [896, 467] on span "Leading Reignite Part 2 - Virtual Classroom" at bounding box center [922, 448] width 179 height 37
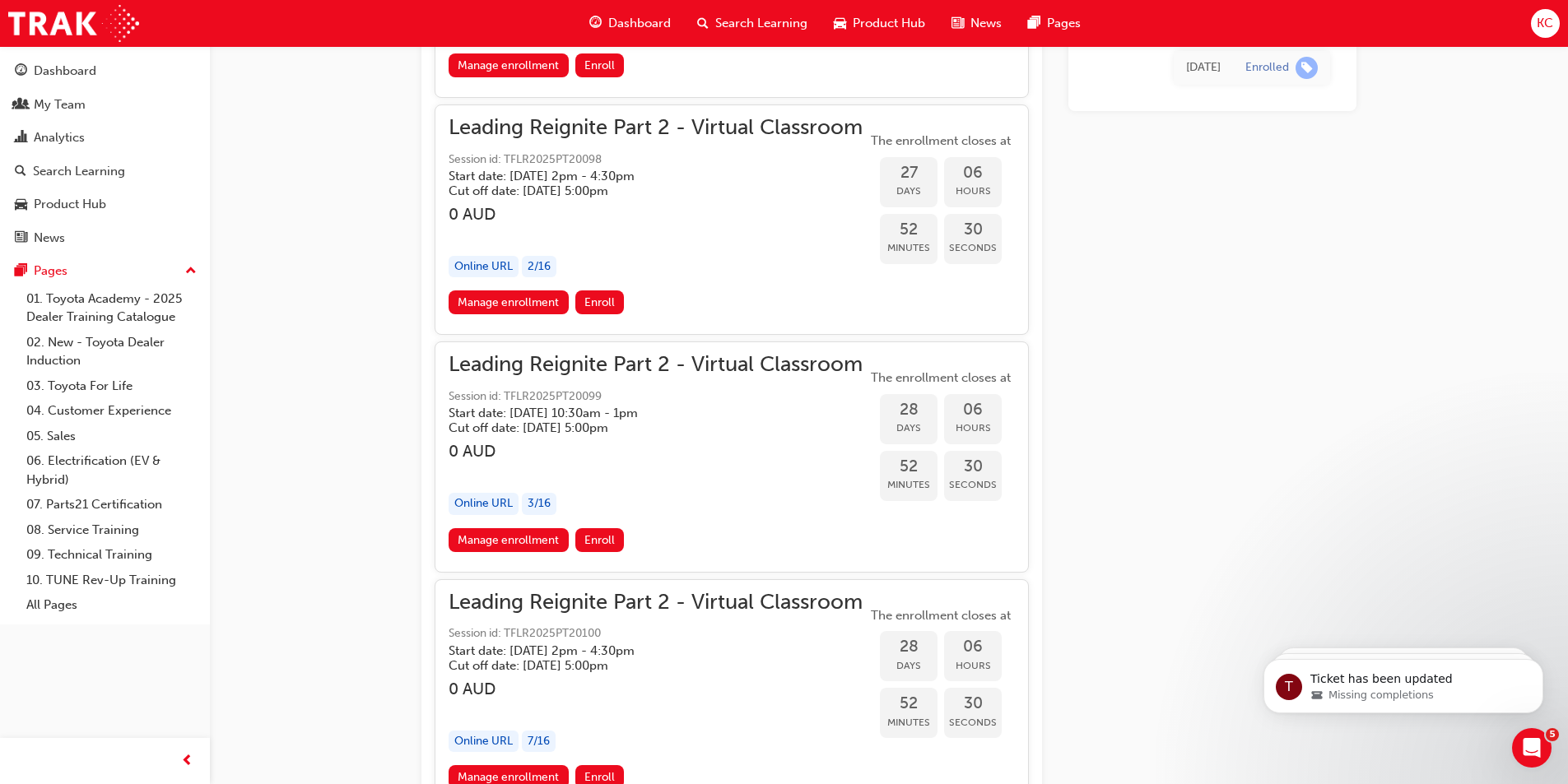
scroll to position [7658, 0]
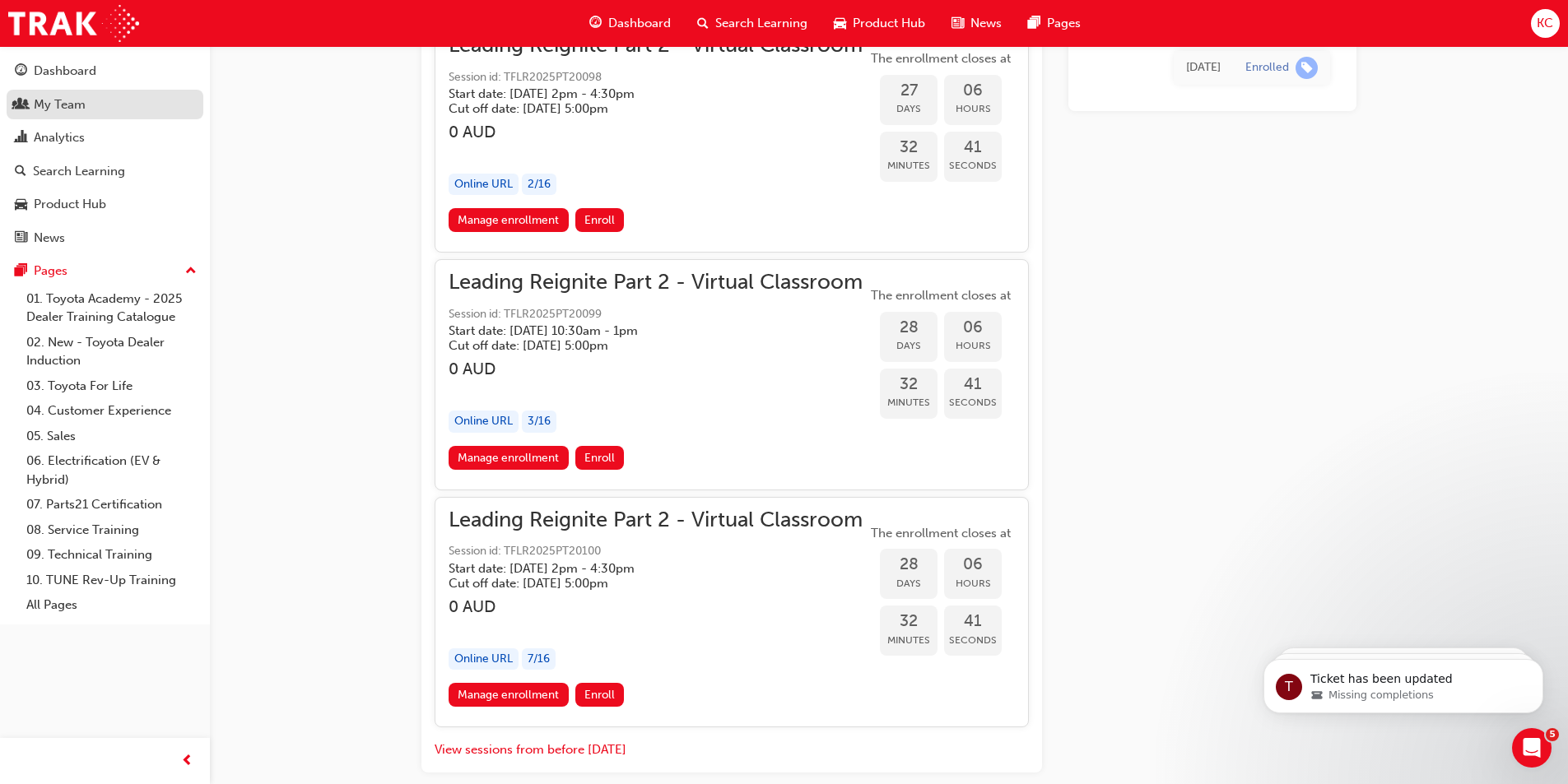
click at [80, 103] on div "My Team" at bounding box center [59, 105] width 51 height 19
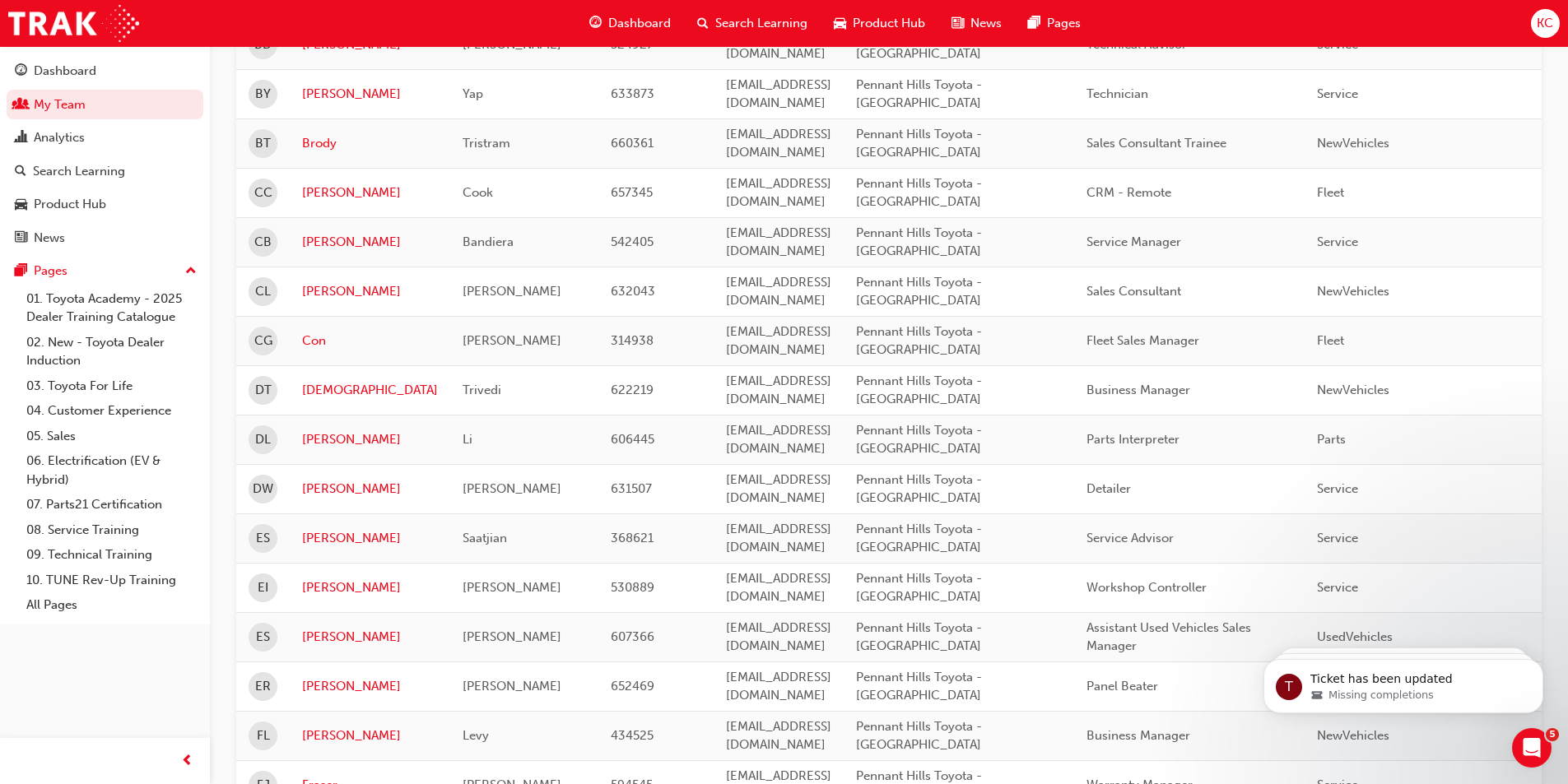
scroll to position [937, 0]
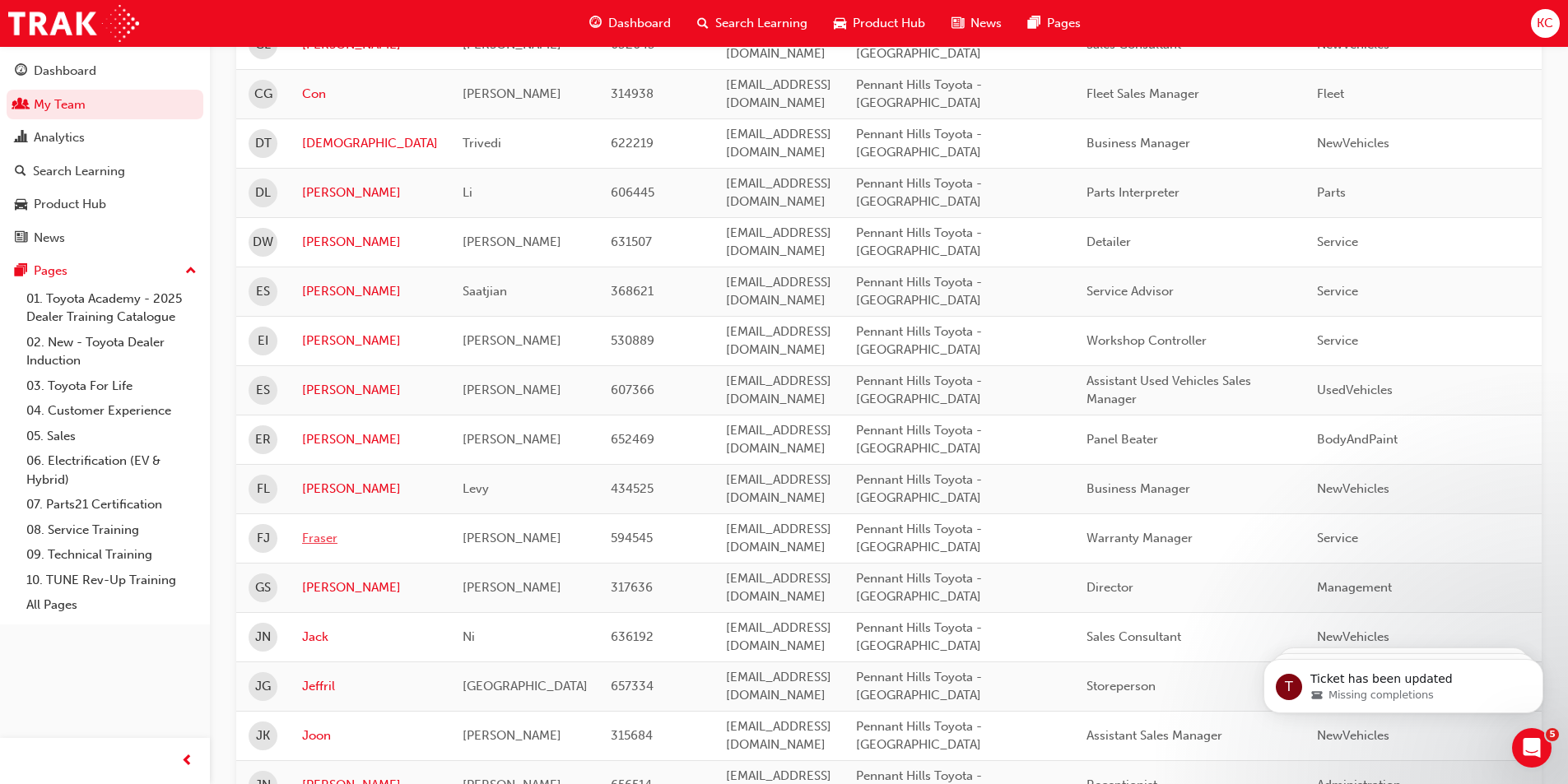
click at [319, 540] on link "Fraser" at bounding box center [370, 538] width 136 height 19
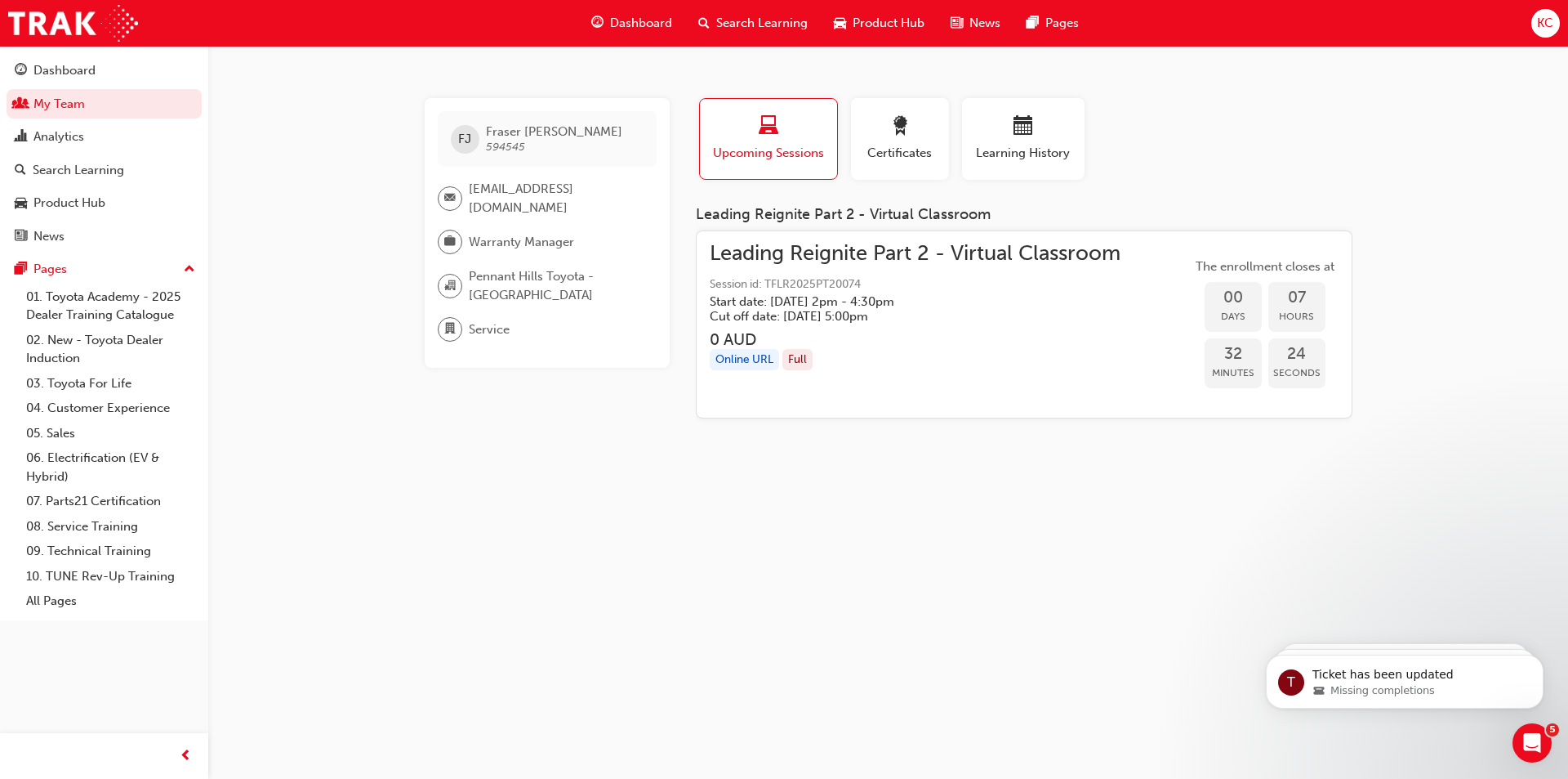
click at [899, 310] on h5 "Cut off date: [DATE] 5:00pm" at bounding box center [902, 316] width 385 height 14
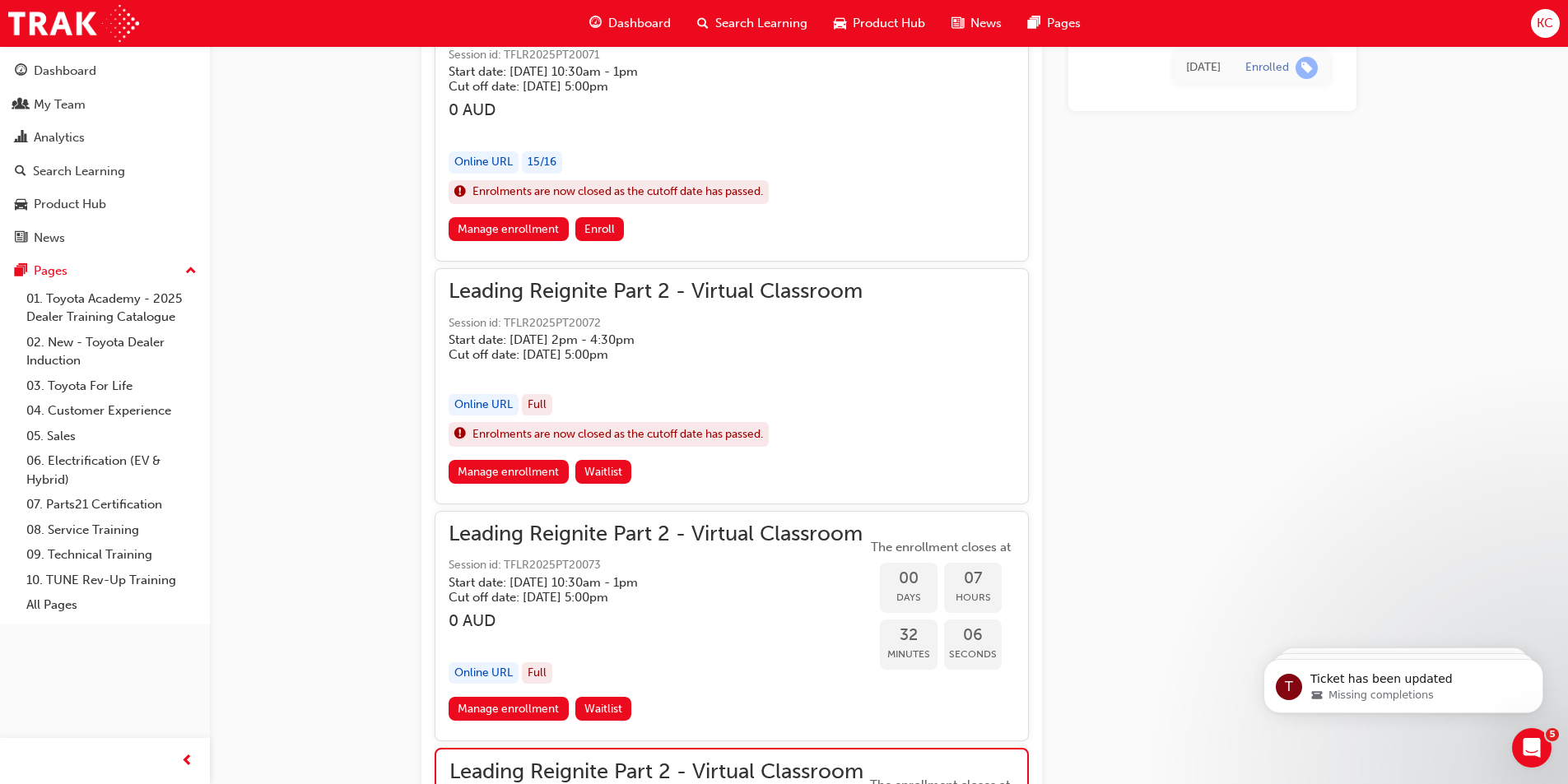
scroll to position [1483, 0]
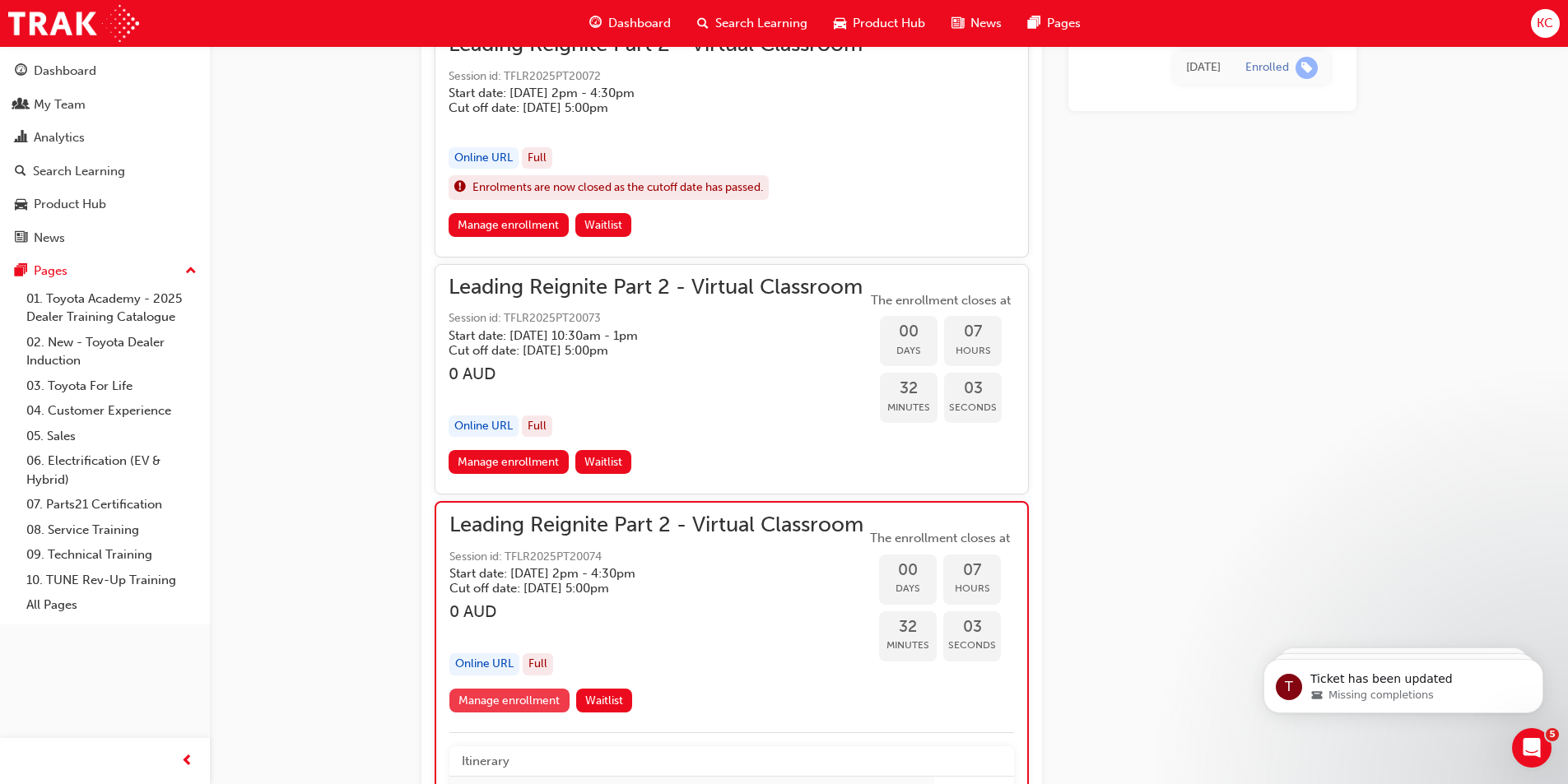
click at [495, 712] on link "Manage enrollment" at bounding box center [509, 700] width 120 height 23
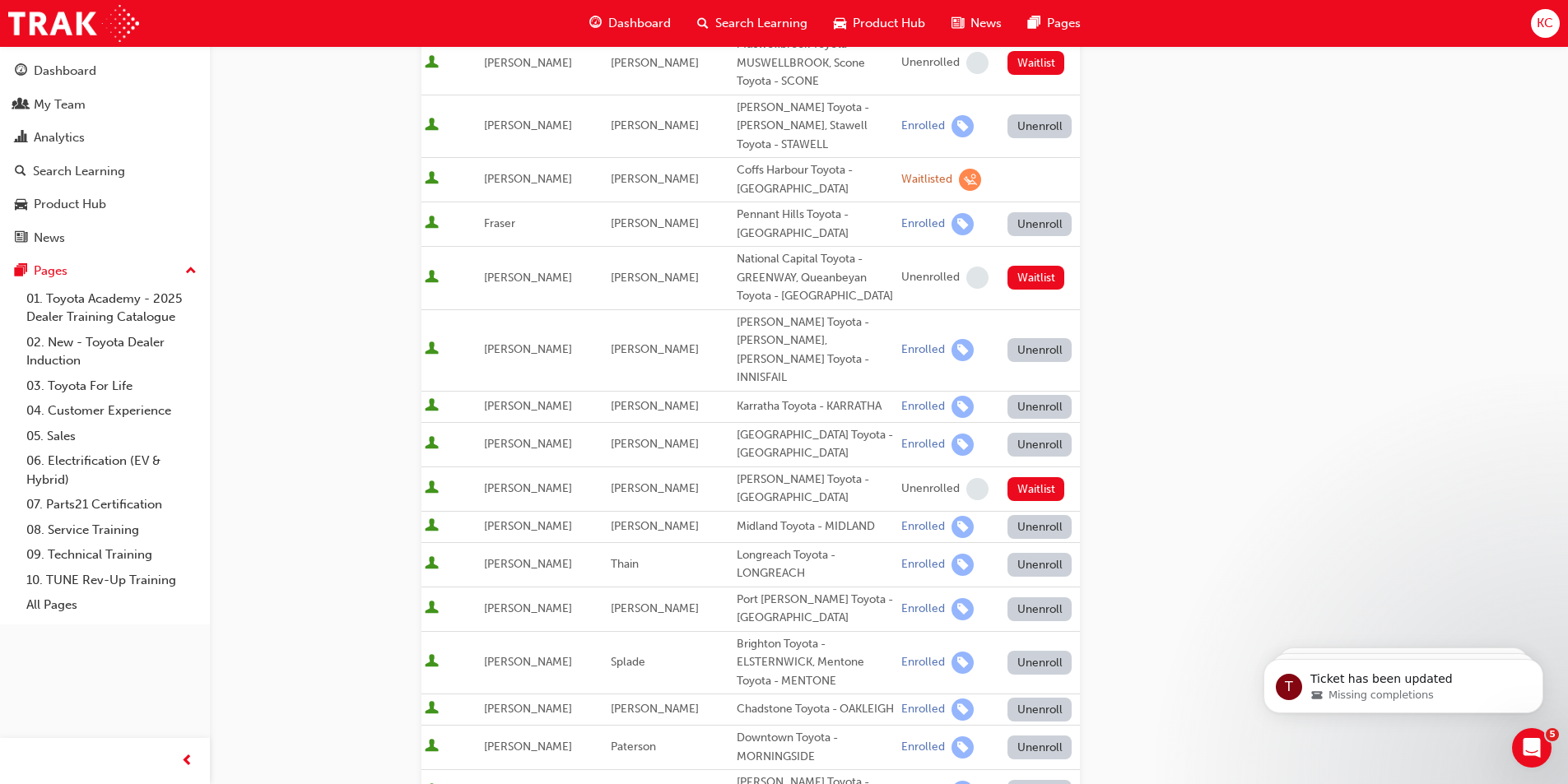
scroll to position [494, 0]
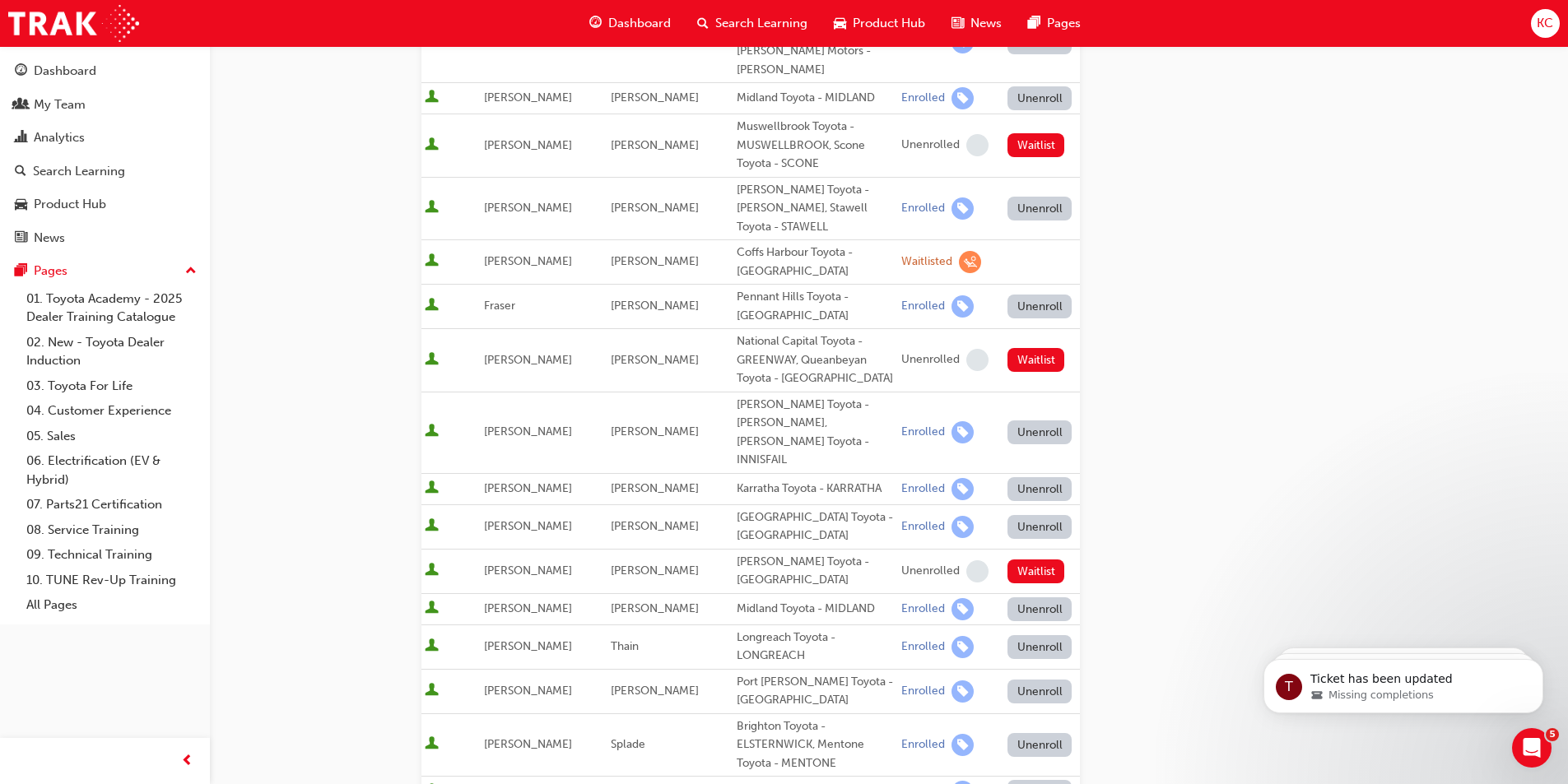
click at [1022, 295] on button "Unenroll" at bounding box center [1039, 306] width 64 height 23
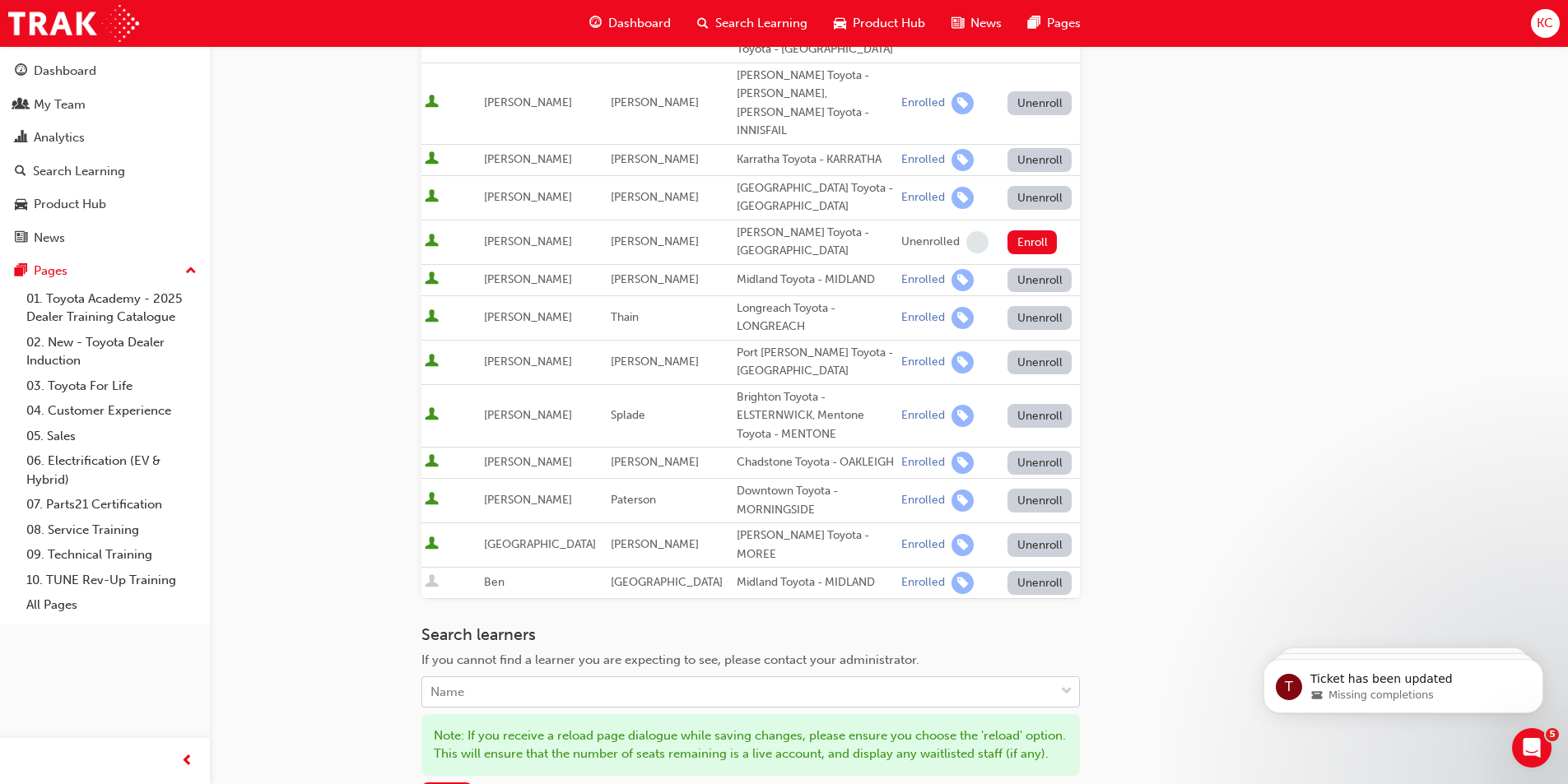
scroll to position [1013, 0]
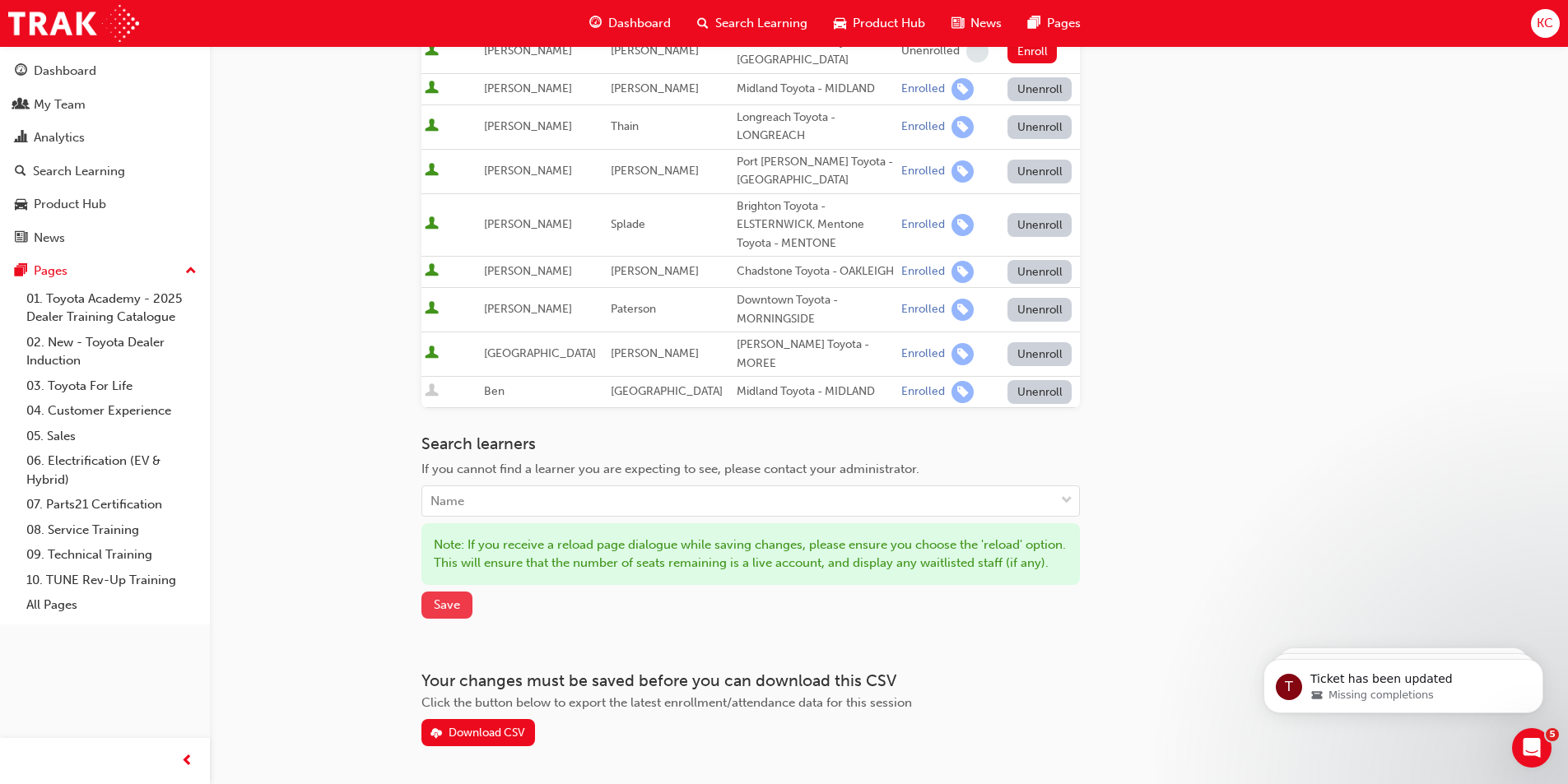
click at [455, 597] on span "Save" at bounding box center [446, 605] width 26 height 14
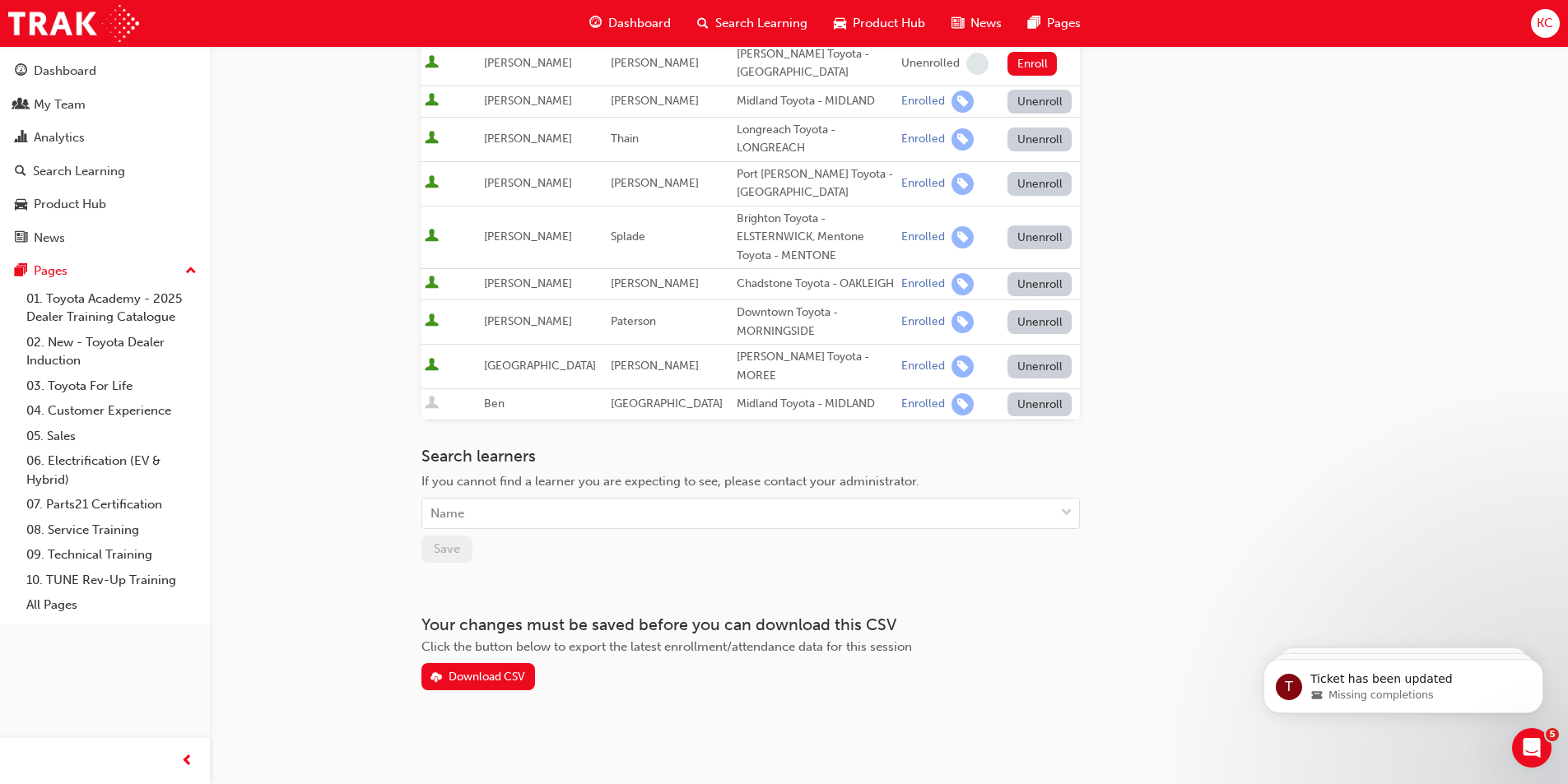
scroll to position [927, 0]
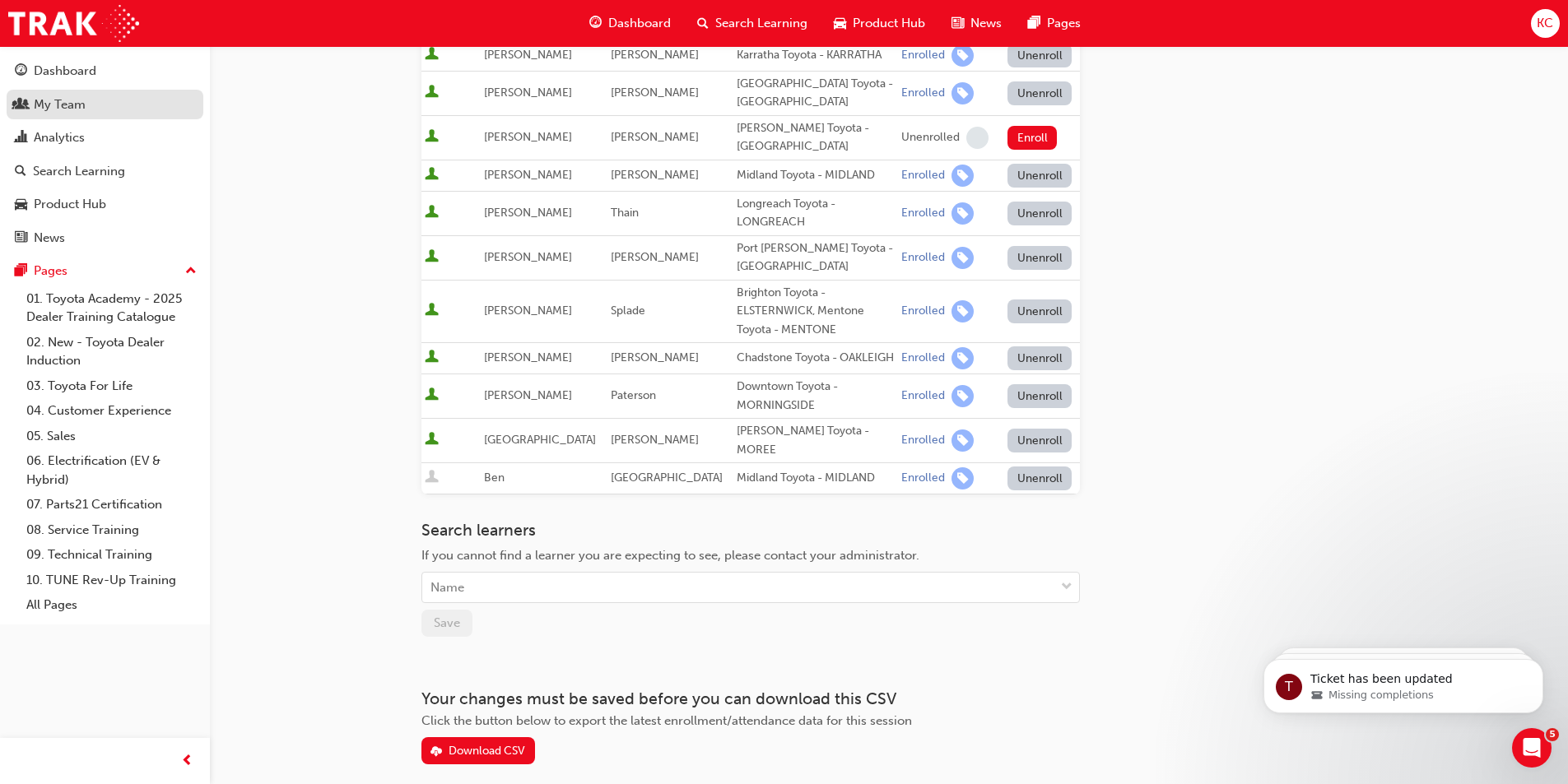
click at [60, 105] on div "My Team" at bounding box center [59, 105] width 51 height 19
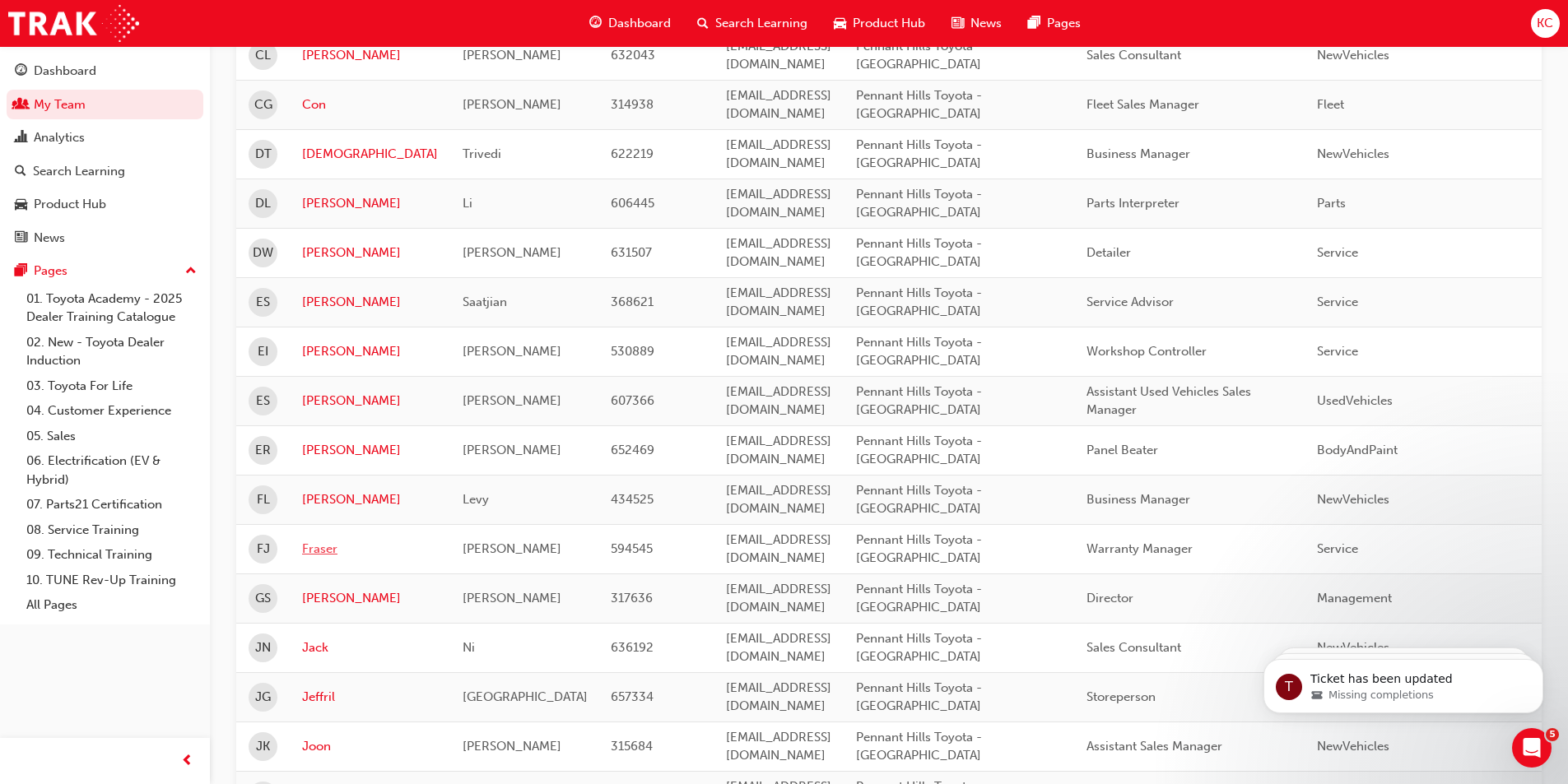
click at [319, 549] on link "Fraser" at bounding box center [370, 549] width 136 height 19
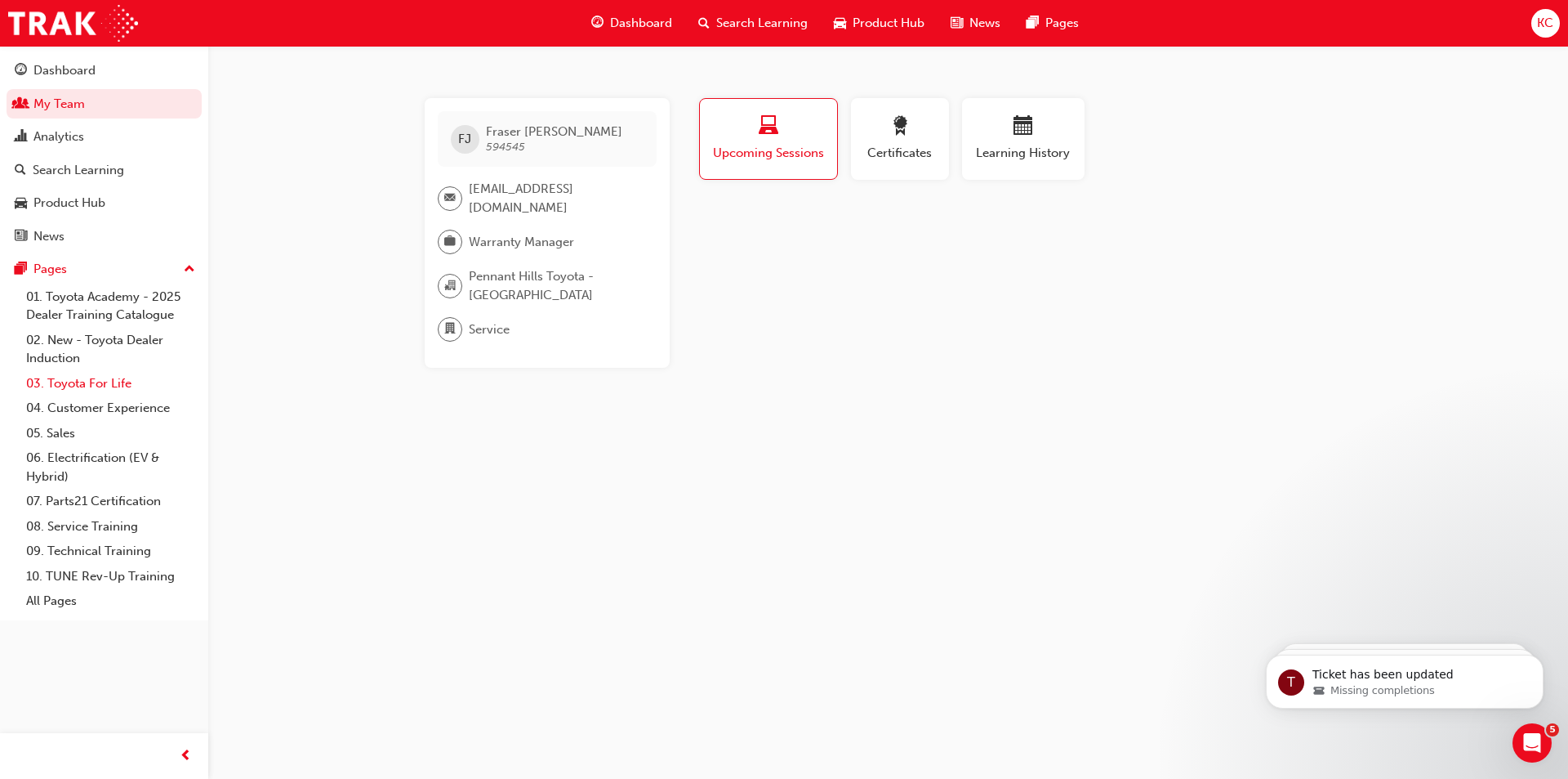
click at [81, 382] on link "03. Toyota For Life" at bounding box center [111, 383] width 183 height 25
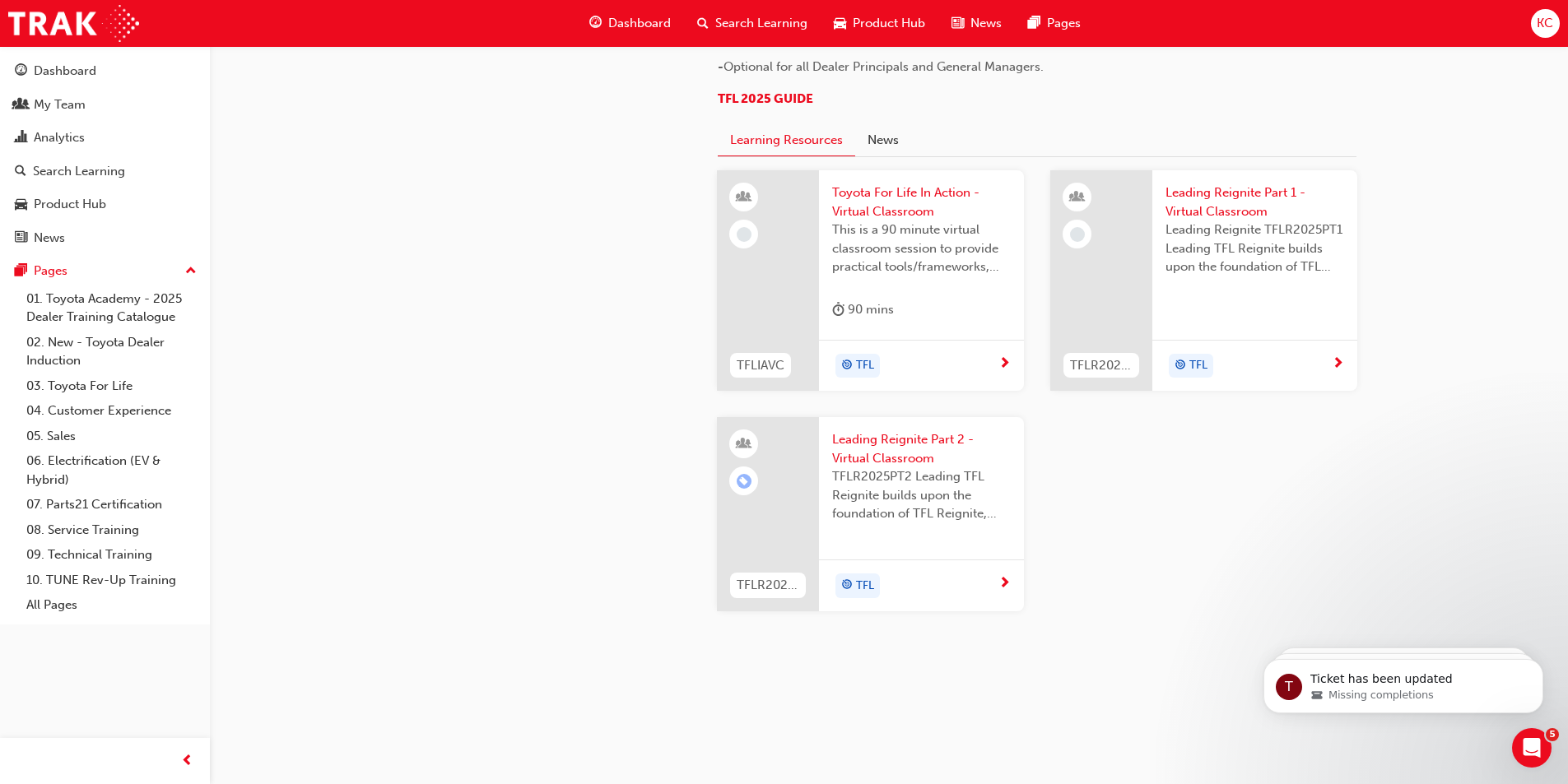
scroll to position [1714, 0]
click at [893, 445] on span "Leading Reignite Part 2 - Virtual Classroom" at bounding box center [922, 448] width 179 height 37
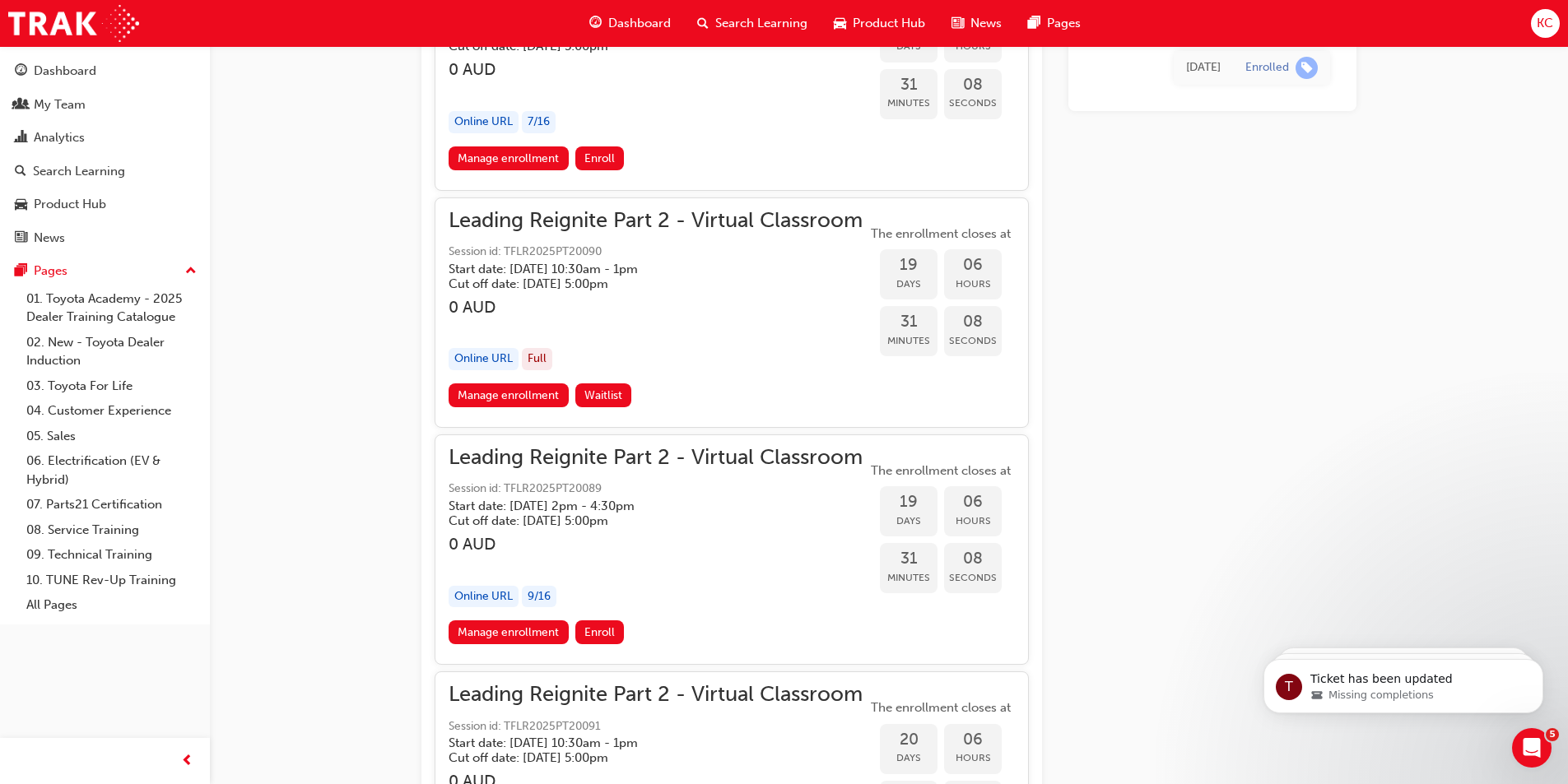
scroll to position [5759, 0]
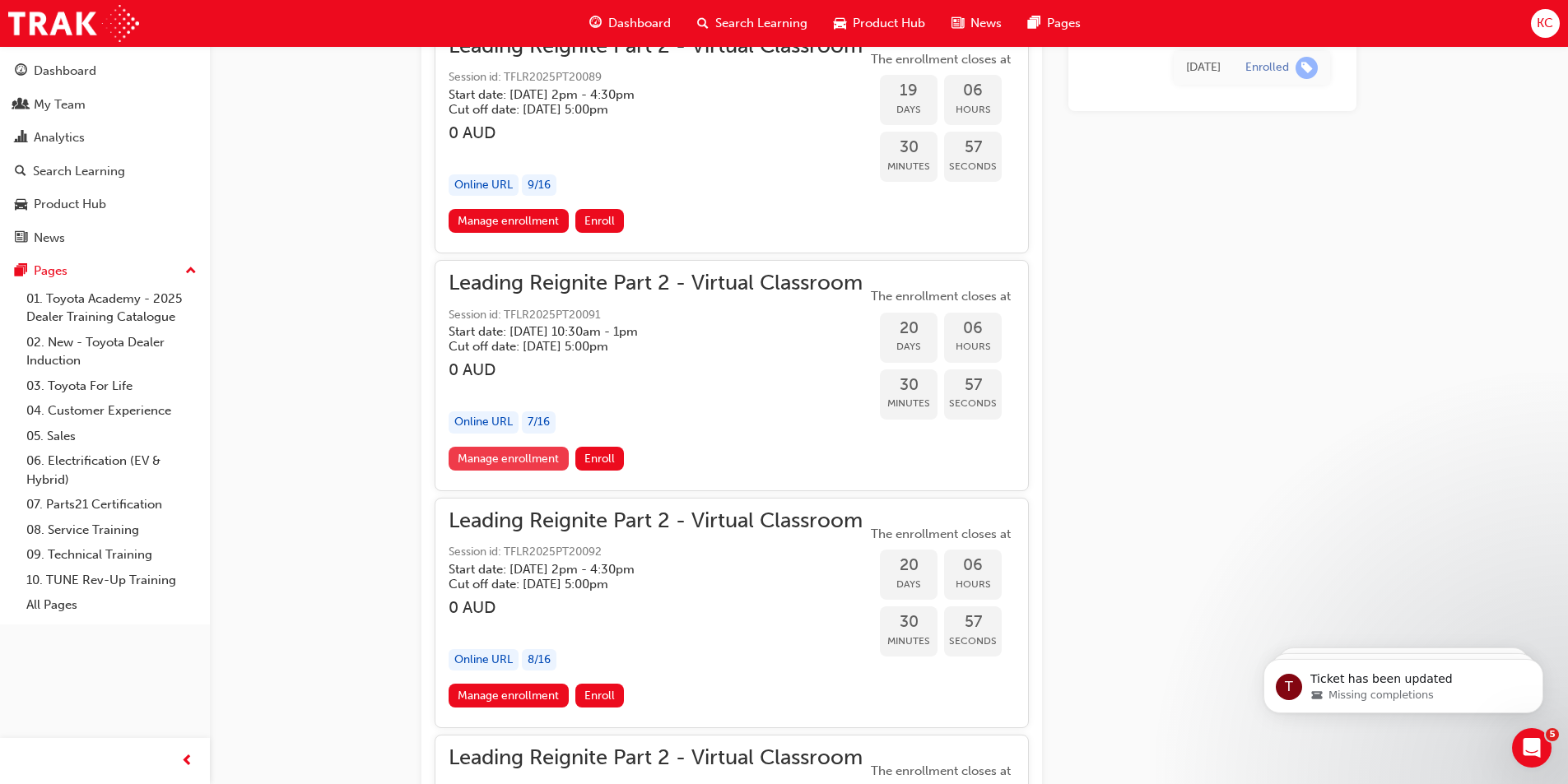
click at [491, 456] on link "Manage enrollment" at bounding box center [508, 459] width 120 height 23
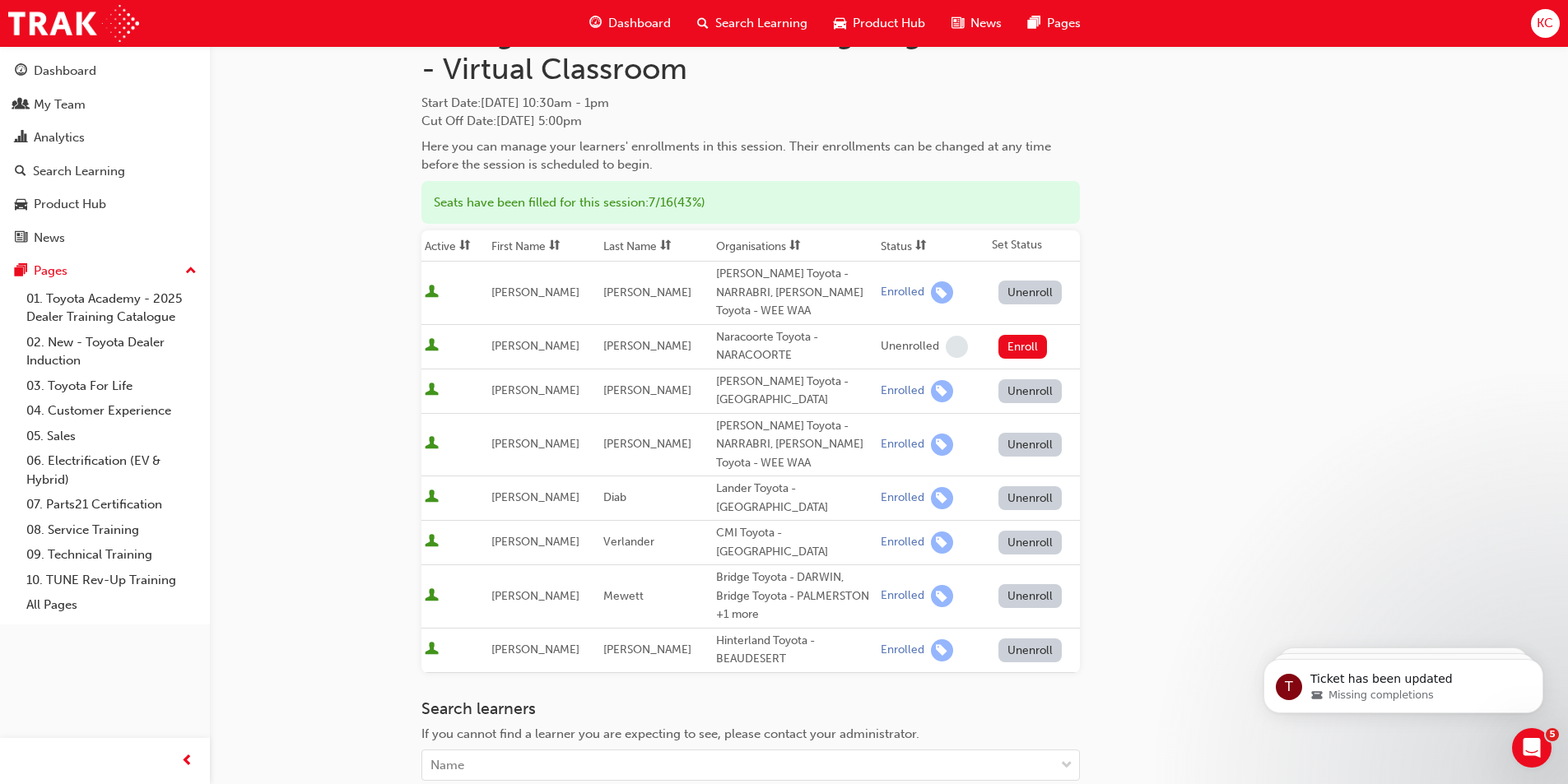
scroll to position [165, 0]
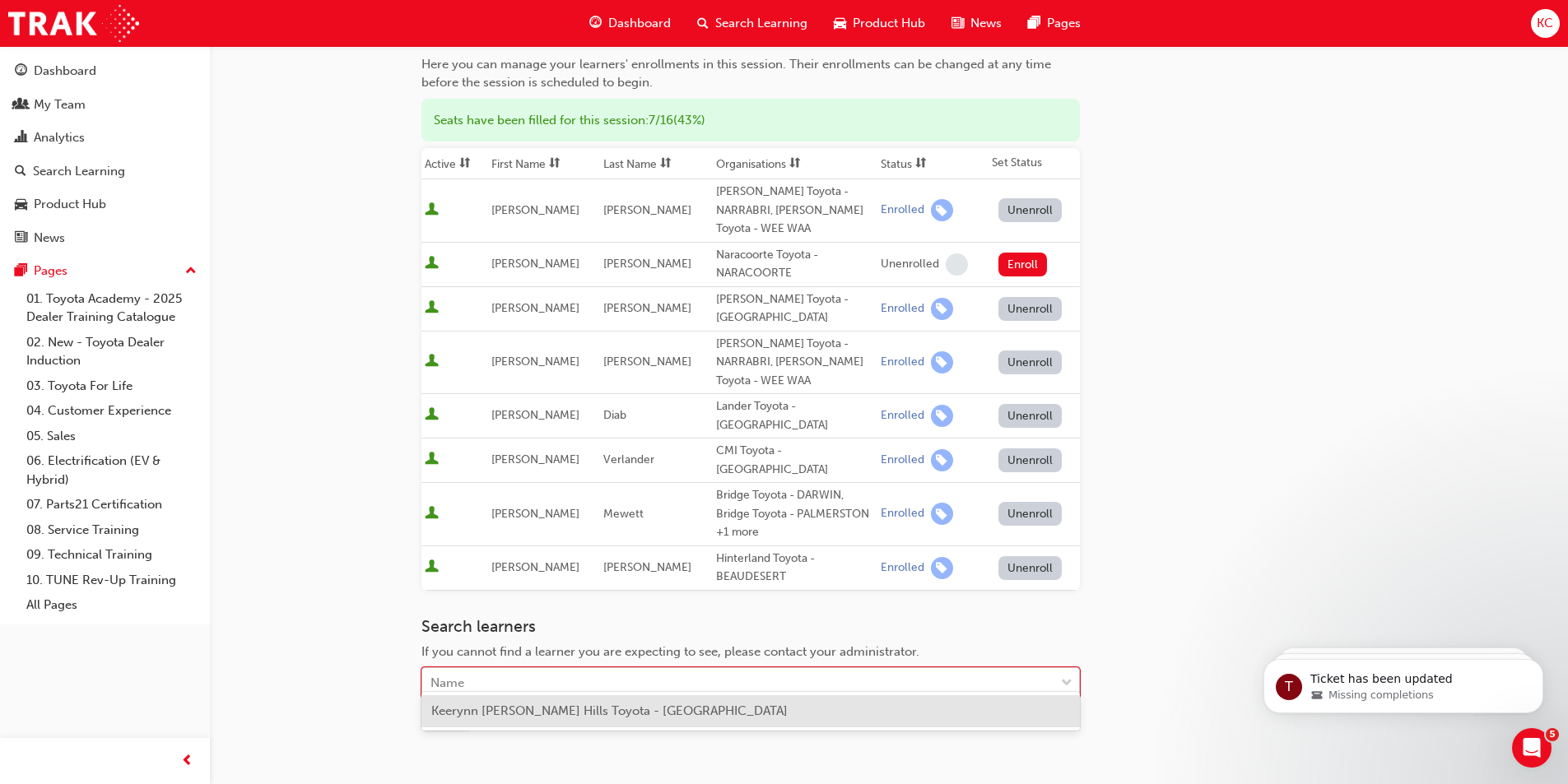
click at [556, 669] on div "Name" at bounding box center [738, 683] width 632 height 29
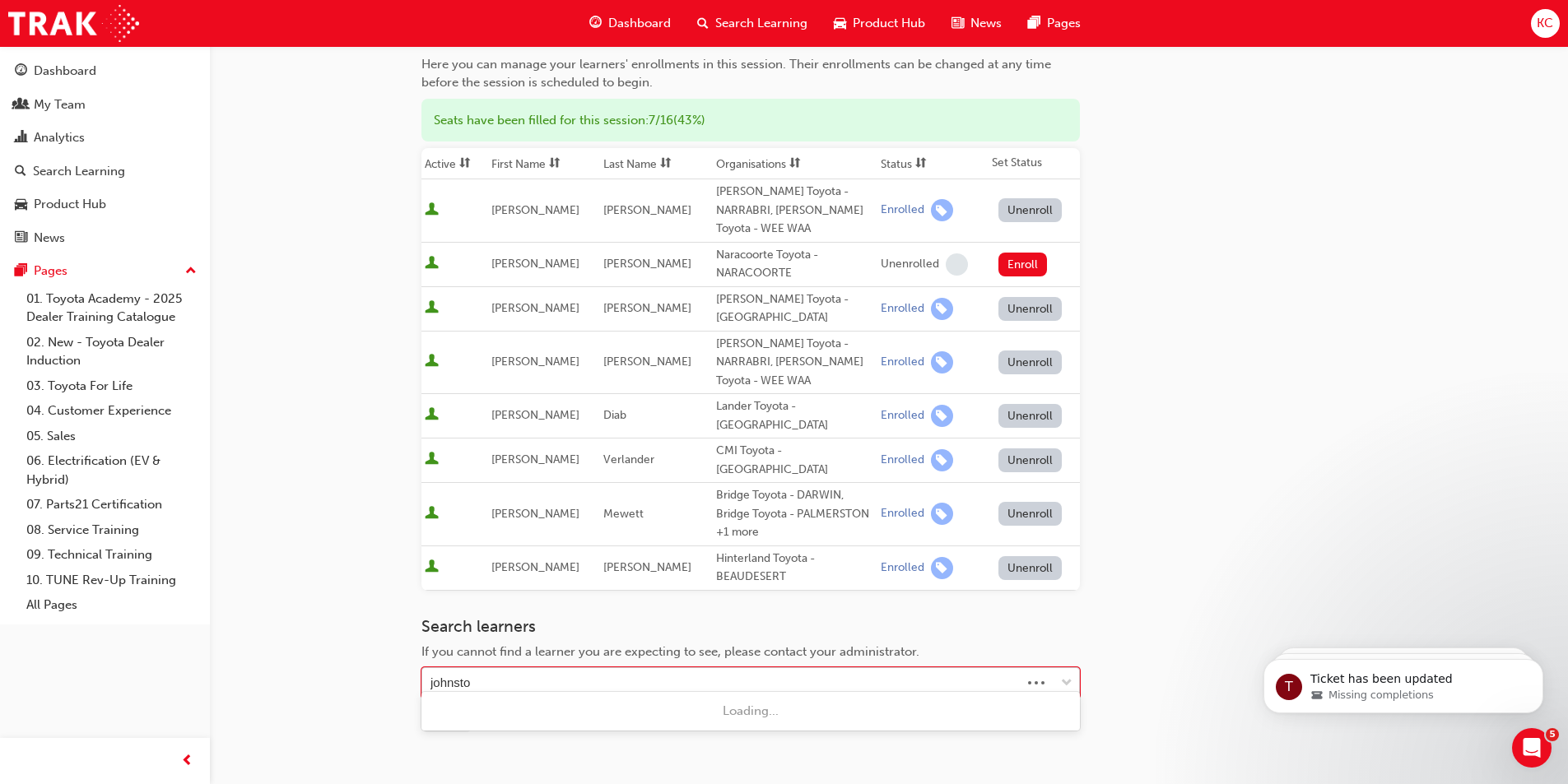
type input "[PERSON_NAME]"
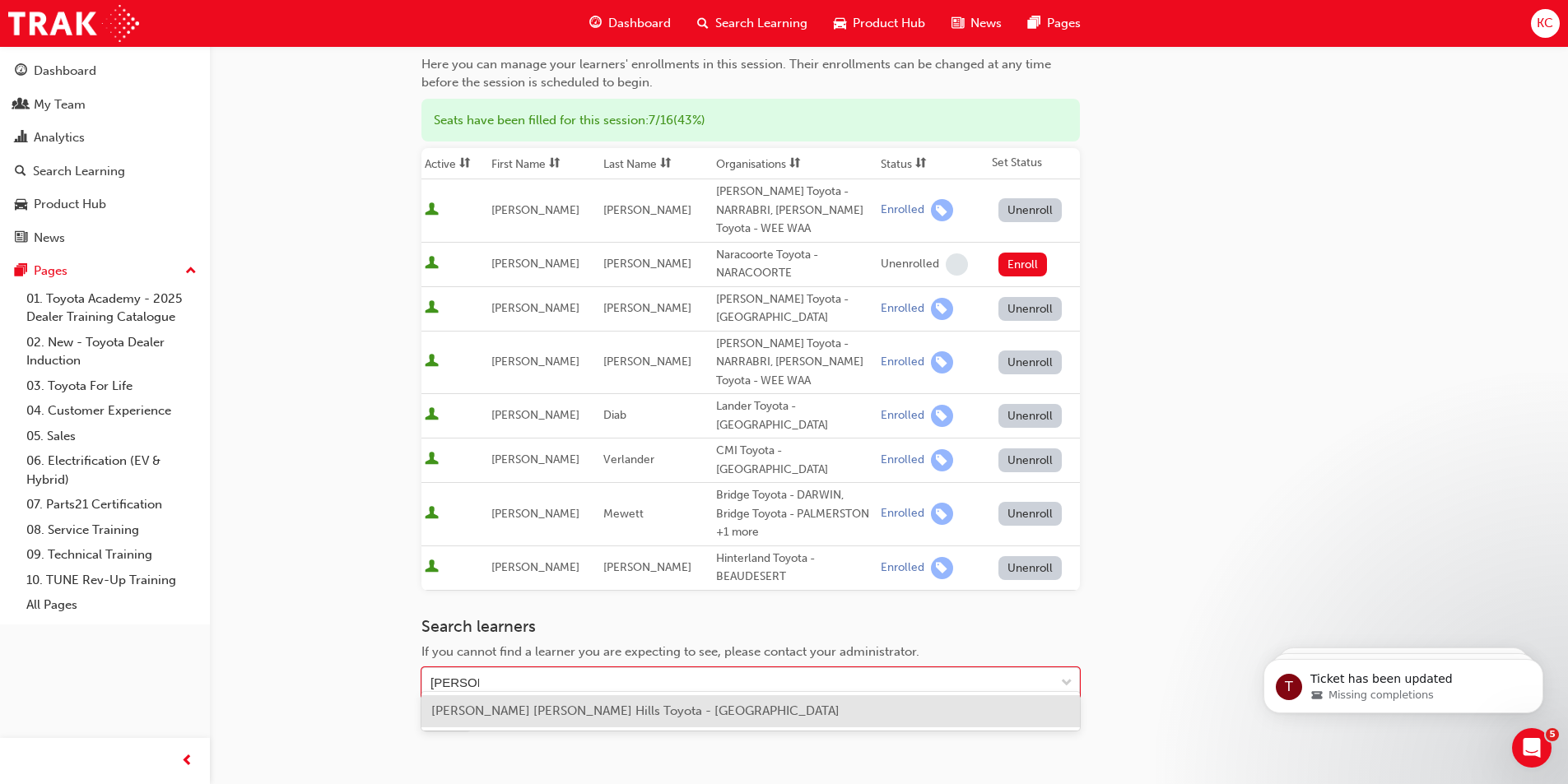
click at [546, 711] on span "[PERSON_NAME] [PERSON_NAME] Hills Toyota - [GEOGRAPHIC_DATA]" at bounding box center [635, 710] width 408 height 14
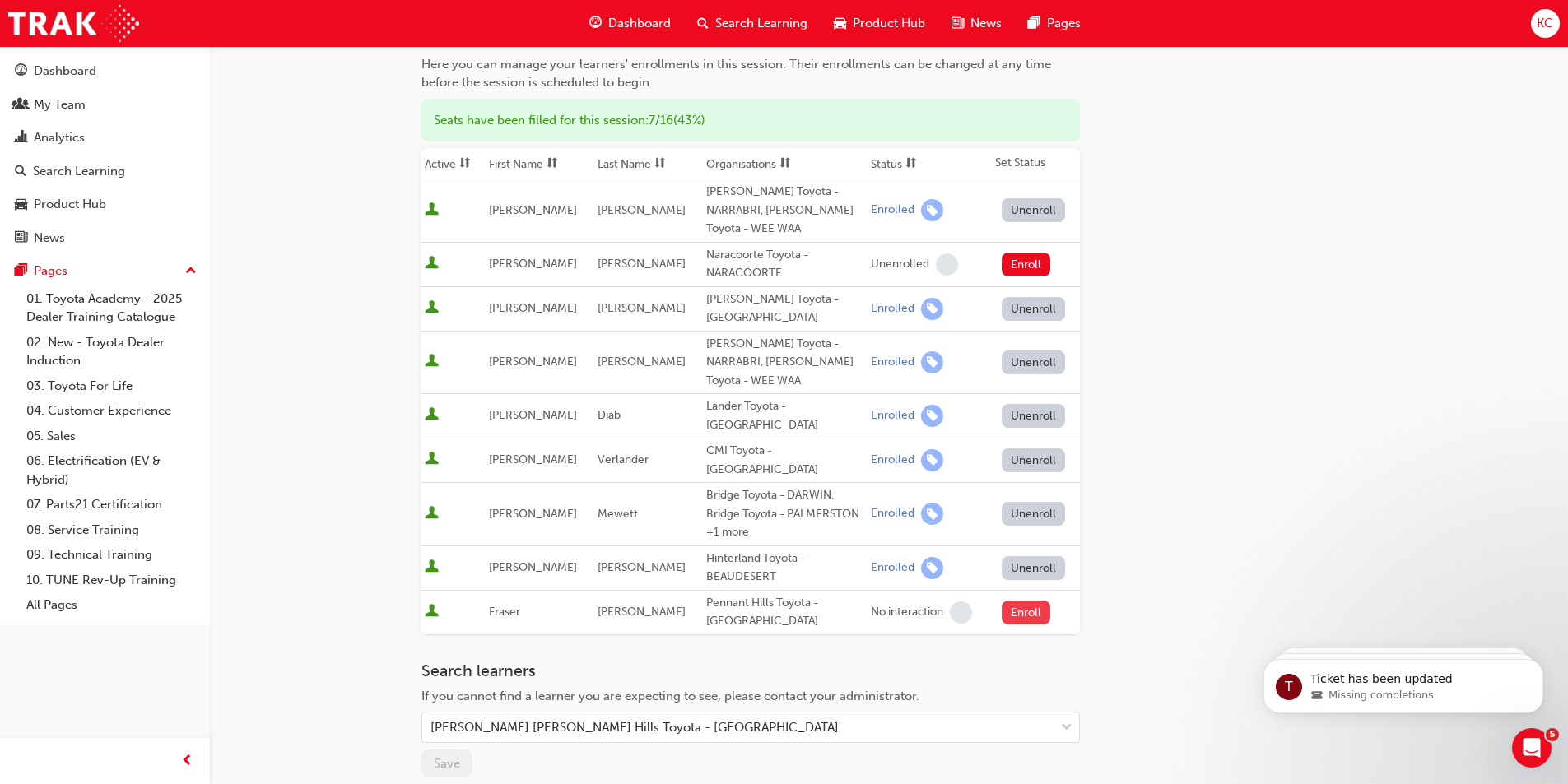
click at [1022, 600] on button "Enroll" at bounding box center [1026, 612] width 50 height 23
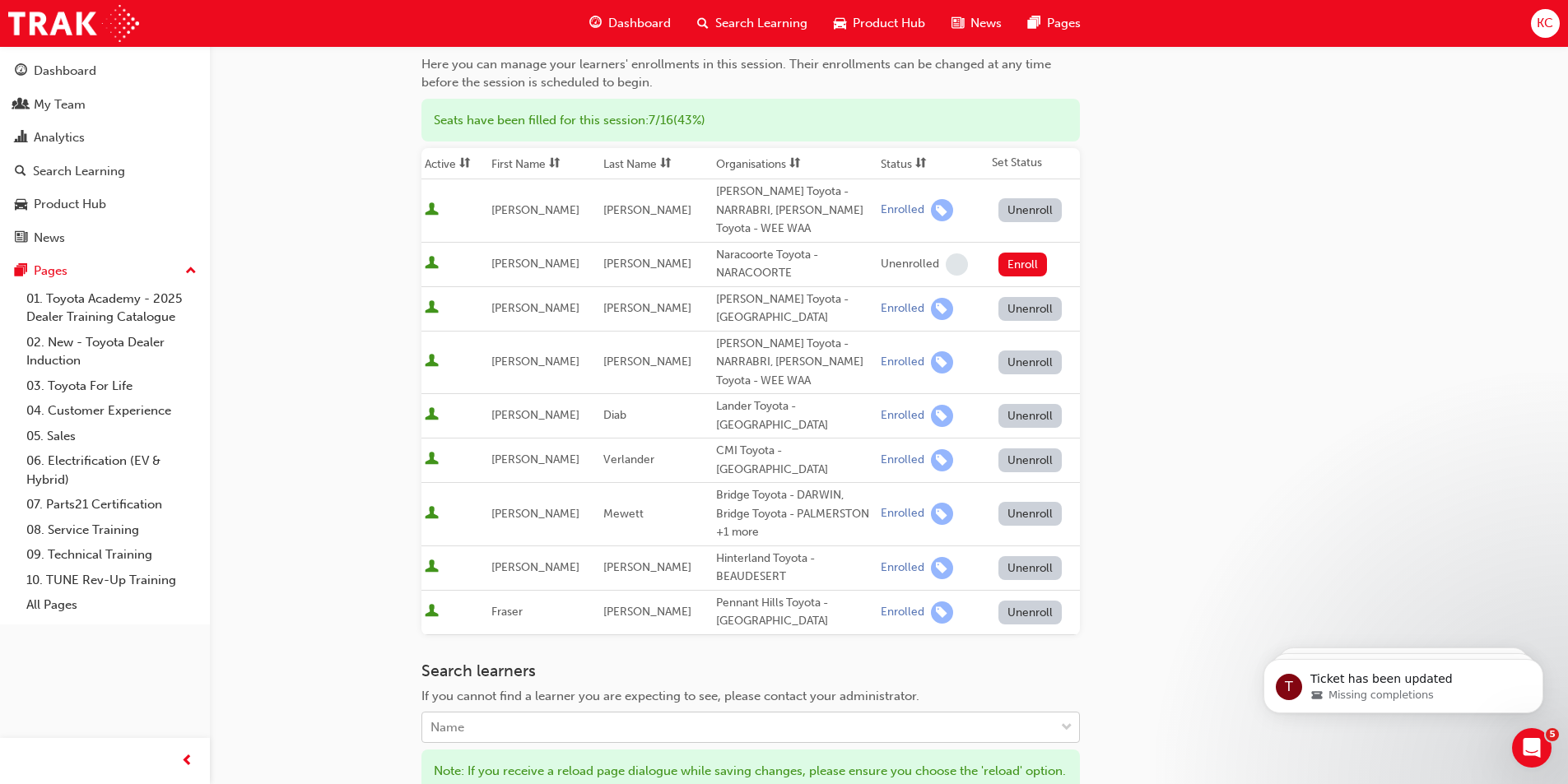
scroll to position [411, 0]
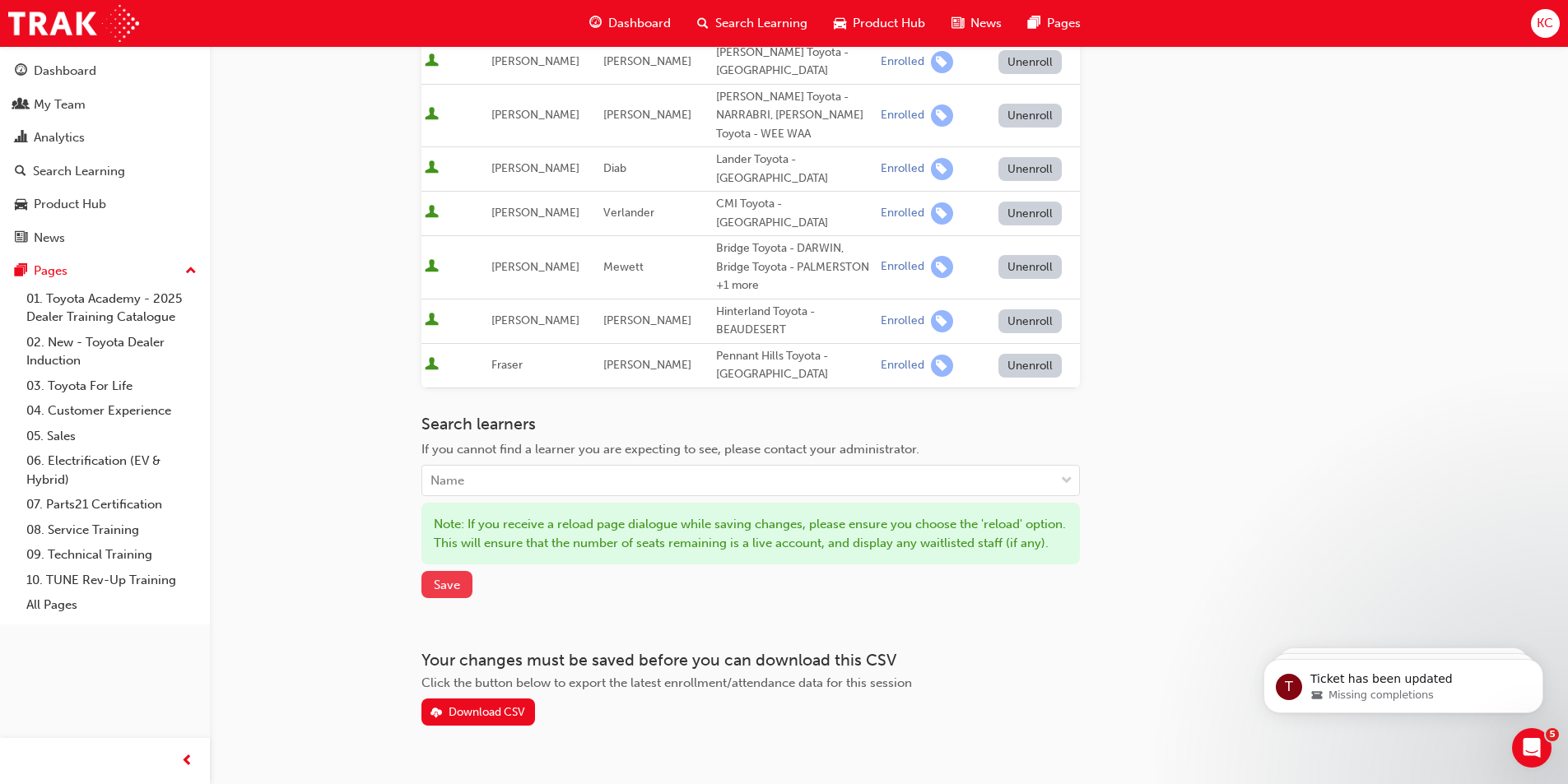
click at [452, 591] on span "Save" at bounding box center [446, 585] width 26 height 14
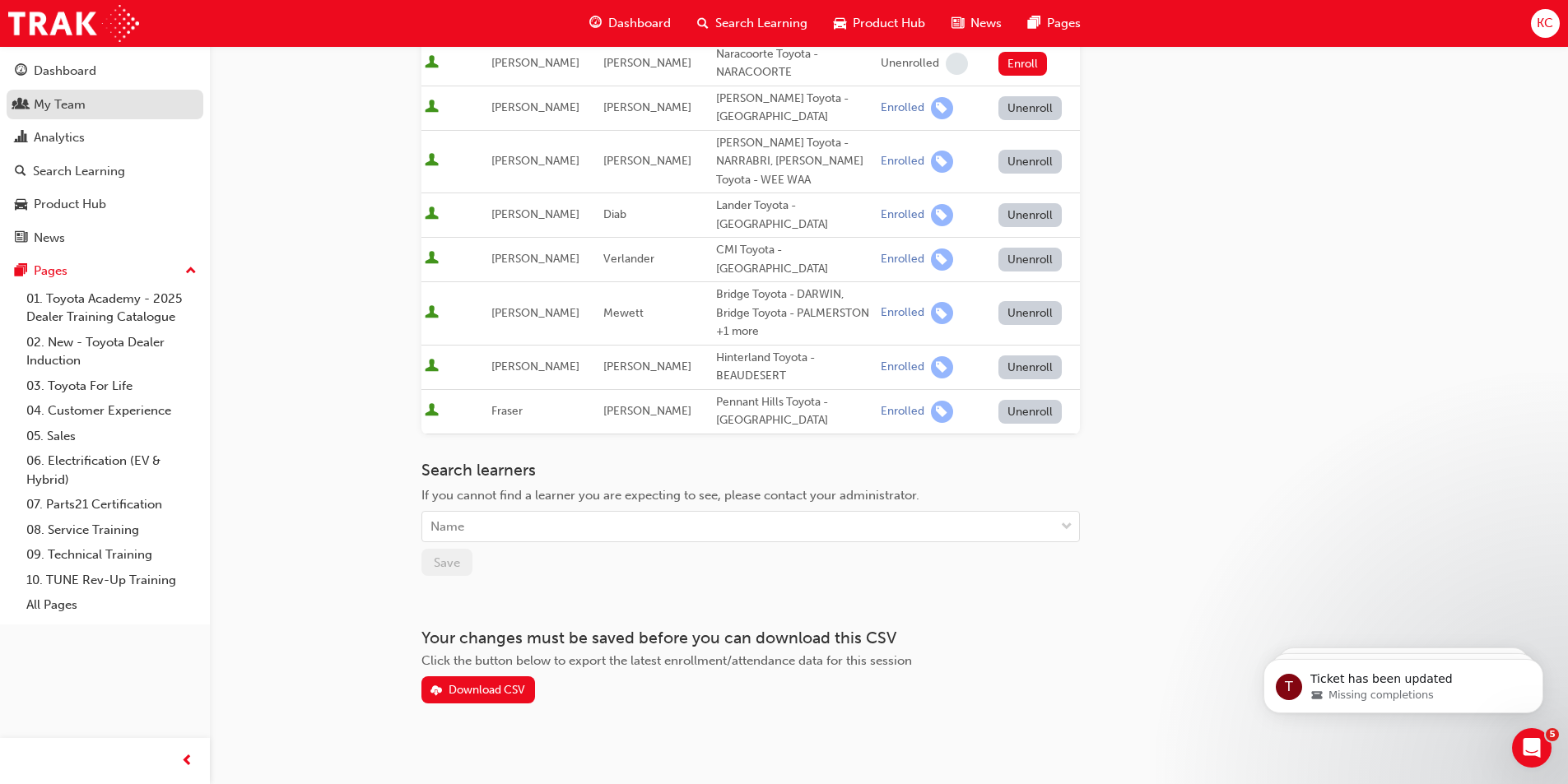
click at [97, 107] on div "My Team" at bounding box center [105, 105] width 180 height 21
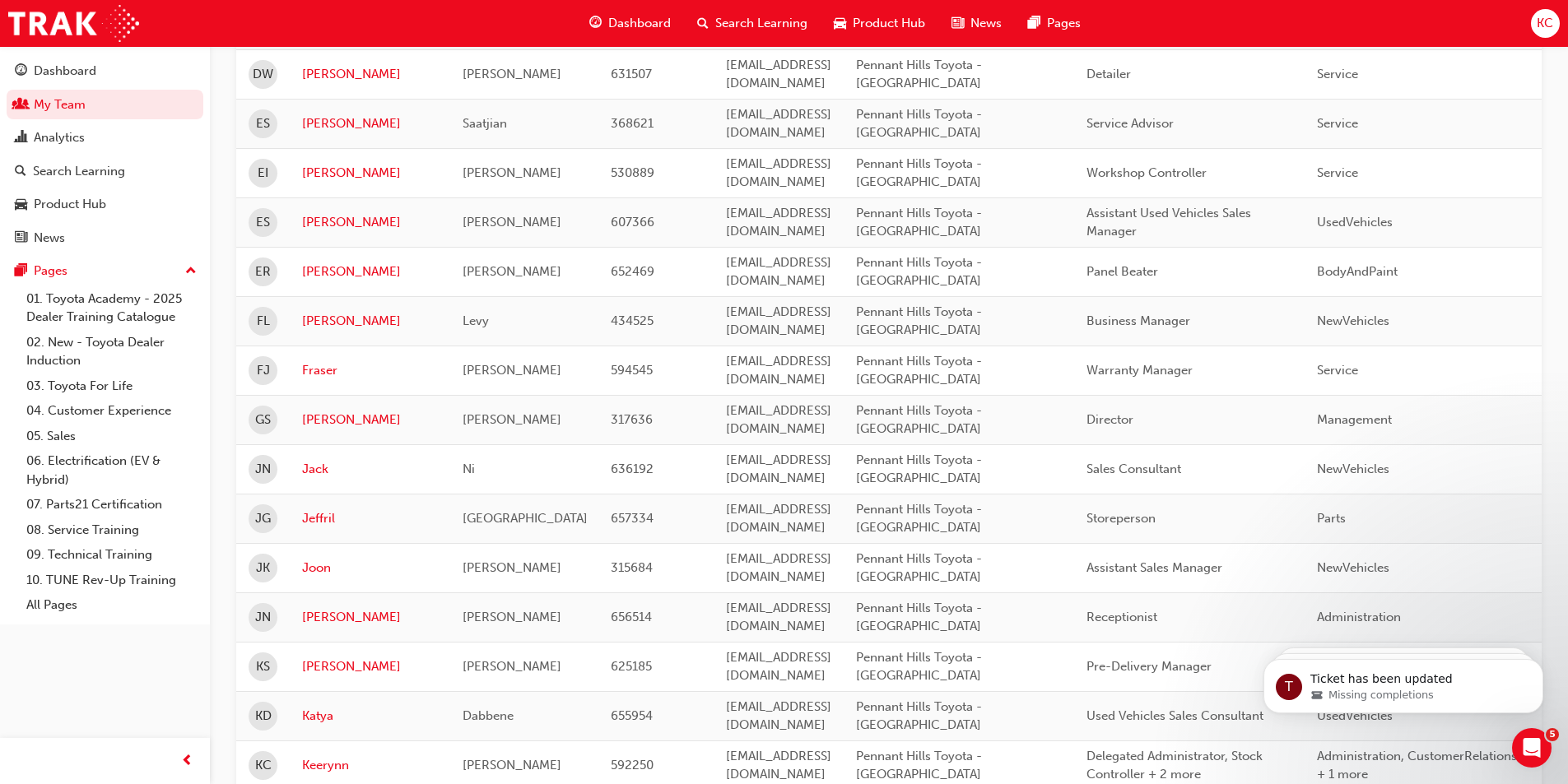
scroll to position [1023, 0]
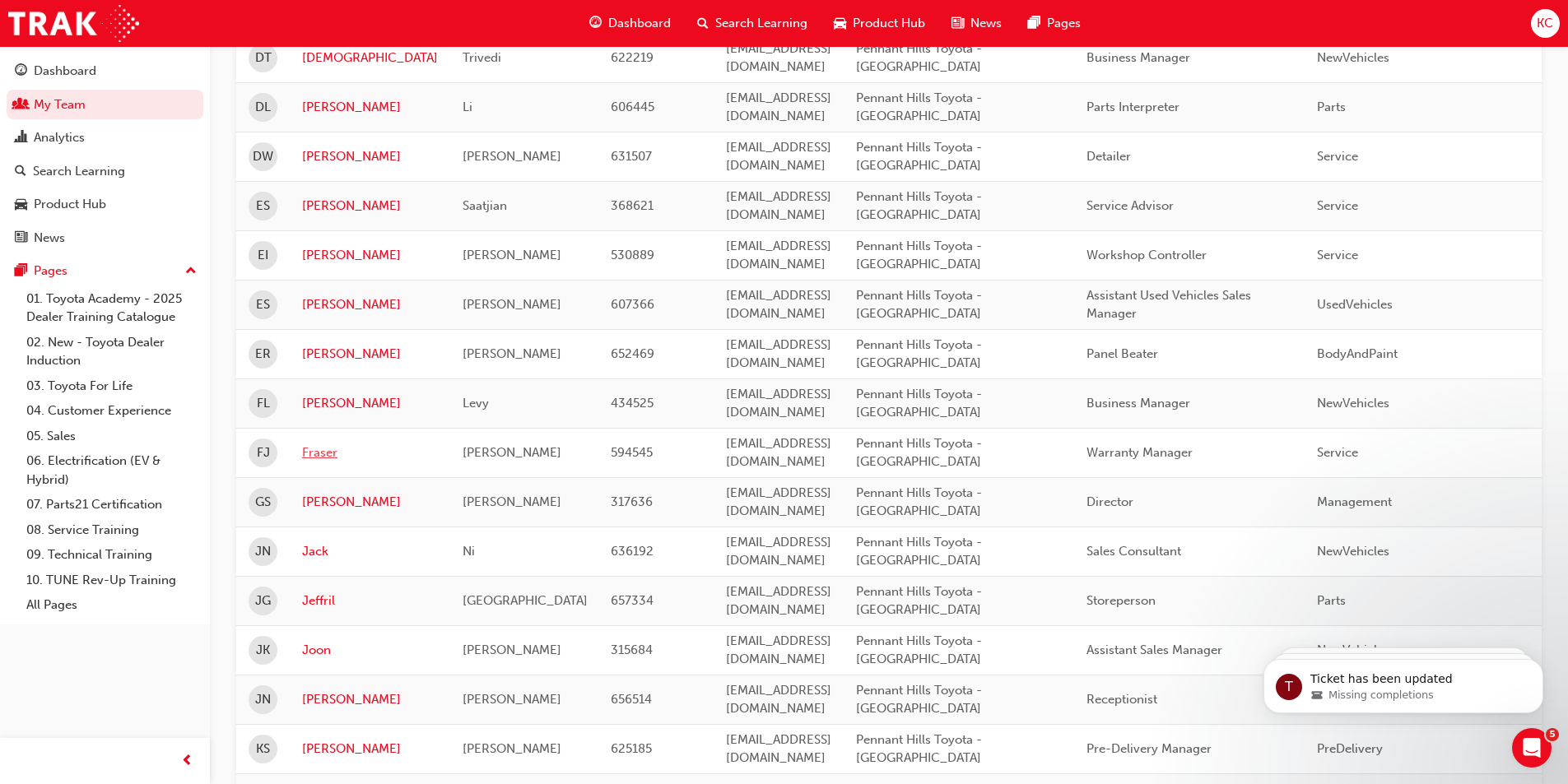
click at [323, 453] on link "Fraser" at bounding box center [370, 452] width 136 height 19
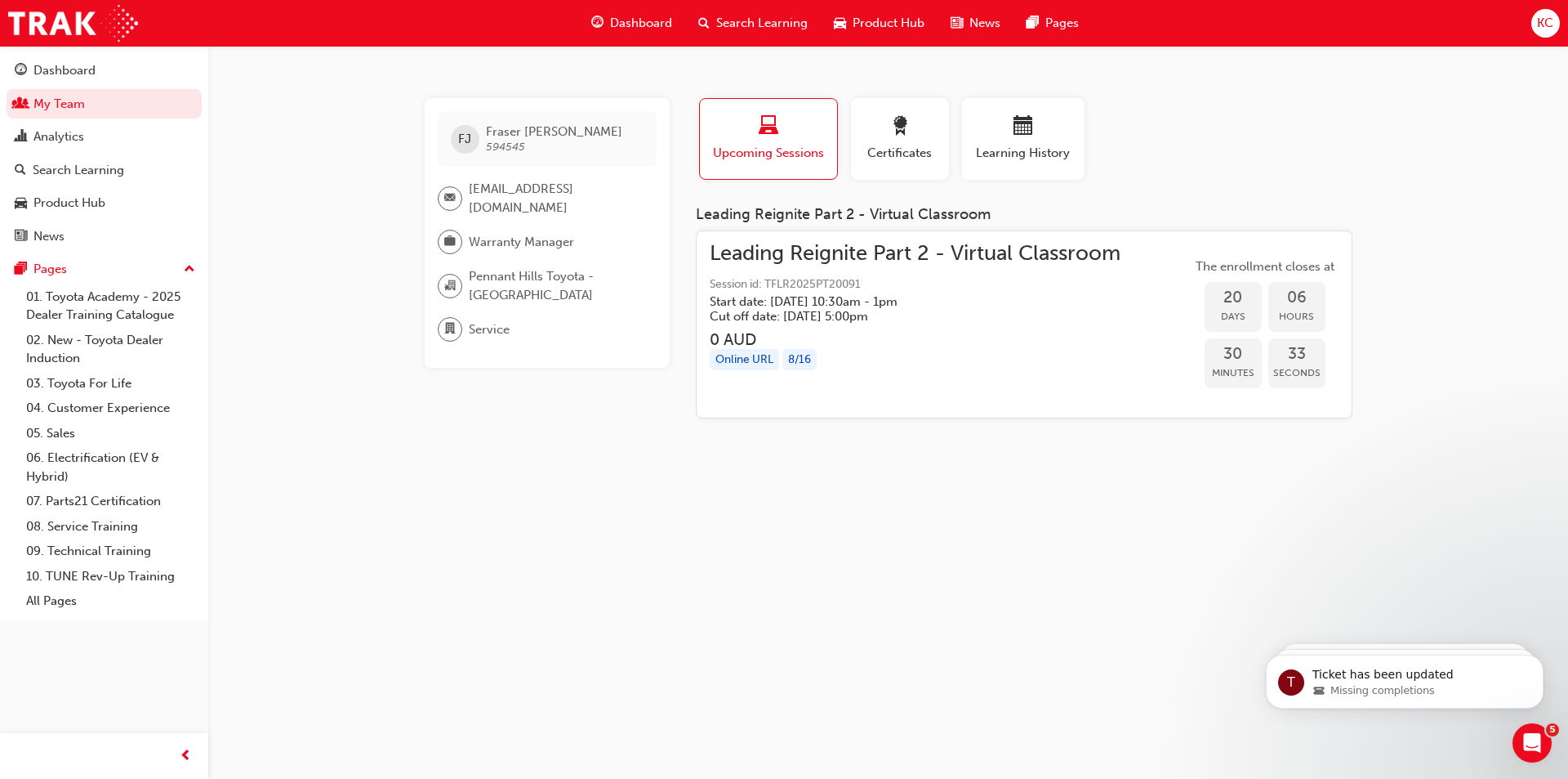
drag, startPoint x: 713, startPoint y: 593, endPoint x: 416, endPoint y: 586, distance: 297.1
click at [675, 563] on div "[PERSON_NAME] 594545 [EMAIL_ADDRESS][DOMAIN_NAME] Warranty Manager [GEOGRAPHIC_…" at bounding box center [784, 390] width 1568 height 779
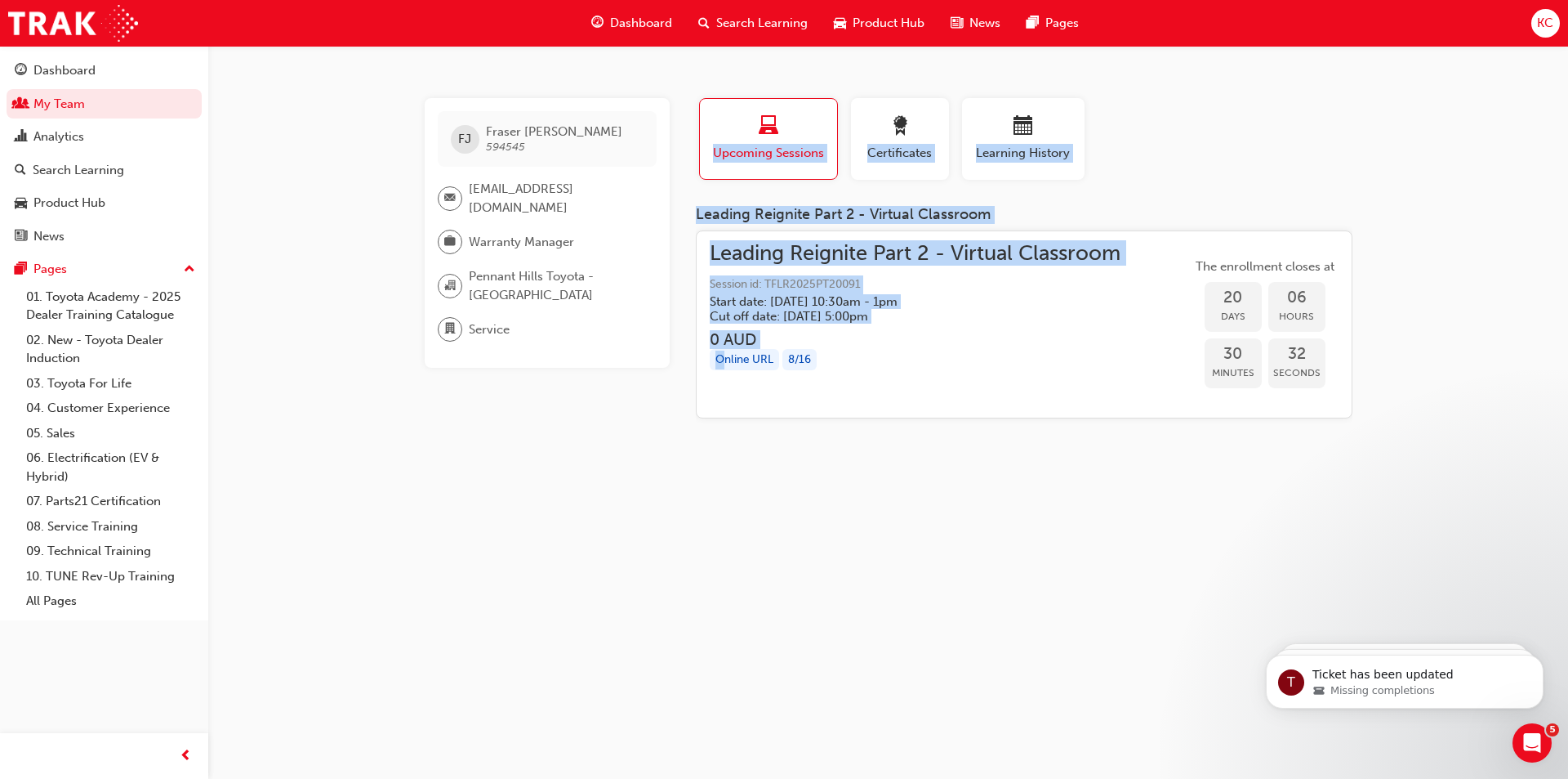
click at [645, 634] on div "[PERSON_NAME] 594545 [EMAIL_ADDRESS][DOMAIN_NAME] Warranty Manager [GEOGRAPHIC_…" at bounding box center [784, 390] width 1568 height 779
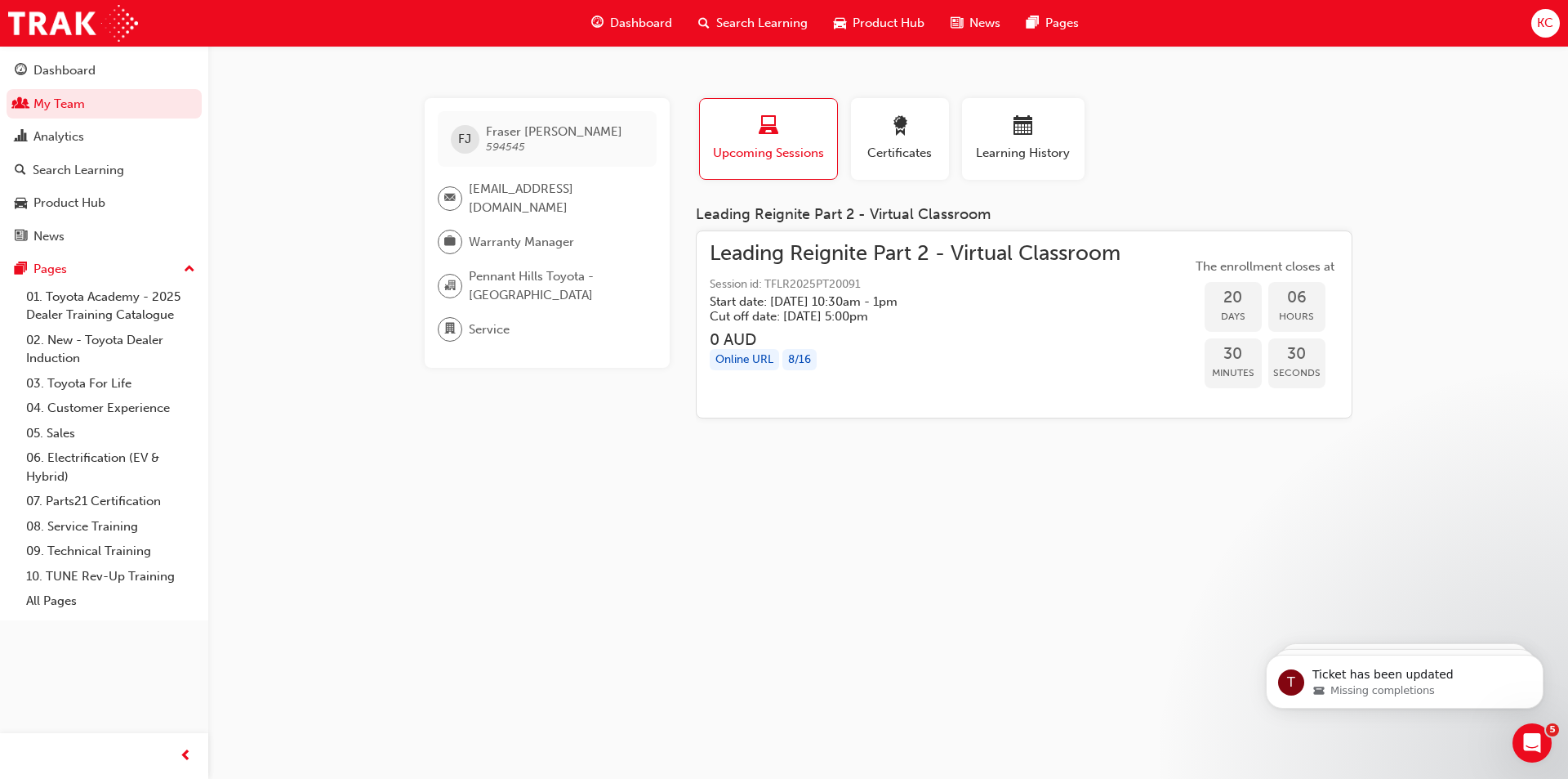
click at [1032, 517] on div "[PERSON_NAME] 594545 [EMAIL_ADDRESS][DOMAIN_NAME] Warranty Manager [GEOGRAPHIC_…" at bounding box center [784, 390] width 1568 height 779
